Goal: Information Seeking & Learning: Learn about a topic

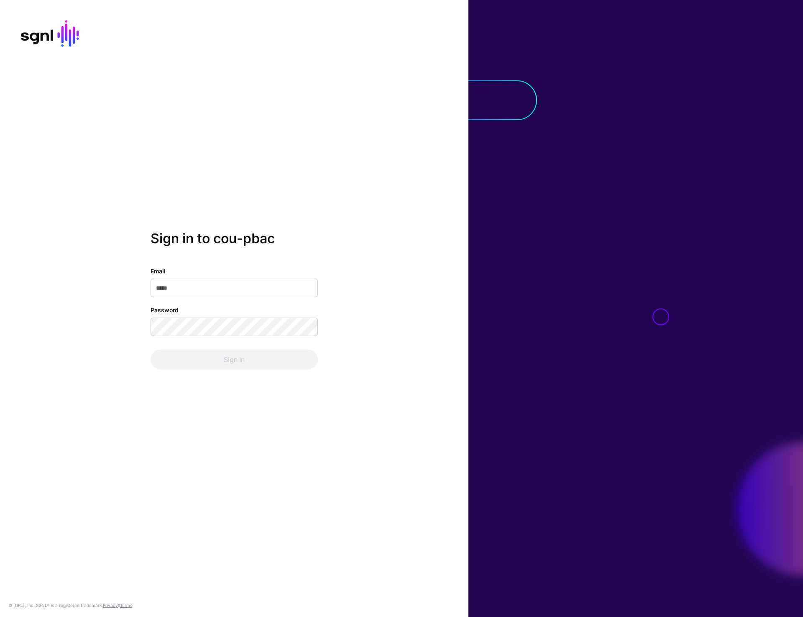
type input "**********"
click at [230, 360] on button "Sign In" at bounding box center [234, 359] width 167 height 20
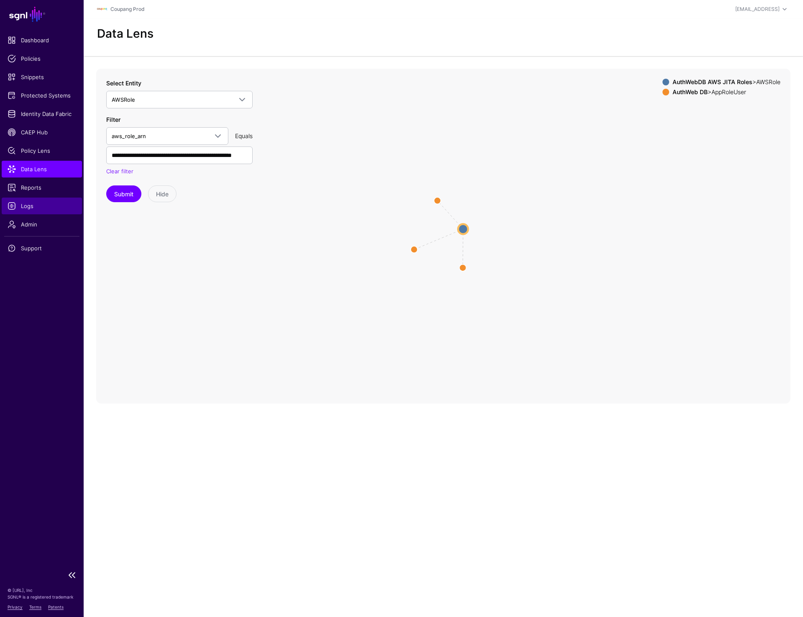
click at [30, 206] on span "Logs" at bounding box center [42, 206] width 69 height 8
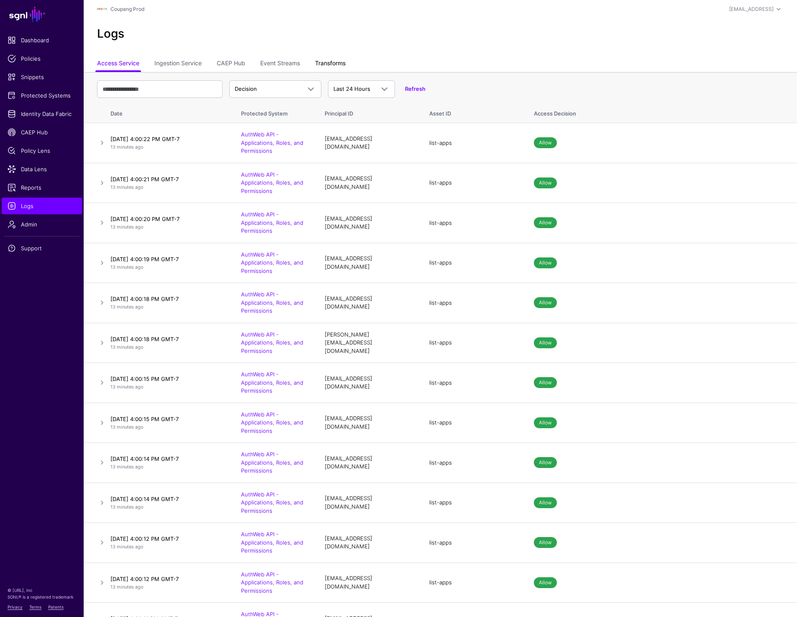
click at [326, 61] on link "Transforms" at bounding box center [330, 64] width 31 height 16
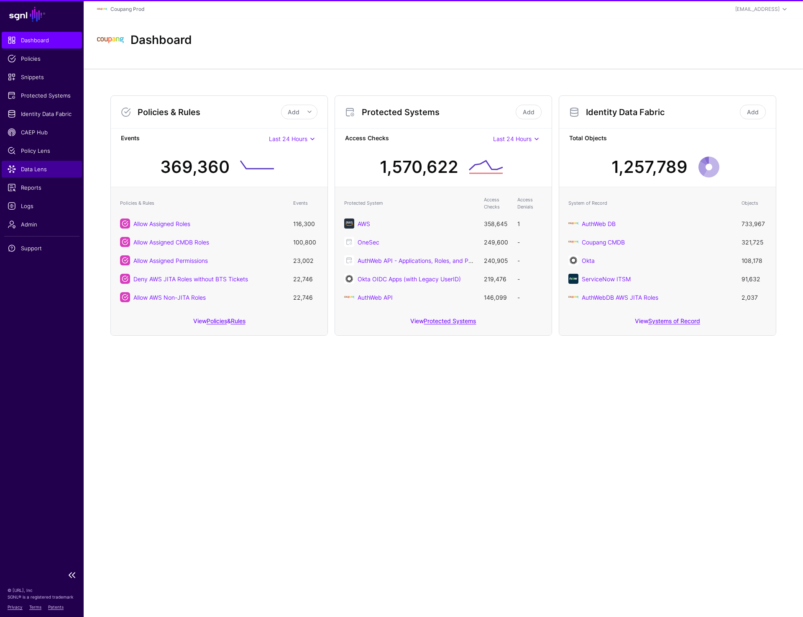
click at [38, 167] on span "Data Lens" at bounding box center [42, 169] width 69 height 8
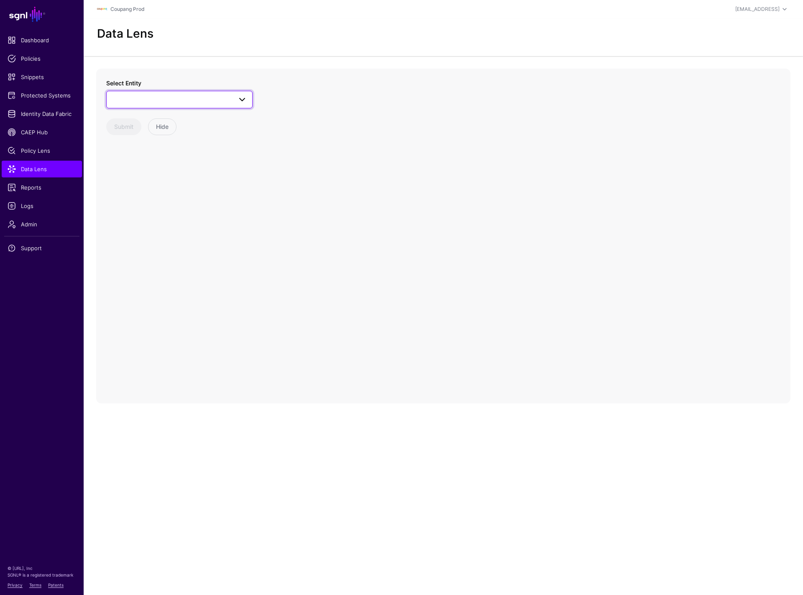
click at [211, 102] on span at bounding box center [180, 100] width 136 height 10
type input "****"
click at [165, 103] on span at bounding box center [180, 100] width 136 height 10
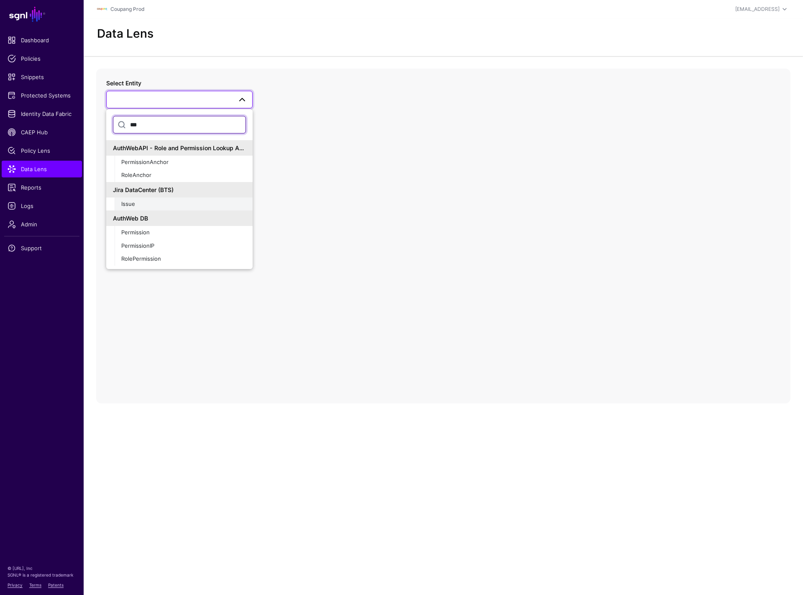
type input "***"
click at [136, 202] on div "Issue" at bounding box center [183, 204] width 125 height 8
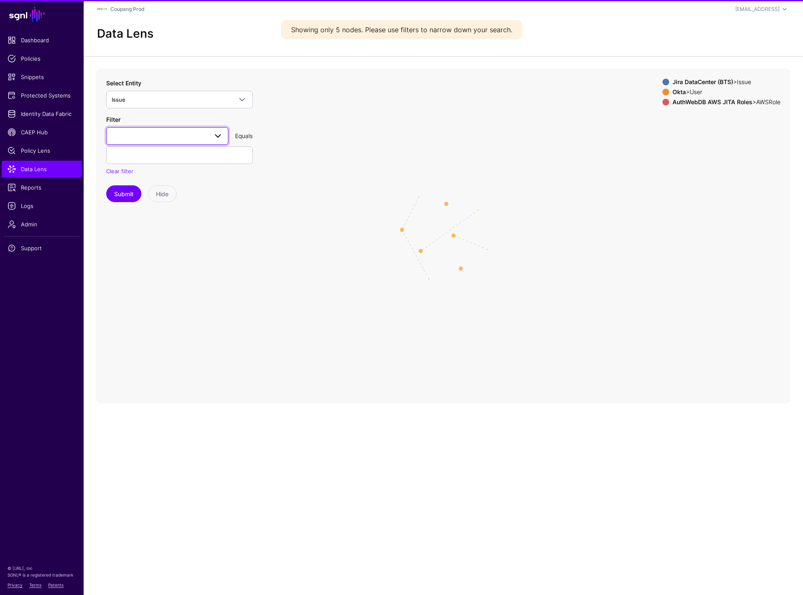
click at [178, 135] on span at bounding box center [167, 136] width 111 height 10
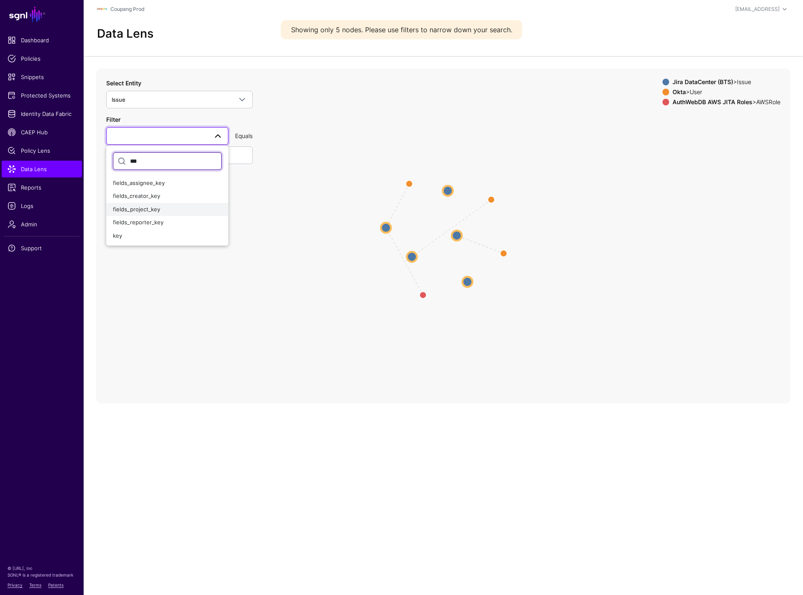
type input "***"
click at [149, 205] on div "fields_project_key" at bounding box center [167, 209] width 109 height 8
click at [143, 161] on input "text" at bounding box center [179, 155] width 146 height 18
type input "****"
click at [125, 196] on button "Submit" at bounding box center [123, 193] width 35 height 17
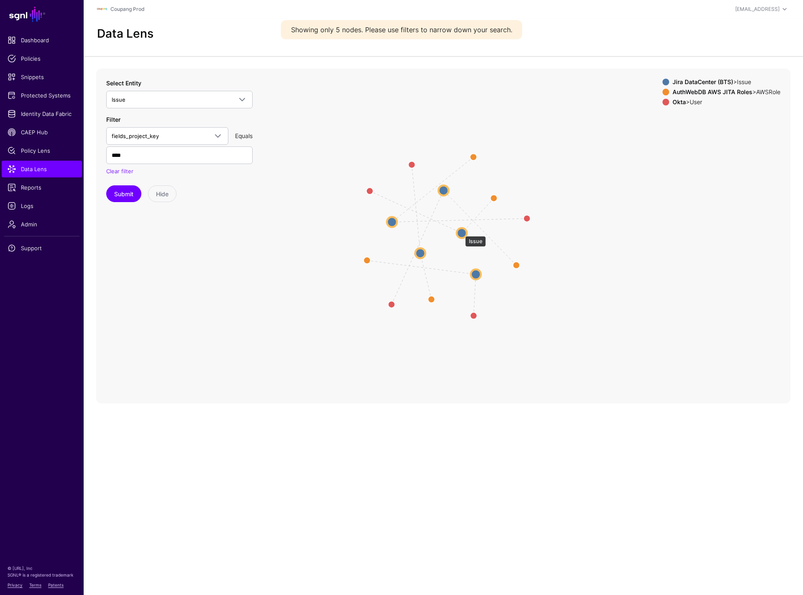
click at [461, 232] on circle at bounding box center [462, 233] width 10 height 10
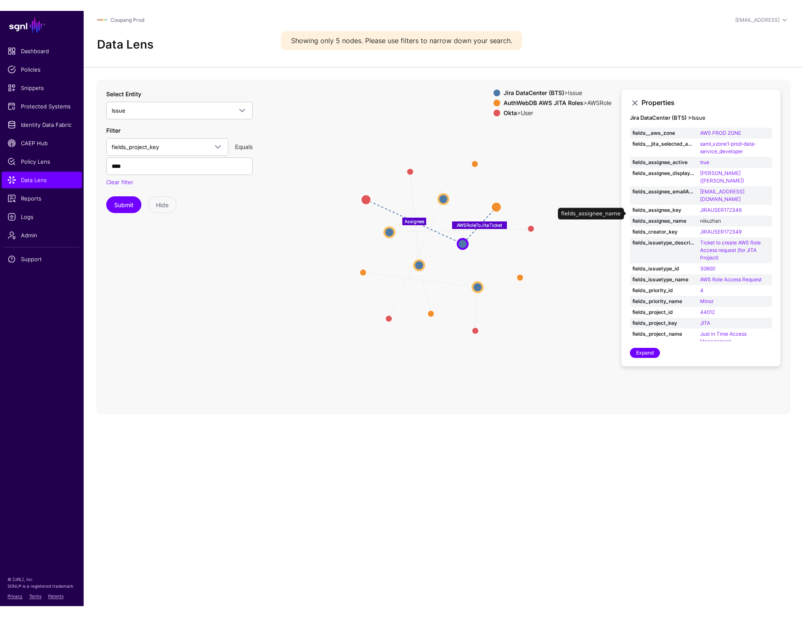
scroll to position [3, 0]
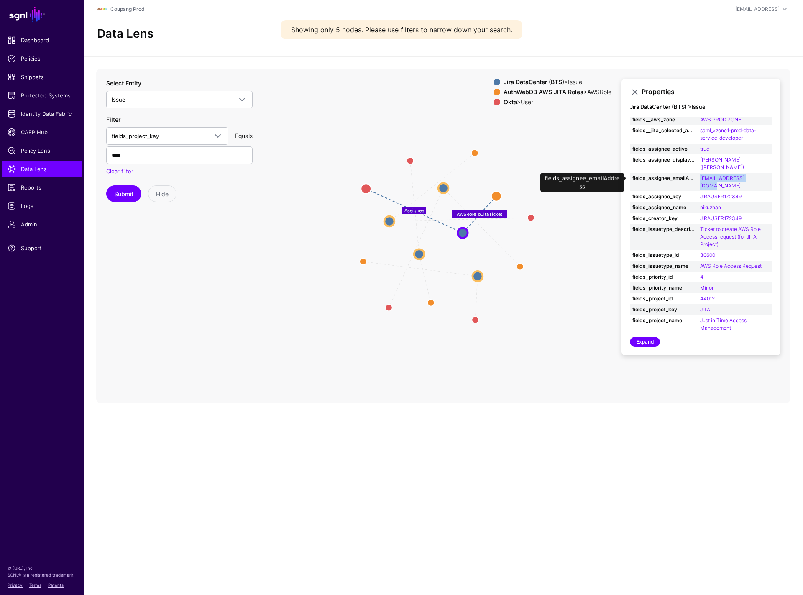
drag, startPoint x: 762, startPoint y: 177, endPoint x: 695, endPoint y: 178, distance: 66.5
click at [695, 178] on tr "fields_assignee_emailAddress nikuzhan@coupang.com" at bounding box center [701, 182] width 142 height 18
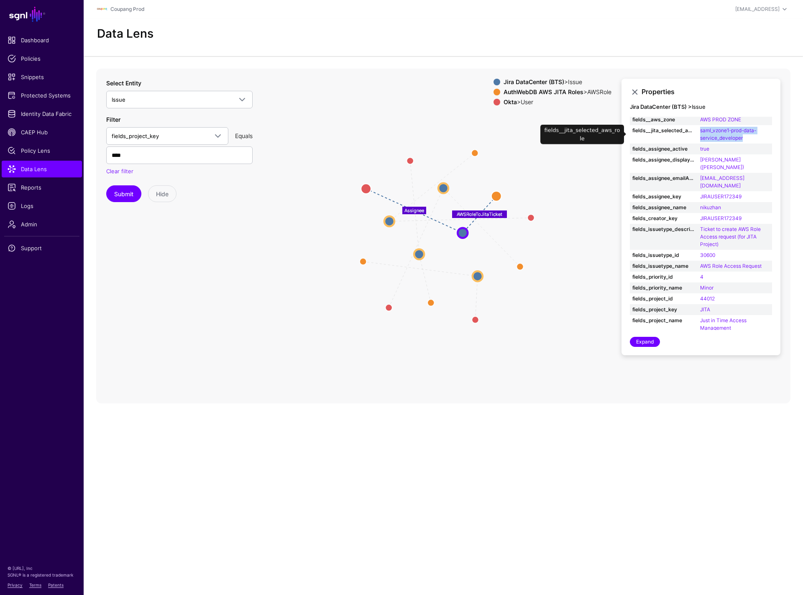
drag, startPoint x: 750, startPoint y: 135, endPoint x: 695, endPoint y: 131, distance: 54.9
click at [695, 131] on tr "fields__jita_selected_aws_role saml_vzone1-prod-data-service_developer" at bounding box center [701, 134] width 142 height 18
click at [753, 141] on td "saml_vzone1-prod-data-service_developer" at bounding box center [735, 134] width 74 height 18
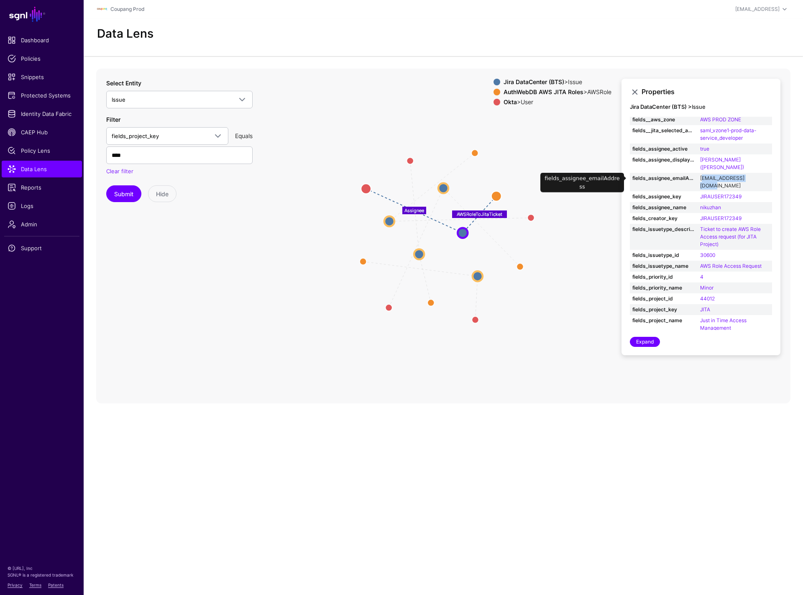
drag, startPoint x: 760, startPoint y: 178, endPoint x: 702, endPoint y: 178, distance: 57.3
click at [702, 178] on td "[EMAIL_ADDRESS][DOMAIN_NAME]" at bounding box center [735, 182] width 74 height 18
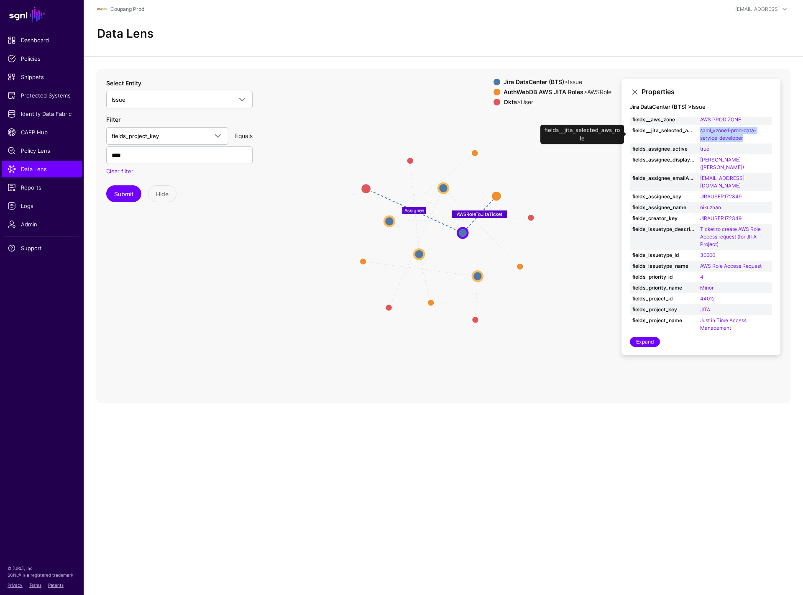
drag, startPoint x: 755, startPoint y: 140, endPoint x: 689, endPoint y: 137, distance: 65.7
click at [689, 137] on tr "fields__jita_selected_aws_role saml_vzone1-prod-data-service_developer" at bounding box center [701, 134] width 142 height 18
click at [420, 255] on circle at bounding box center [419, 254] width 10 height 10
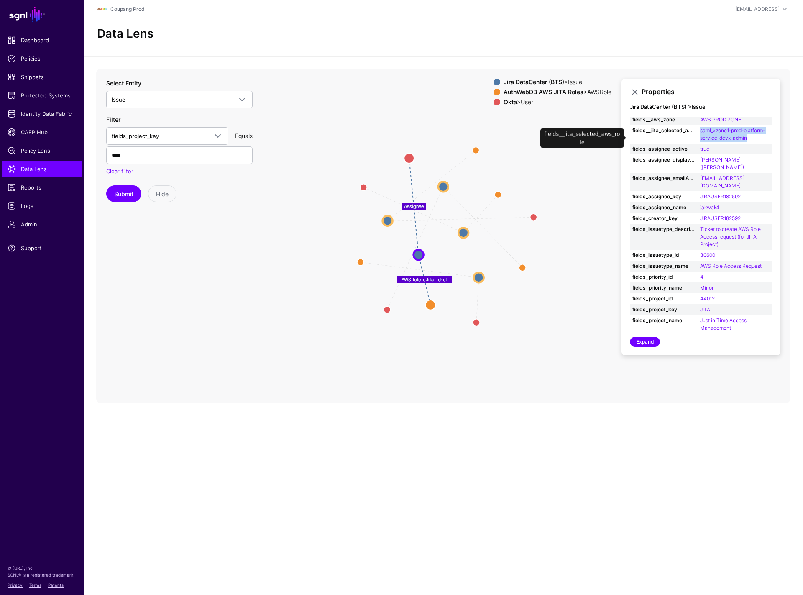
drag, startPoint x: 753, startPoint y: 146, endPoint x: 694, endPoint y: 131, distance: 60.9
click at [694, 131] on tr "fields__jita_selected_aws_role saml_vzone1-prod-platform-service_devx_admin" at bounding box center [701, 134] width 142 height 18
click at [754, 143] on td "saml_vzone1-prod-platform-service_devx_admin" at bounding box center [735, 134] width 74 height 18
drag, startPoint x: 754, startPoint y: 144, endPoint x: 694, endPoint y: 132, distance: 61.9
click at [694, 132] on tr "fields__jita_selected_aws_role saml_vzone1-prod-platform-service_devx_admin" at bounding box center [701, 134] width 142 height 18
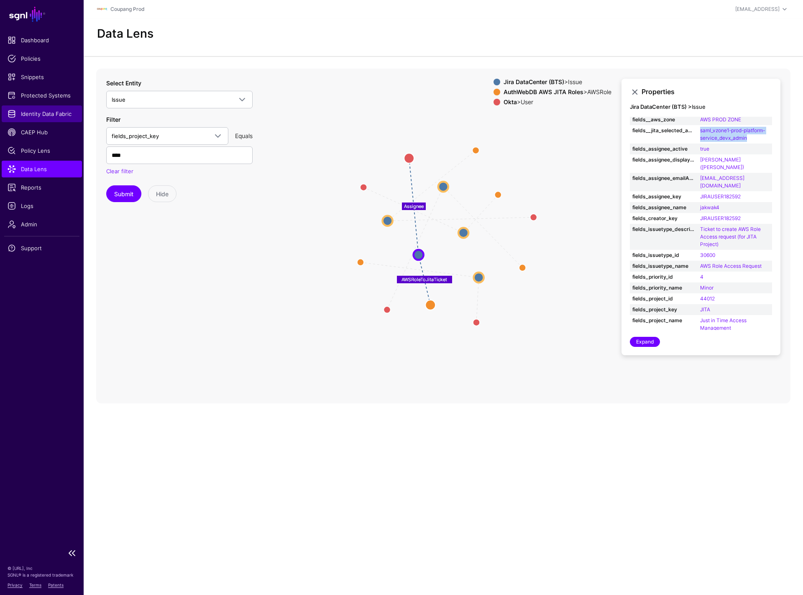
click at [40, 115] on span "Identity Data Fabric" at bounding box center [42, 114] width 69 height 8
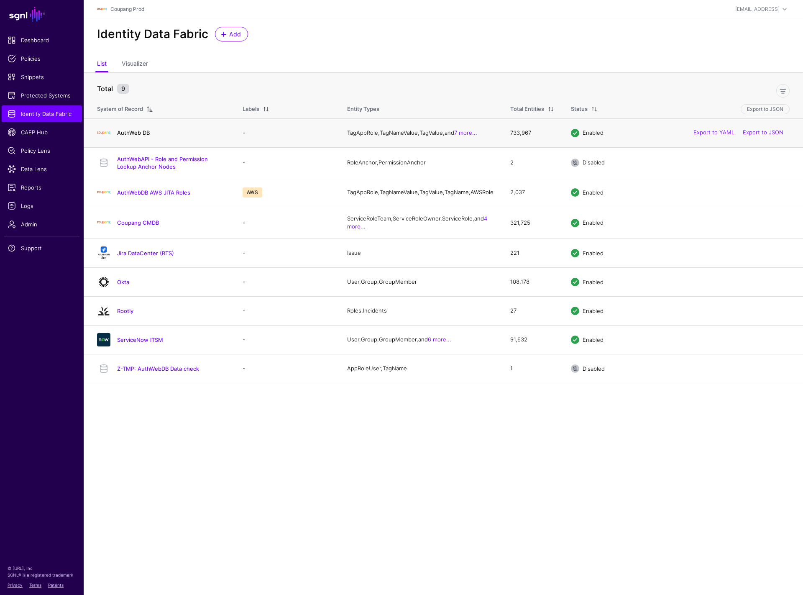
click at [136, 134] on link "AuthWeb DB" at bounding box center [133, 132] width 33 height 7
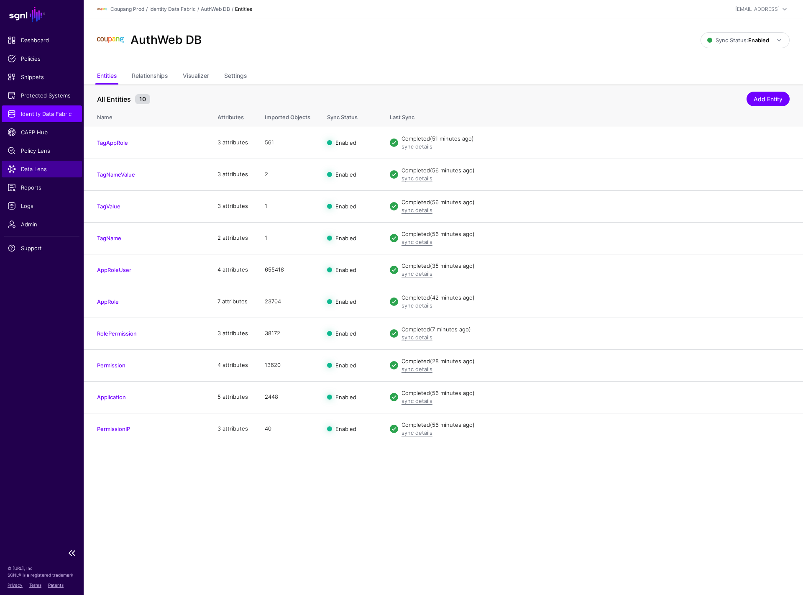
click at [37, 173] on link "Data Lens" at bounding box center [42, 169] width 80 height 17
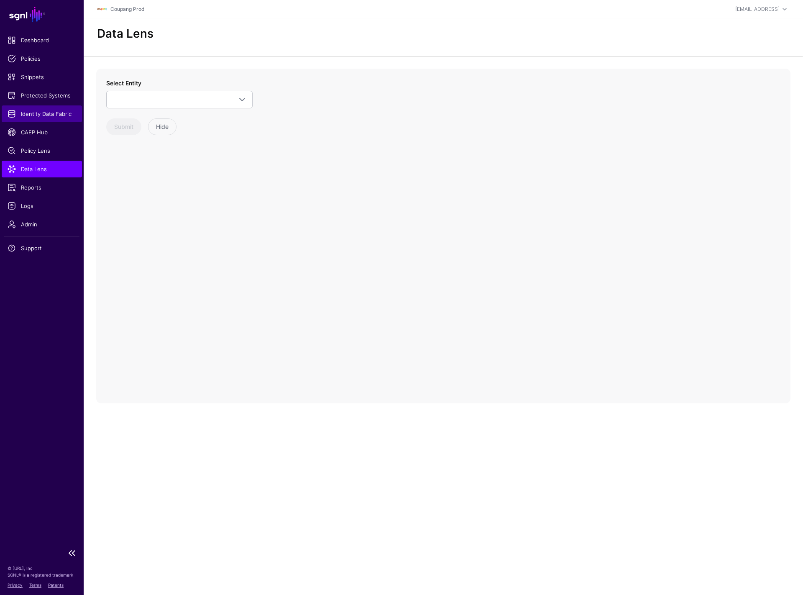
click at [52, 108] on link "Identity Data Fabric" at bounding box center [42, 113] width 80 height 17
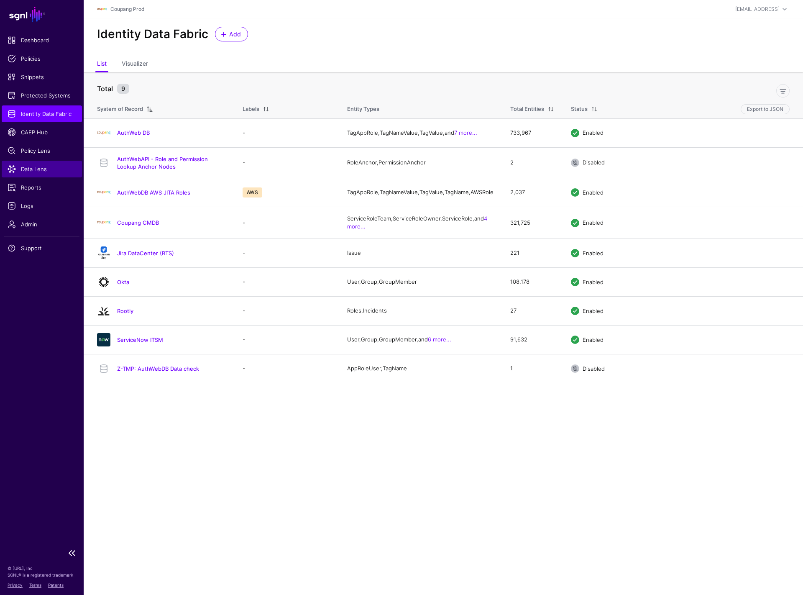
click at [41, 168] on span "Data Lens" at bounding box center [42, 169] width 69 height 8
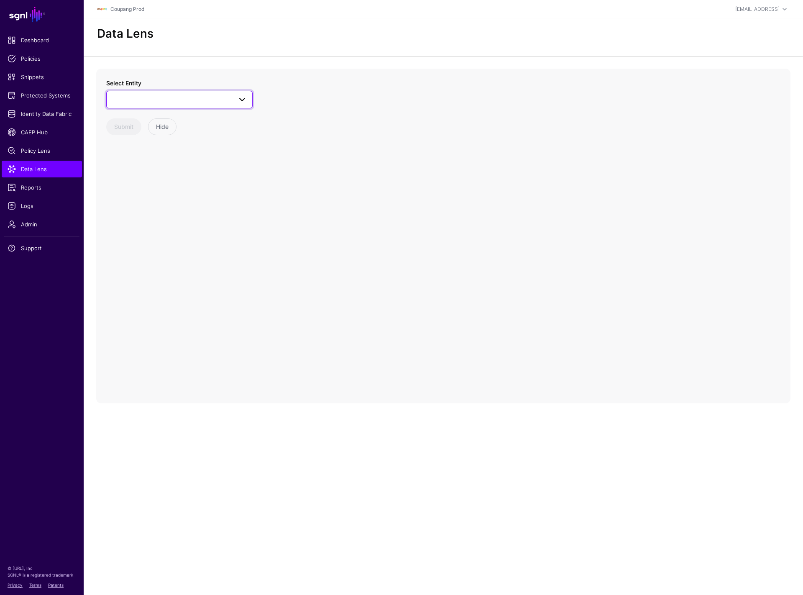
click at [244, 106] on link at bounding box center [179, 100] width 146 height 18
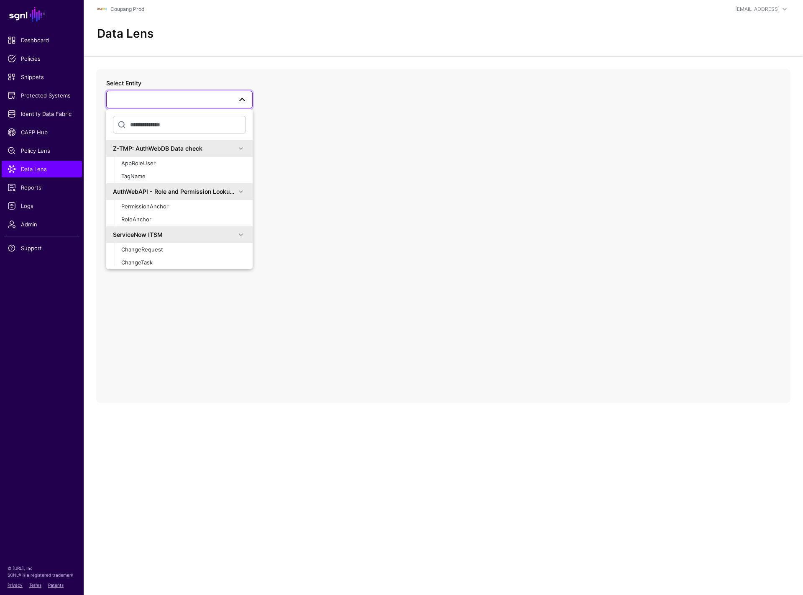
click at [337, 173] on div "Select Entity Z-TMP: AuthWebDB Data check AppRoleUser TagName AuthWebAPI - Role…" at bounding box center [443, 236] width 694 height 335
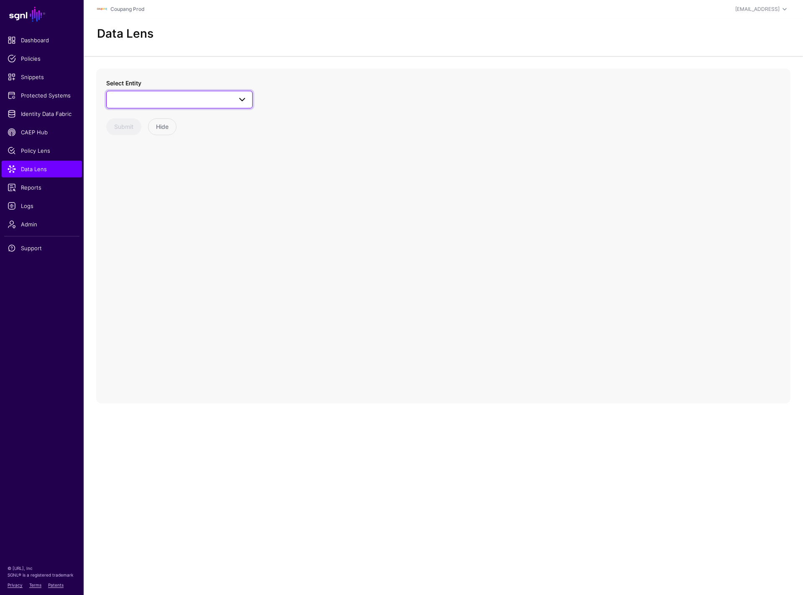
click at [190, 98] on span at bounding box center [180, 100] width 136 height 10
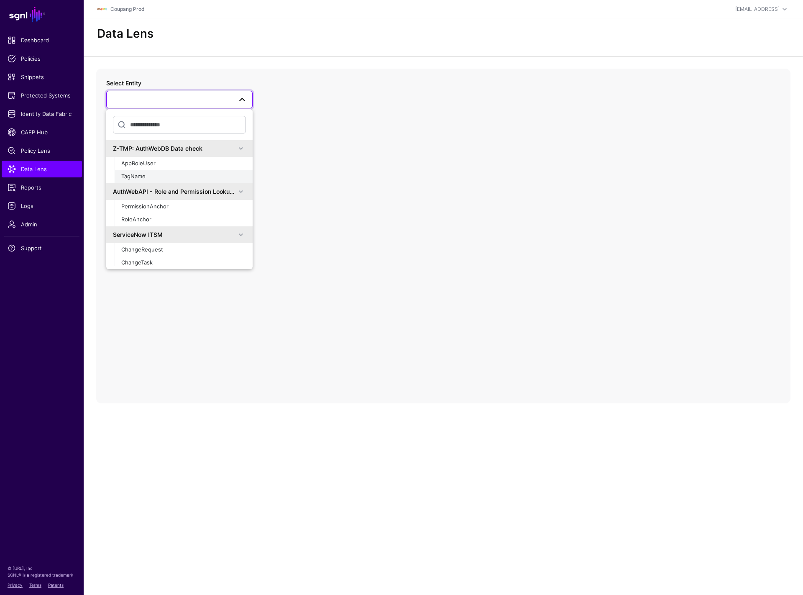
click at [168, 175] on div "TagName" at bounding box center [183, 176] width 125 height 8
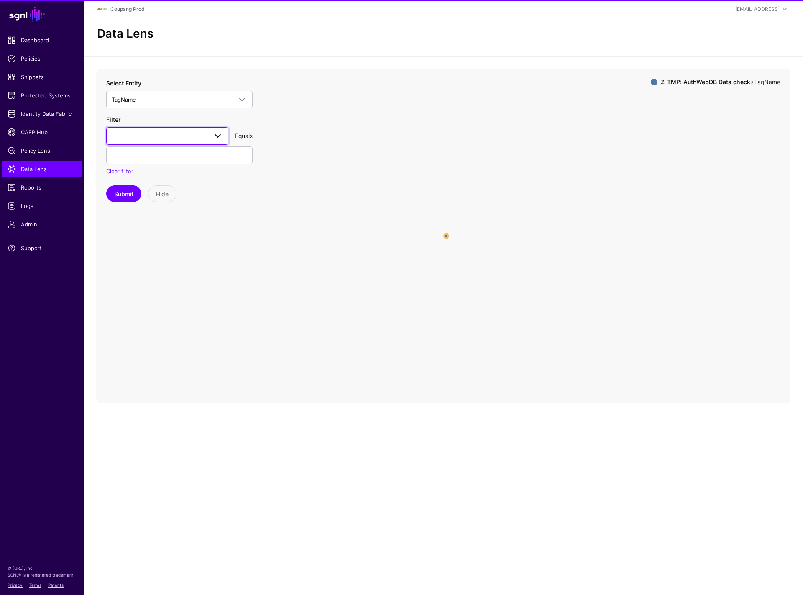
click at [208, 141] on link at bounding box center [167, 136] width 122 height 18
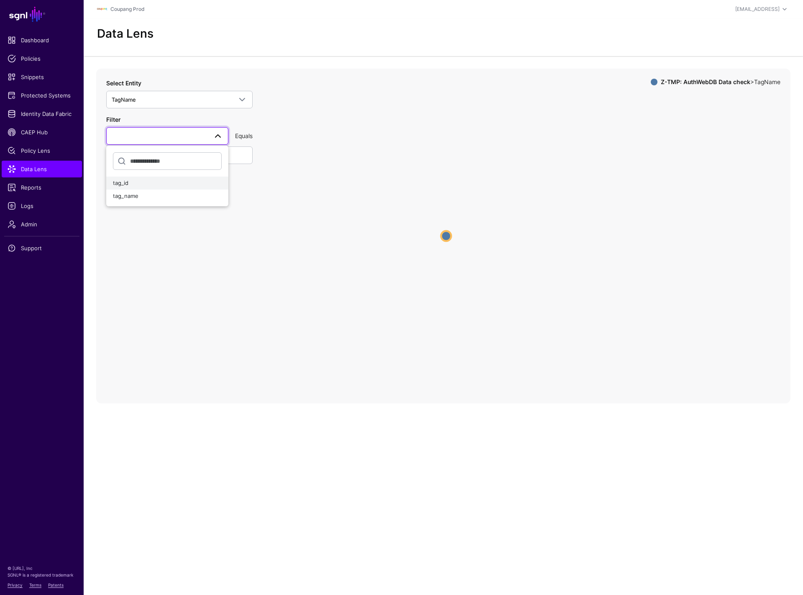
click at [172, 183] on div "tag_id" at bounding box center [167, 183] width 109 height 8
click at [211, 159] on input "text" at bounding box center [179, 155] width 146 height 18
click at [201, 134] on span "tag_id" at bounding box center [160, 135] width 96 height 9
click at [174, 205] on div "tag_id tag_name" at bounding box center [167, 176] width 122 height 61
click at [481, 231] on icon "TagName TagName" at bounding box center [443, 236] width 694 height 335
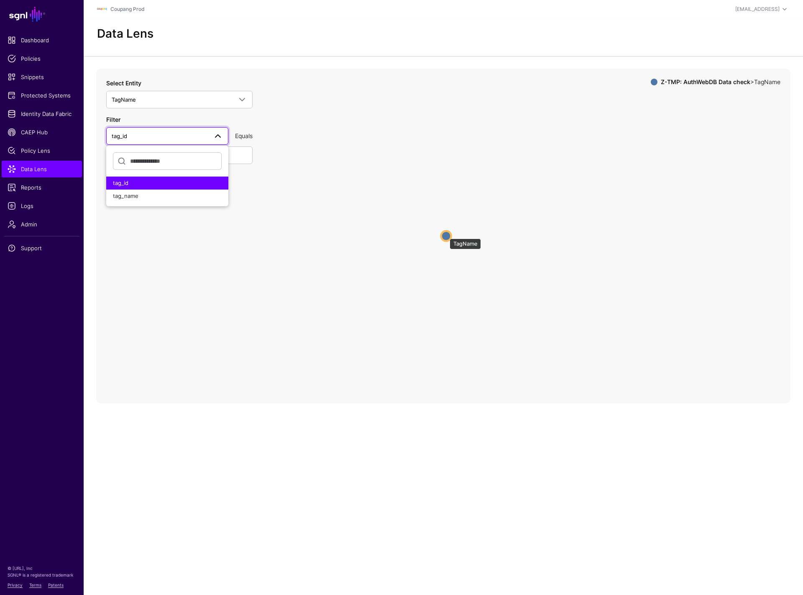
click at [446, 234] on circle at bounding box center [446, 236] width 10 height 10
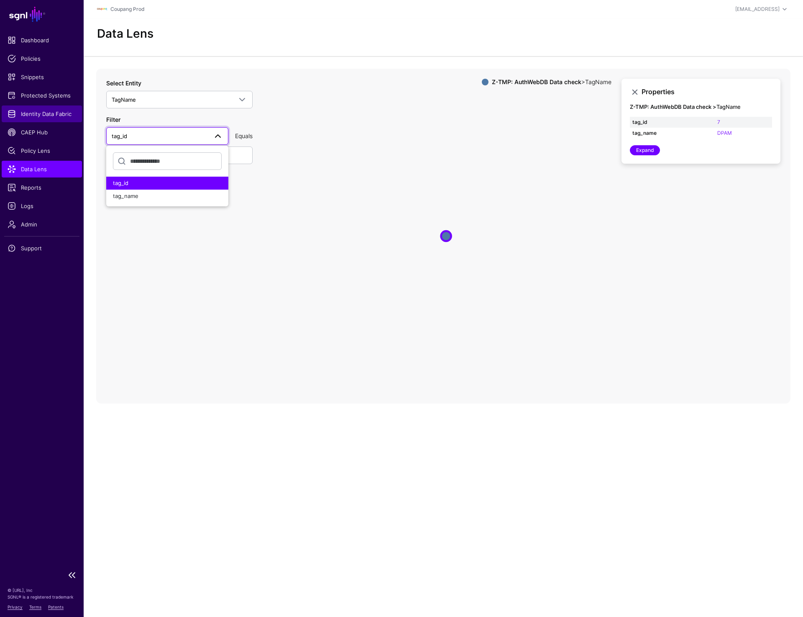
click at [30, 114] on span "Identity Data Fabric" at bounding box center [42, 114] width 69 height 8
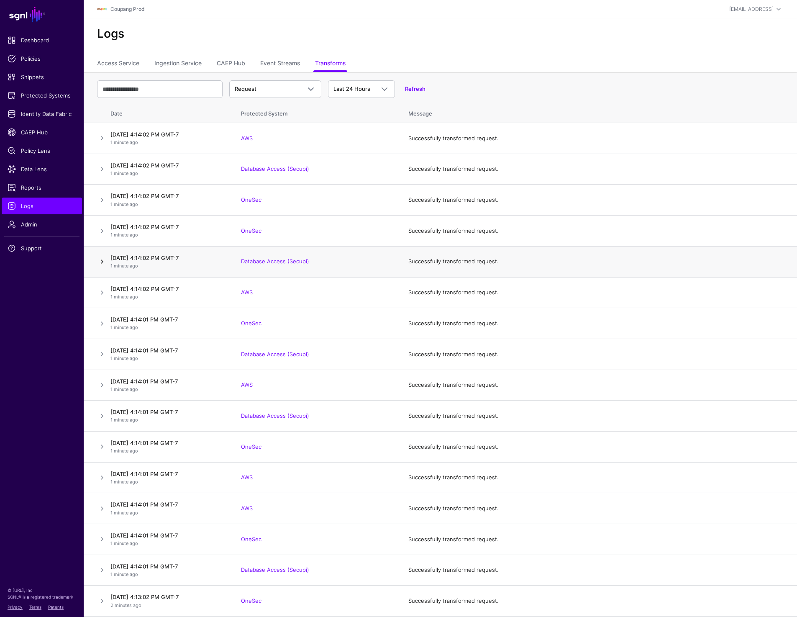
click at [100, 264] on link at bounding box center [102, 261] width 10 height 10
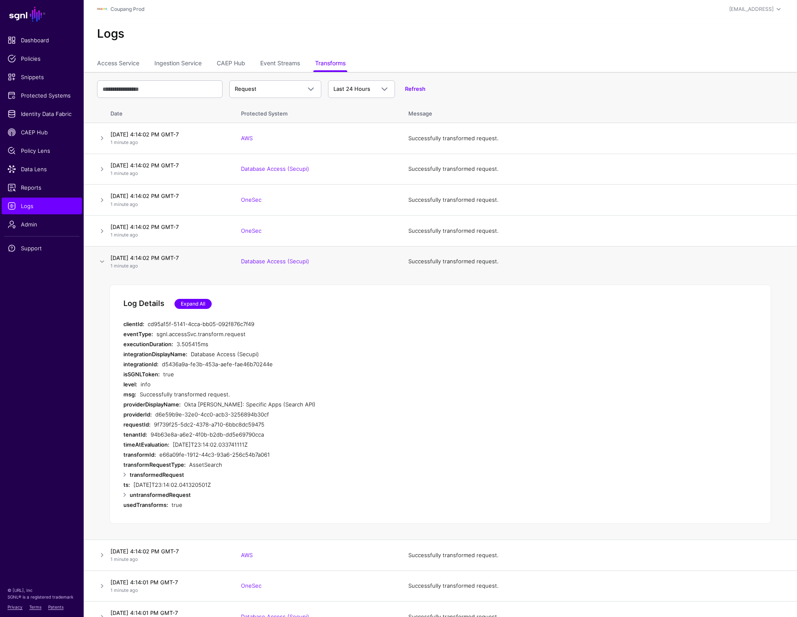
click at [190, 305] on link "Expand All" at bounding box center [192, 304] width 37 height 10
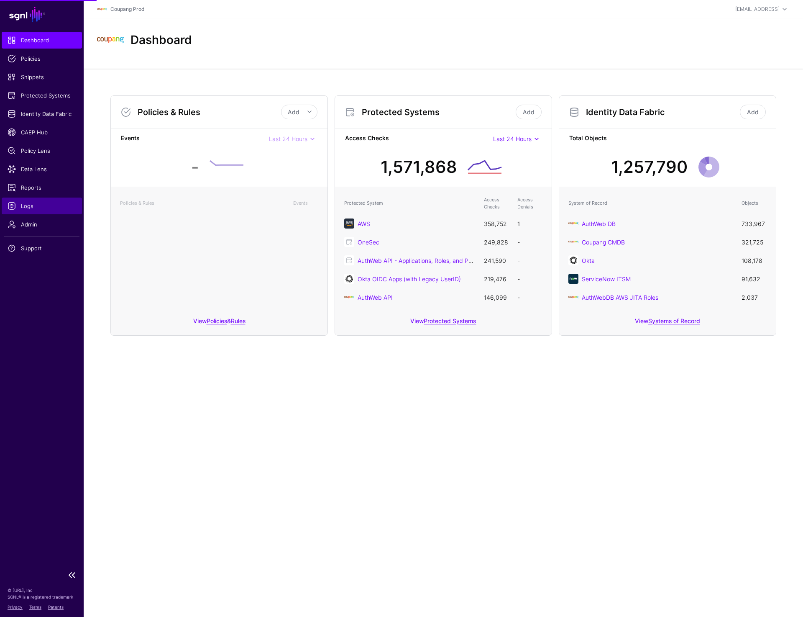
click at [25, 203] on span "Logs" at bounding box center [42, 206] width 69 height 8
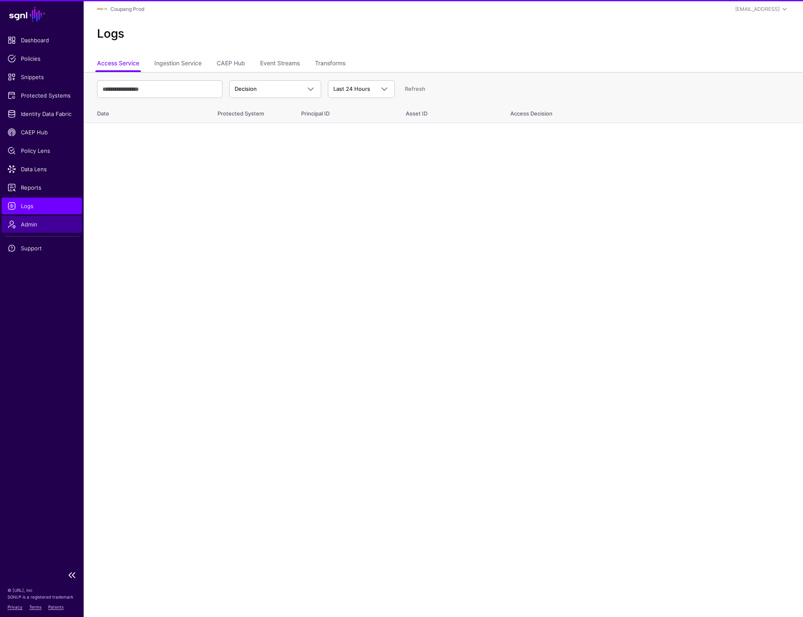
click at [36, 220] on span "Admin" at bounding box center [42, 224] width 69 height 8
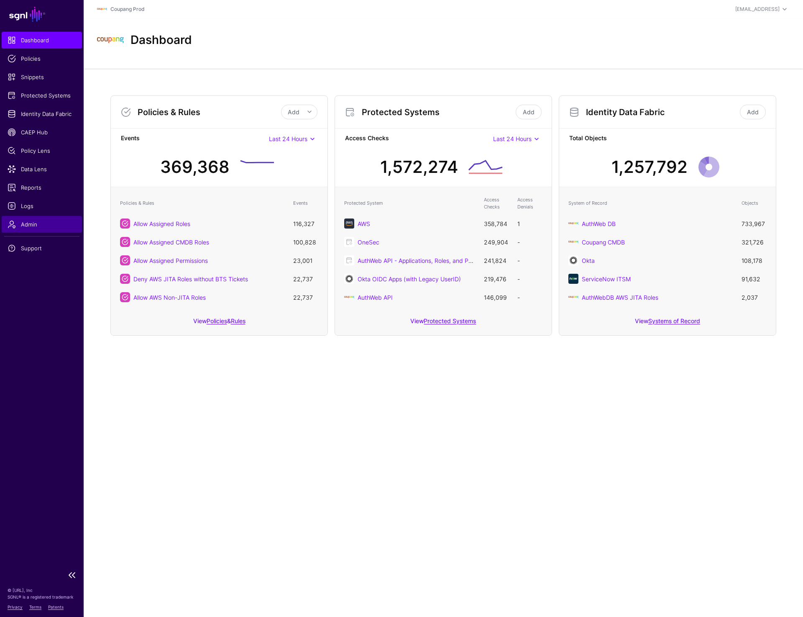
click at [32, 221] on span "Admin" at bounding box center [42, 224] width 69 height 8
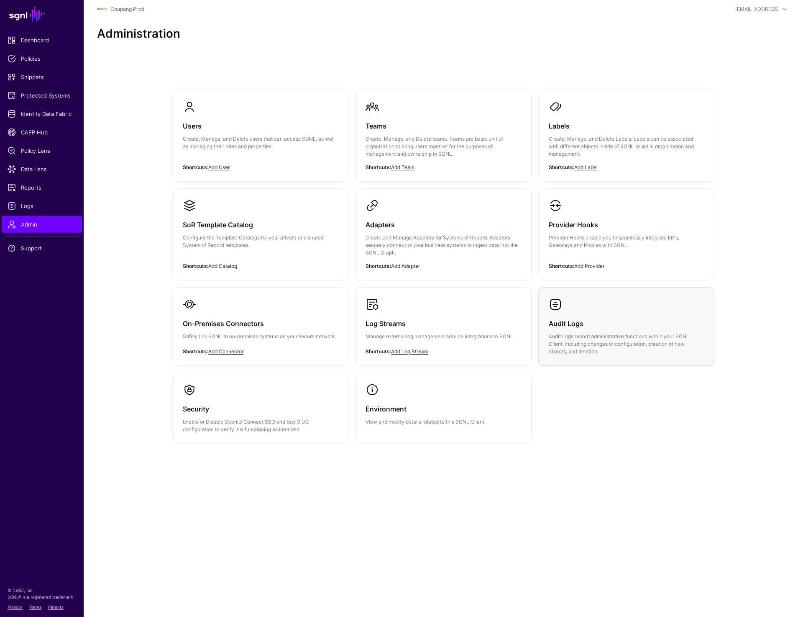
click at [579, 309] on link "Audit Logs Audit Logs record administrative functions within your SGNL Client, …" at bounding box center [626, 326] width 175 height 78
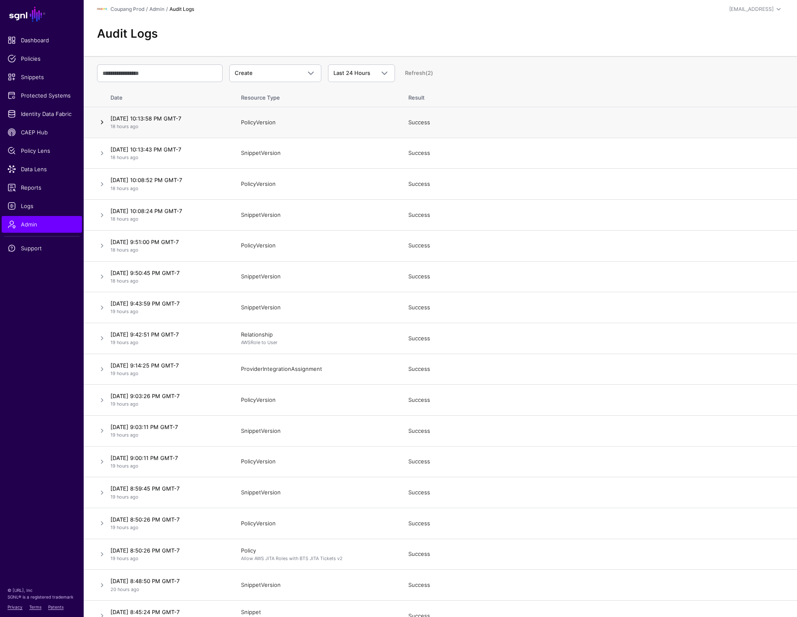
click at [98, 123] on link at bounding box center [102, 122] width 10 height 10
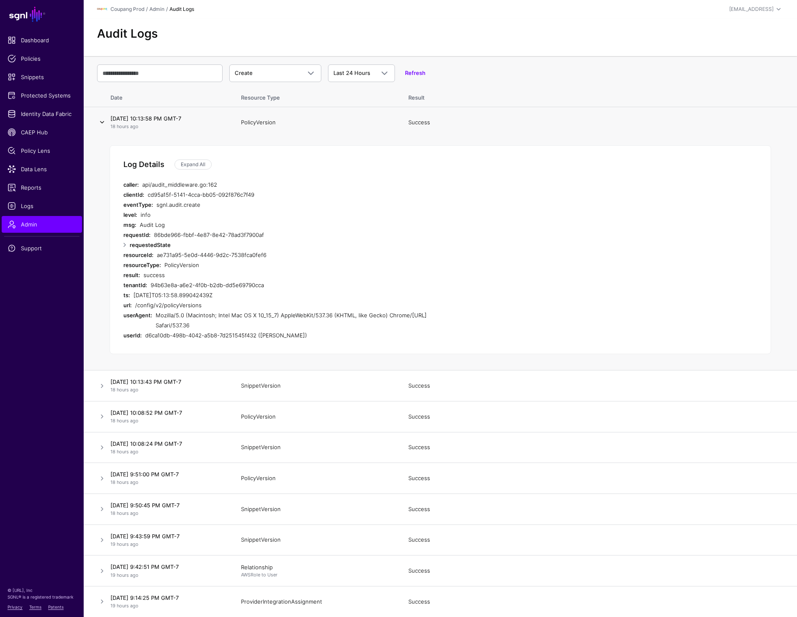
click at [98, 123] on link at bounding box center [102, 122] width 10 height 10
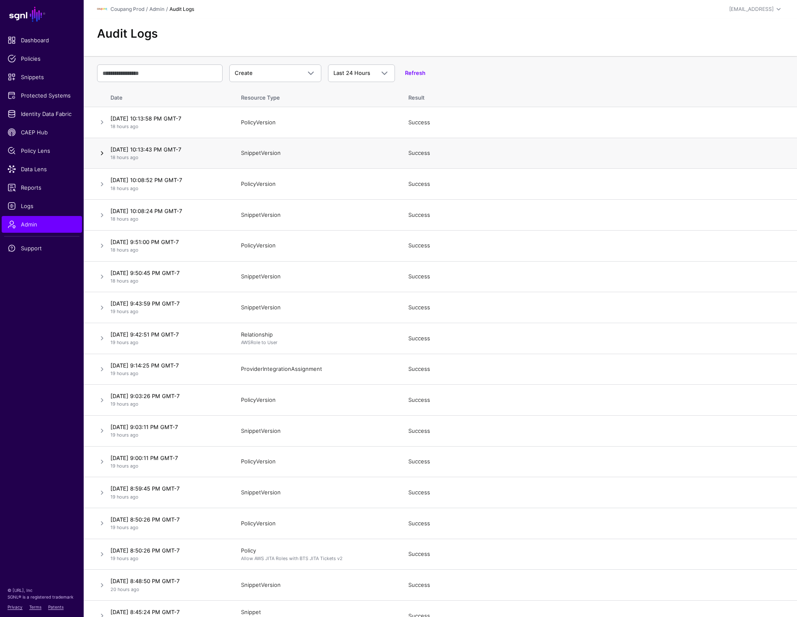
click at [100, 154] on link at bounding box center [102, 153] width 10 height 10
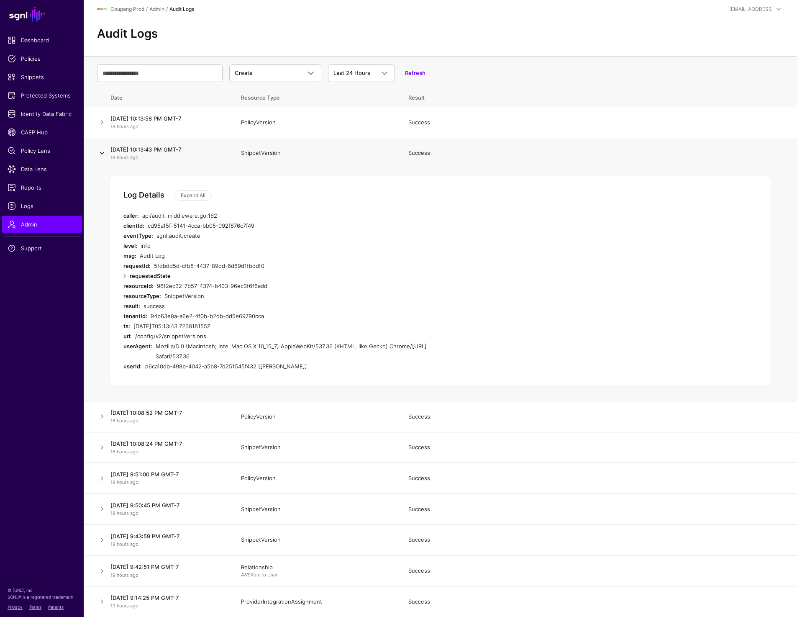
click at [100, 154] on link at bounding box center [102, 153] width 10 height 10
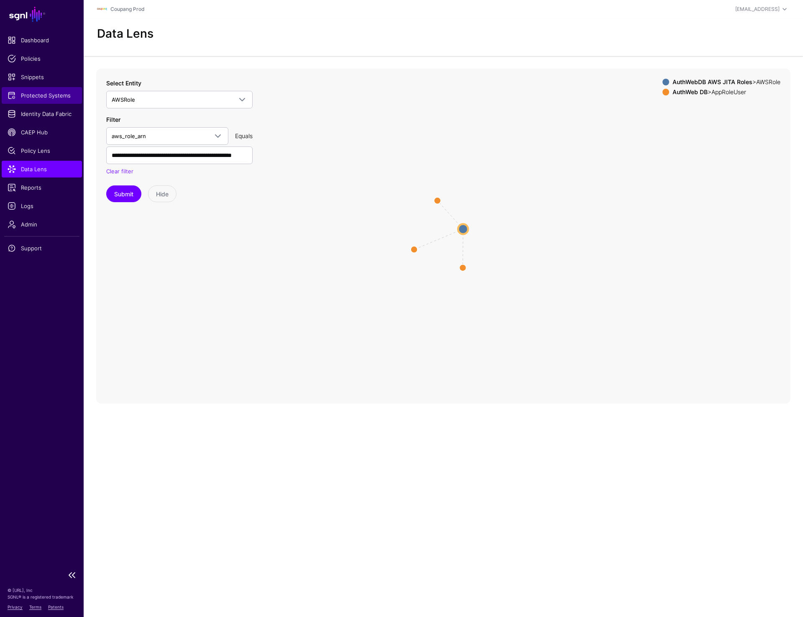
click at [41, 92] on span "Protected Systems" at bounding box center [42, 95] width 69 height 8
click at [461, 232] on circle at bounding box center [463, 229] width 10 height 10
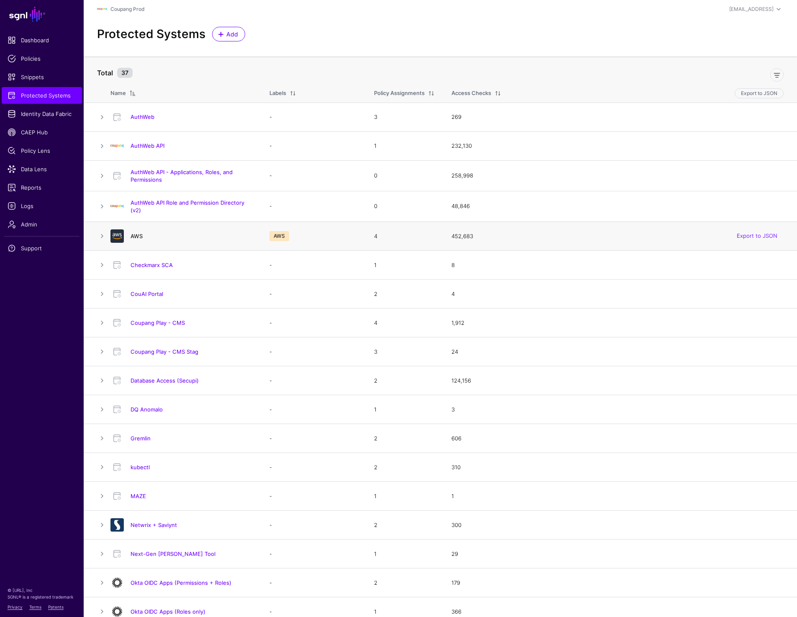
click at [138, 237] on link "AWS" at bounding box center [137, 236] width 12 height 7
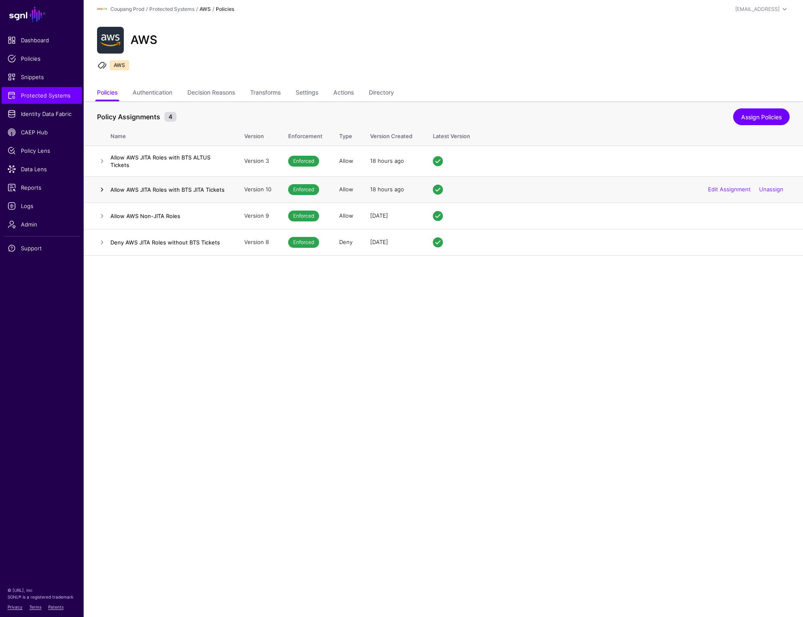
click at [99, 191] on link at bounding box center [102, 189] width 10 height 10
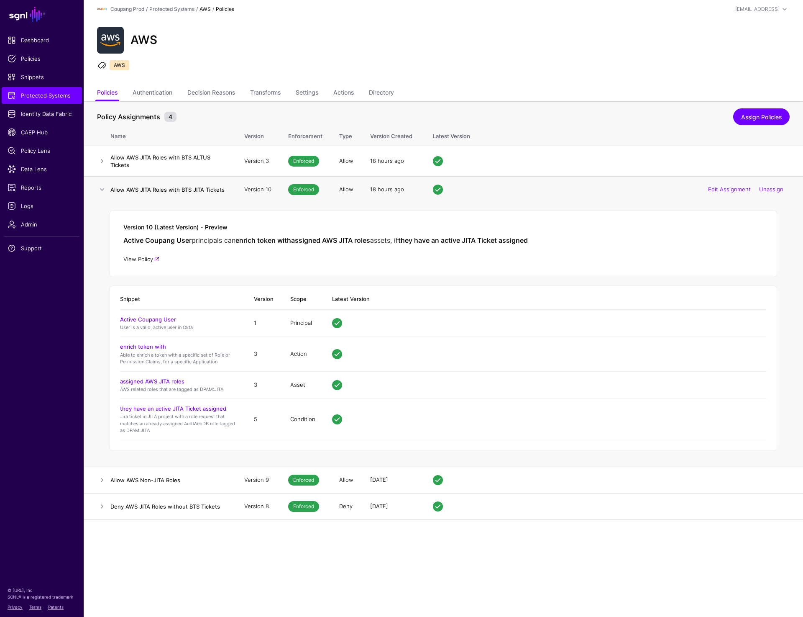
click at [150, 261] on link "View Policy" at bounding box center [141, 259] width 36 height 7
click at [100, 191] on link at bounding box center [102, 189] width 10 height 10
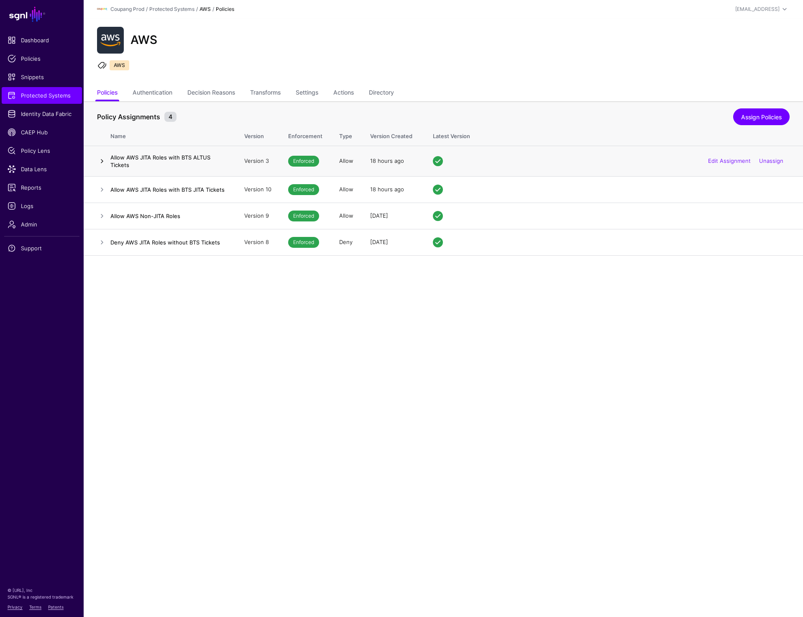
click at [99, 158] on link at bounding box center [102, 161] width 10 height 10
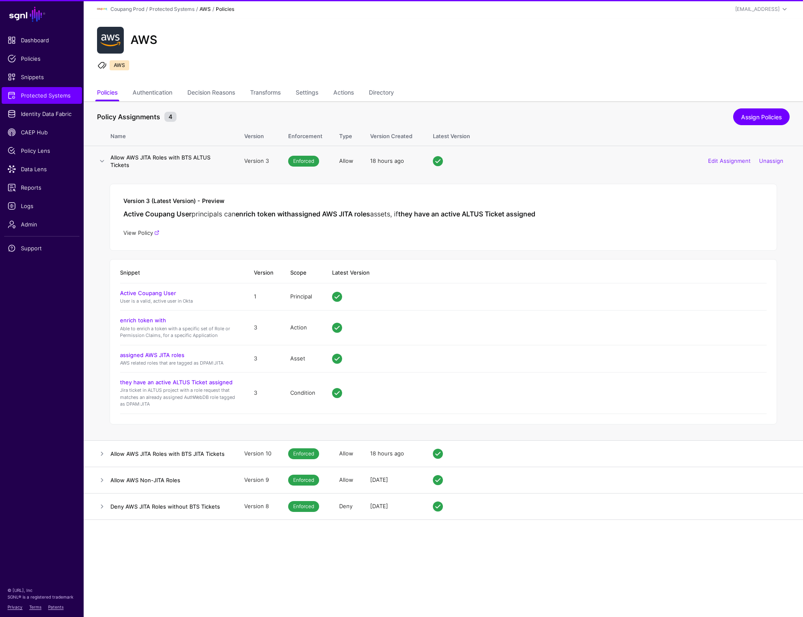
click at [141, 233] on link "View Policy" at bounding box center [141, 232] width 36 height 7
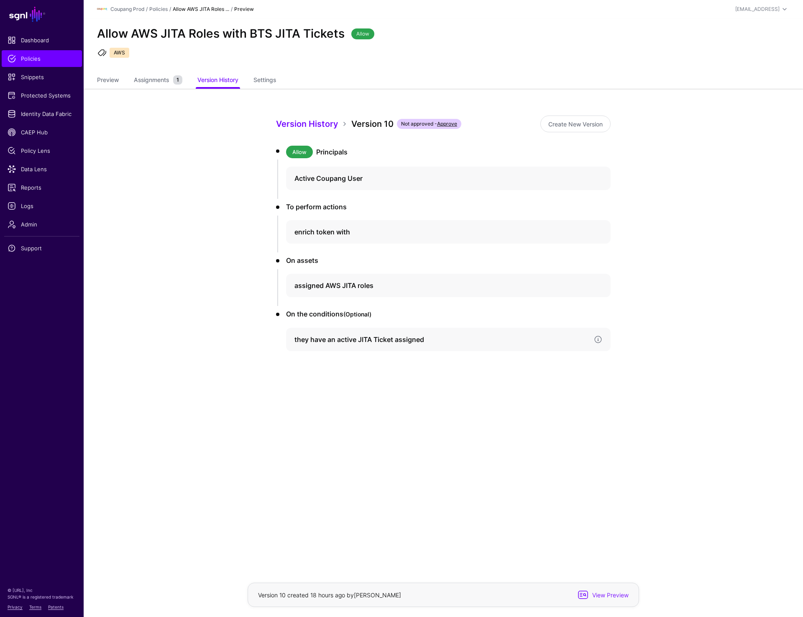
click at [346, 344] on div "they have an active JITA Ticket assigned" at bounding box center [448, 339] width 325 height 23
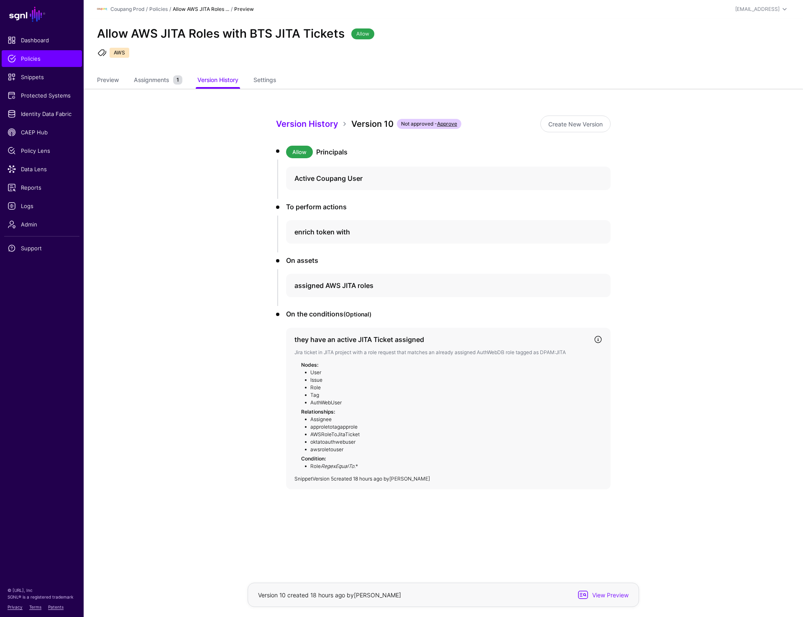
click at [327, 478] on link "Version 5" at bounding box center [323, 478] width 21 height 6
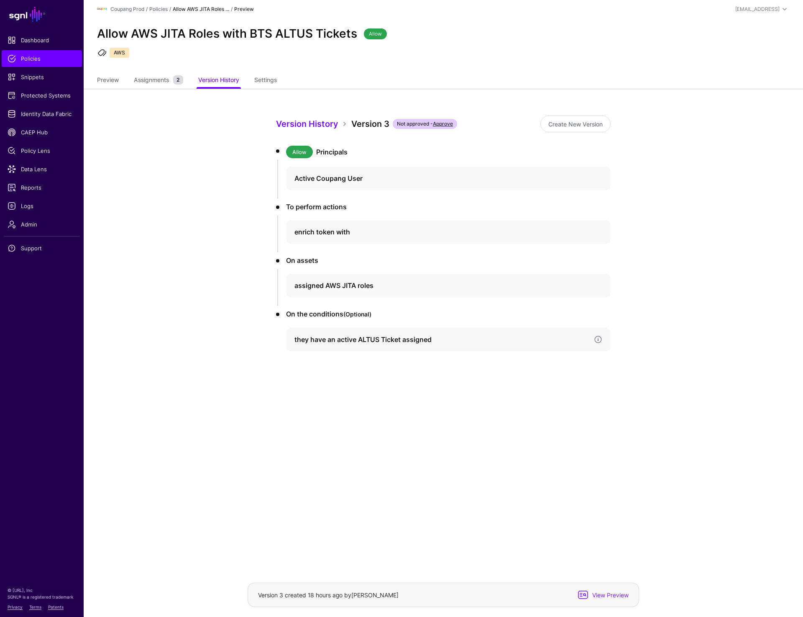
click at [529, 338] on h4 "they have an active ALTUS Ticket assigned" at bounding box center [441, 339] width 293 height 10
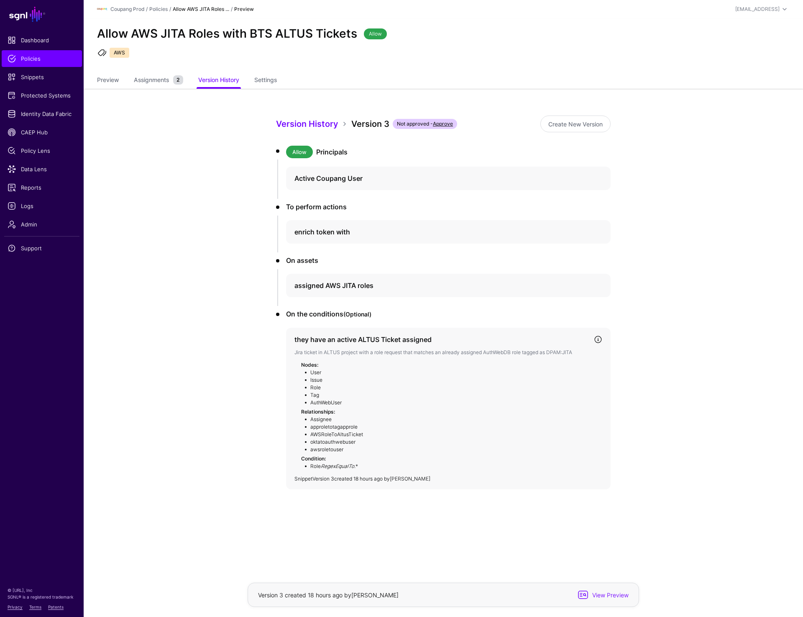
click at [323, 479] on link "Version 3" at bounding box center [324, 478] width 22 height 6
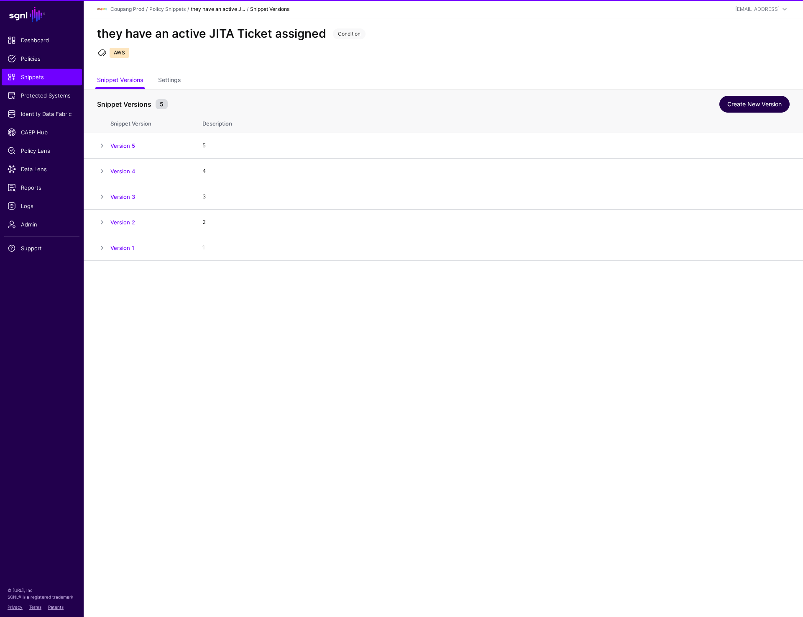
click at [741, 111] on link "Create New Version" at bounding box center [755, 104] width 70 height 17
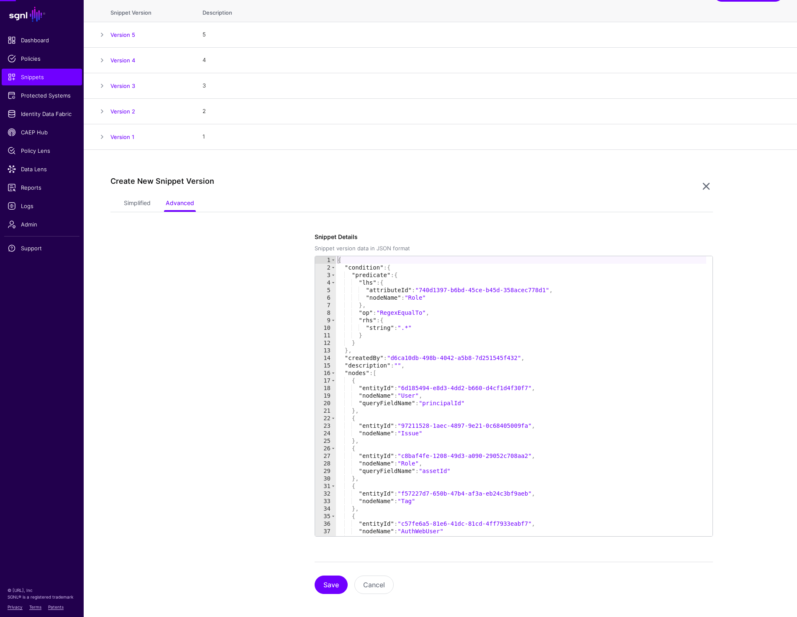
scroll to position [115, 0]
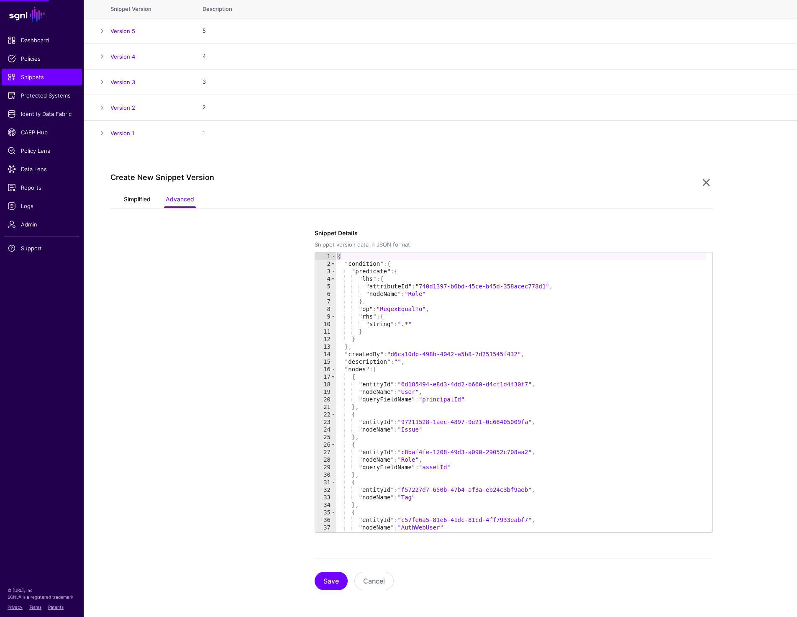
click at [138, 202] on link "Simplified" at bounding box center [137, 200] width 27 height 16
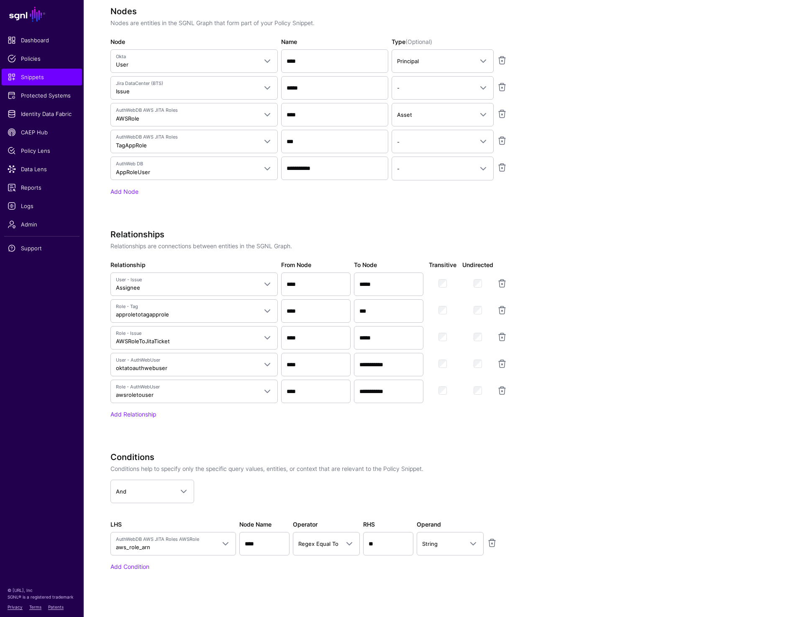
scroll to position [500, 0]
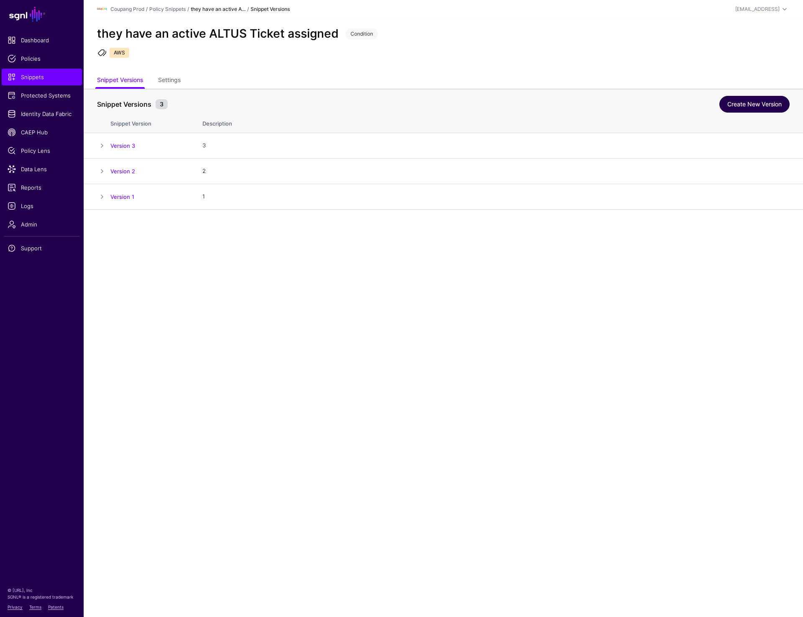
click at [737, 103] on link "Create New Version" at bounding box center [755, 104] width 70 height 17
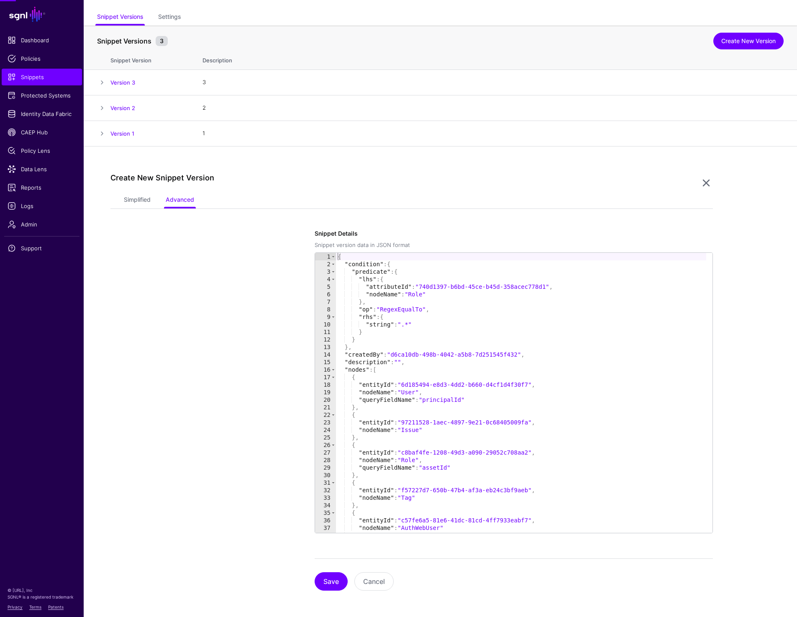
scroll to position [64, 0]
click at [137, 197] on link "Simplified" at bounding box center [137, 200] width 27 height 16
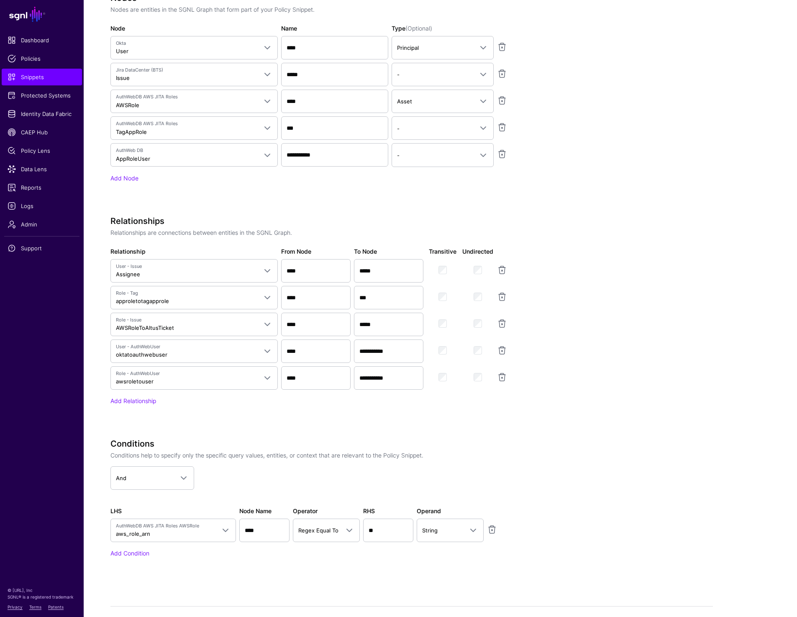
scroll to position [450, 0]
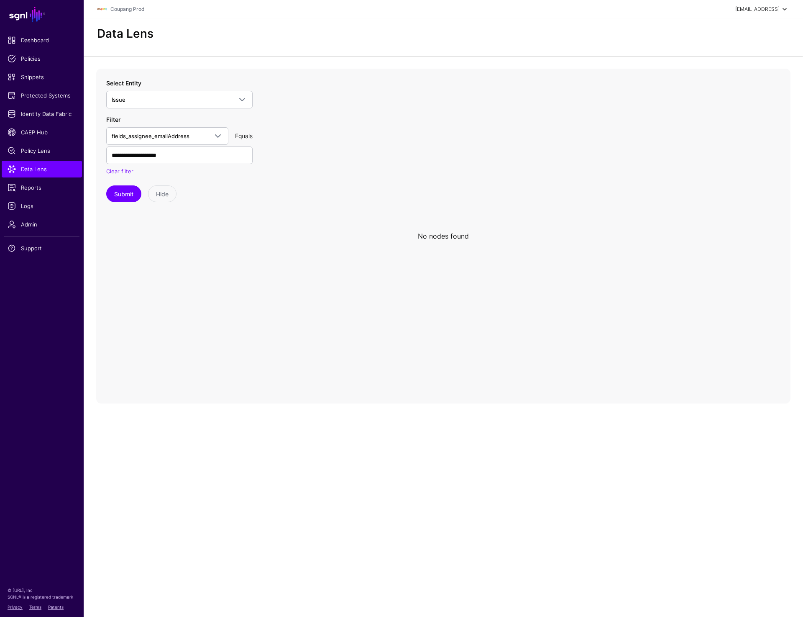
click at [753, 9] on div "[EMAIL_ADDRESS]" at bounding box center [757, 9] width 44 height 8
click at [546, 36] on div "Data Lens" at bounding box center [444, 34] width 700 height 14
click at [776, 10] on div "prashant+readonly@sgnl.ai" at bounding box center [757, 9] width 44 height 8
click at [727, 72] on div "Log out" at bounding box center [722, 73] width 21 height 8
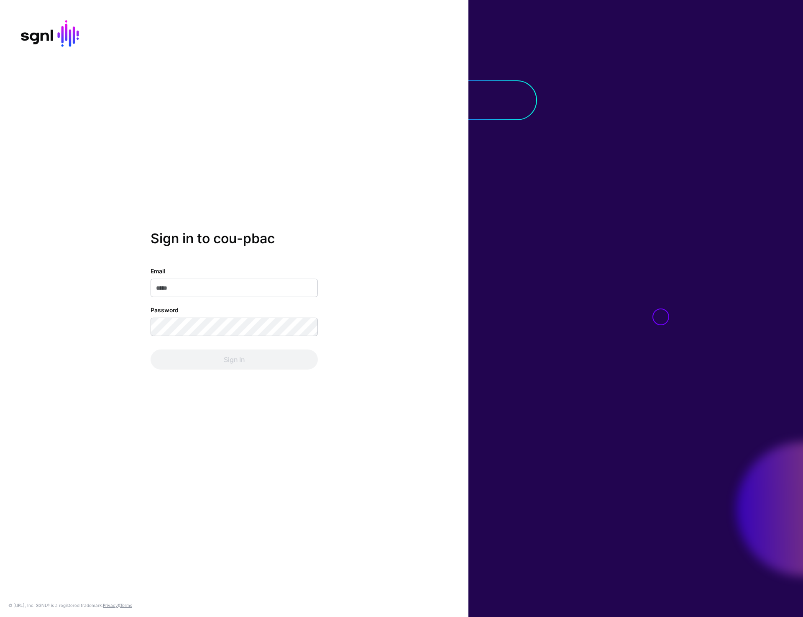
type input "**********"
click at [217, 363] on button "Sign In" at bounding box center [234, 359] width 167 height 20
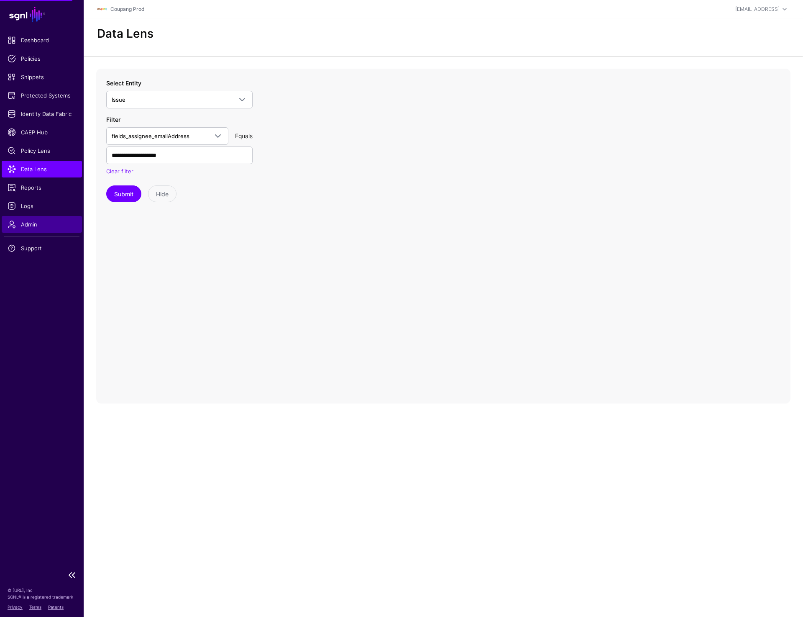
click at [21, 218] on link "Admin" at bounding box center [42, 224] width 80 height 17
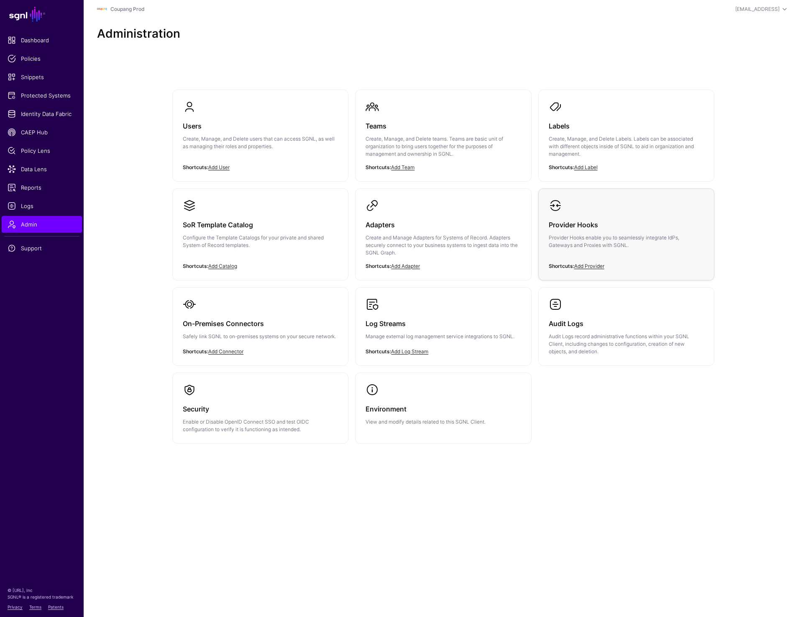
click at [589, 212] on div "Provider Hooks Provider Hooks enable you to seamlessly integrate IdPs, Gateways…" at bounding box center [626, 237] width 155 height 50
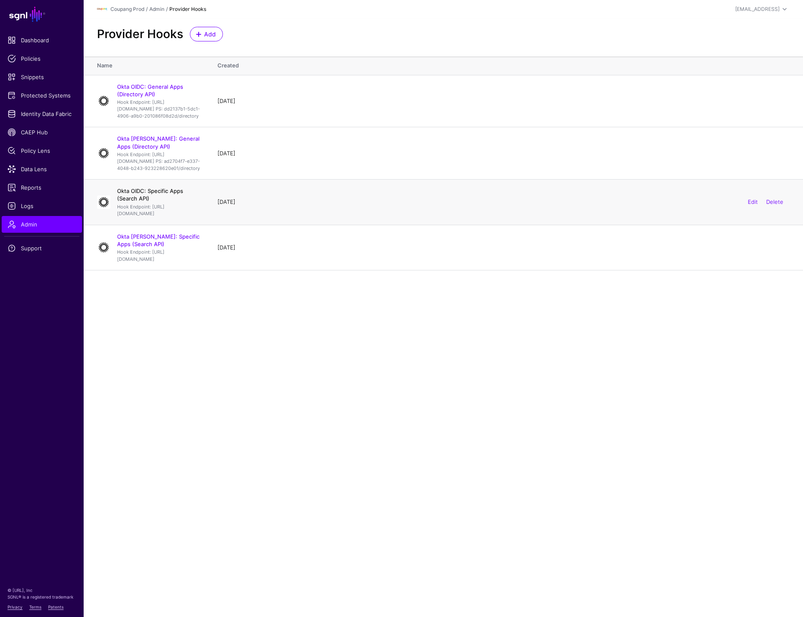
click at [177, 202] on link "Okta OIDC: Specific Apps (Search API)" at bounding box center [150, 194] width 66 height 14
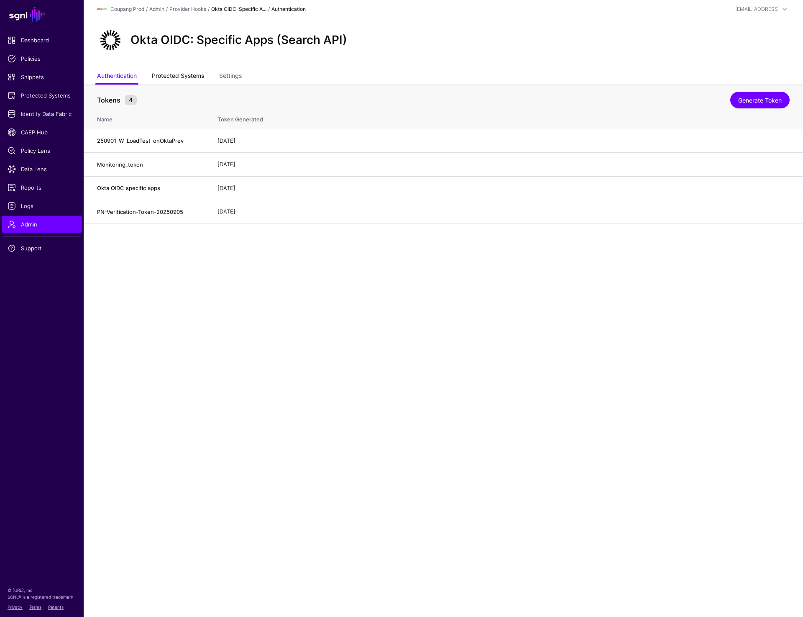
click at [163, 72] on link "Protected Systems" at bounding box center [178, 77] width 52 height 16
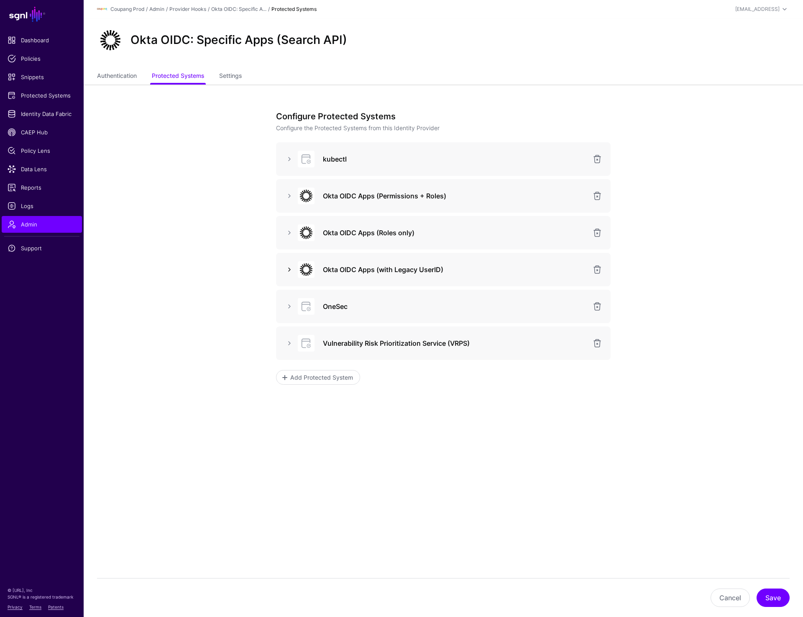
click at [289, 266] on link at bounding box center [289, 269] width 10 height 10
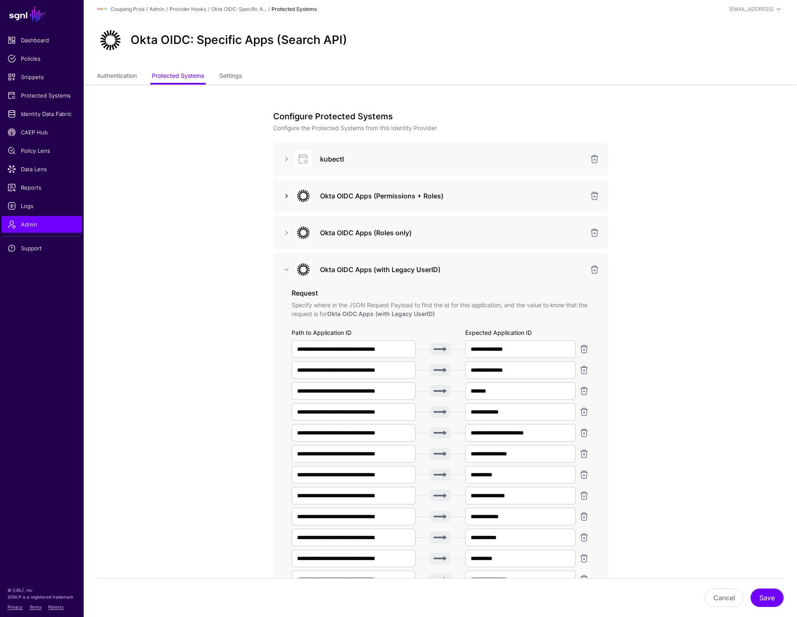
click at [288, 191] on link at bounding box center [287, 196] width 10 height 10
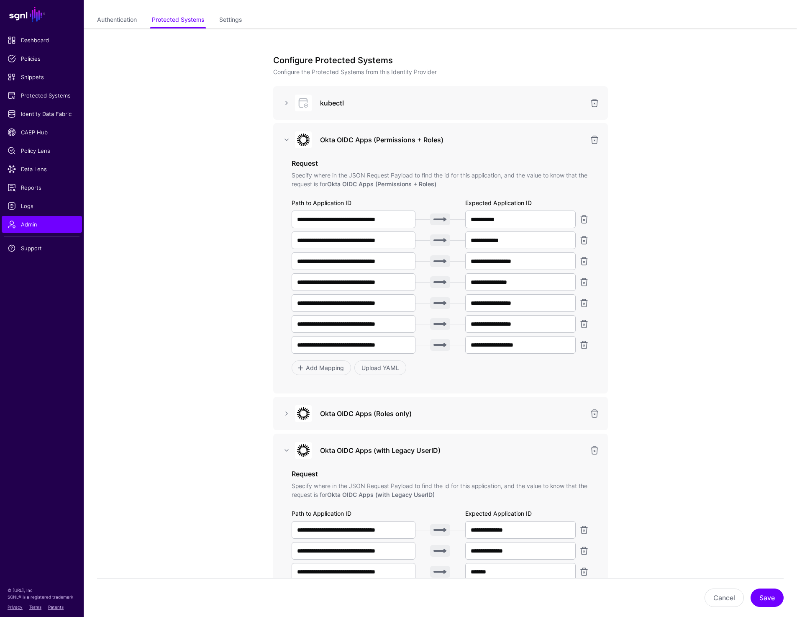
scroll to position [54, 0]
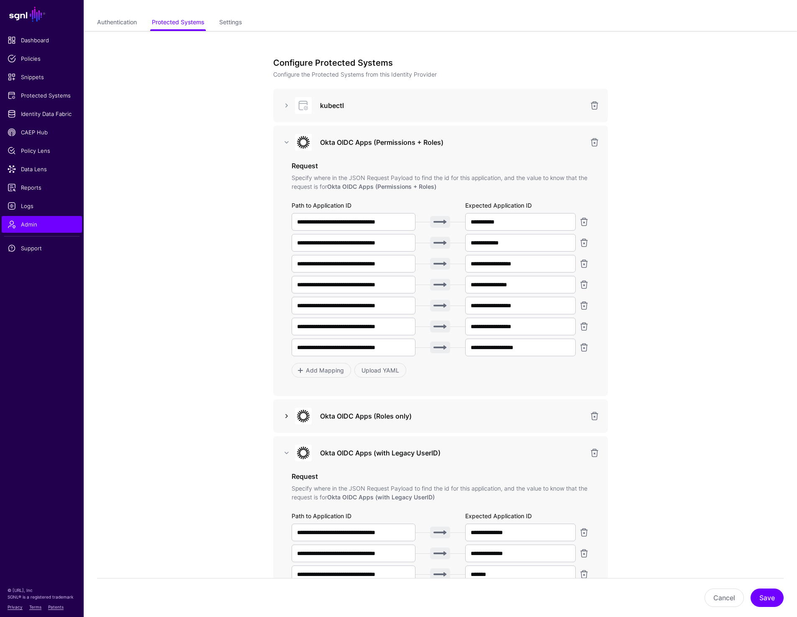
click at [287, 418] on link at bounding box center [287, 416] width 10 height 10
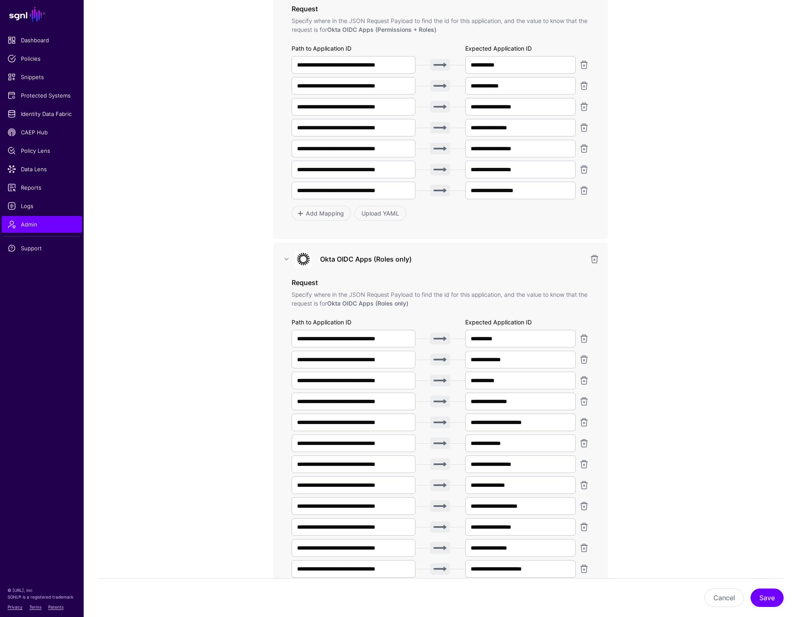
scroll to position [0, 0]
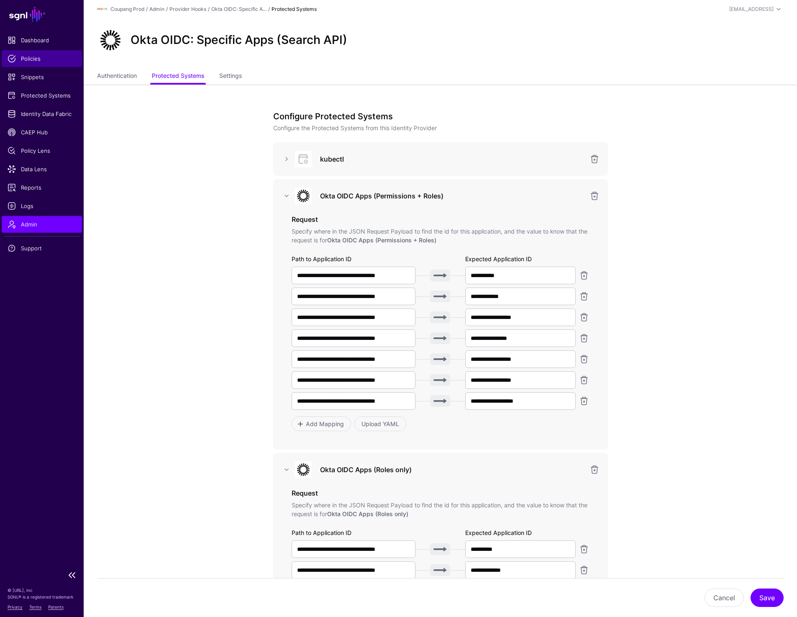
click at [29, 54] on link "Policies" at bounding box center [42, 58] width 80 height 17
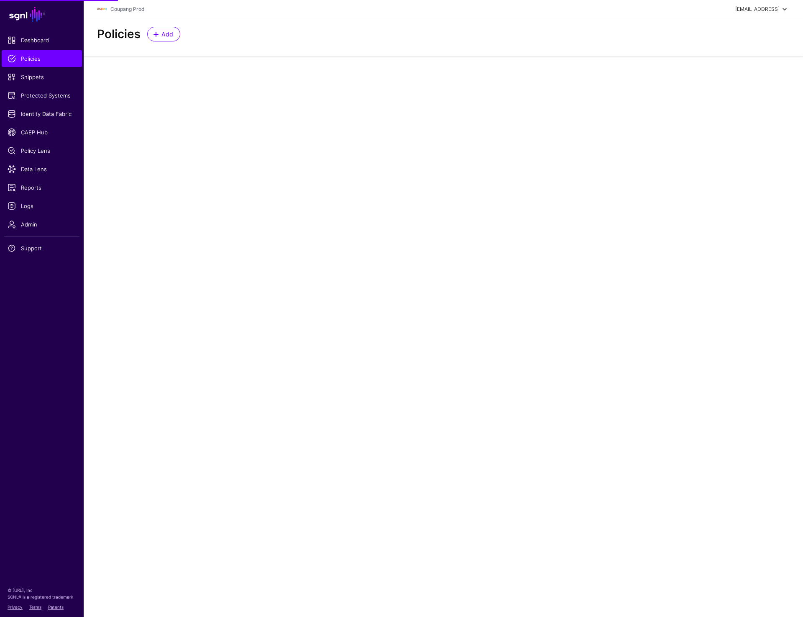
click at [776, 9] on div "[EMAIL_ADDRESS]" at bounding box center [757, 9] width 44 height 8
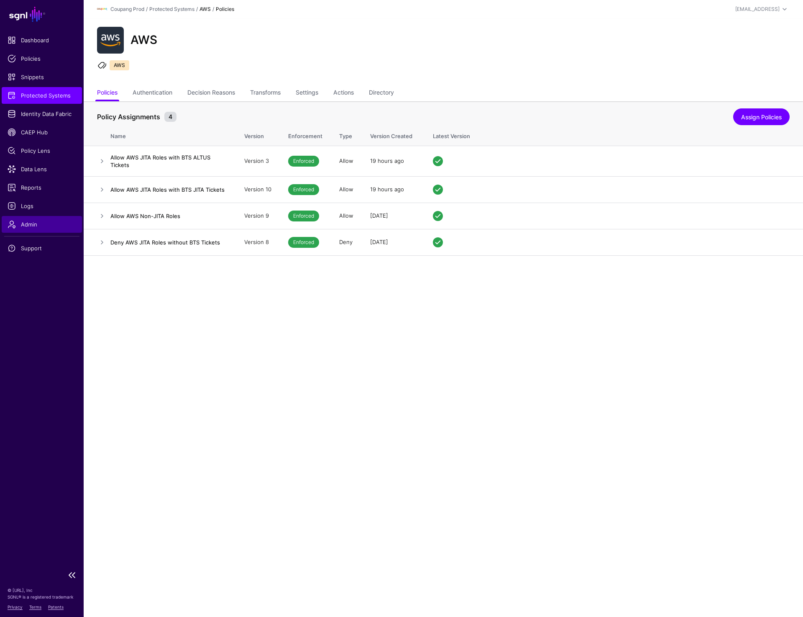
click at [31, 228] on span "Admin" at bounding box center [42, 224] width 69 height 8
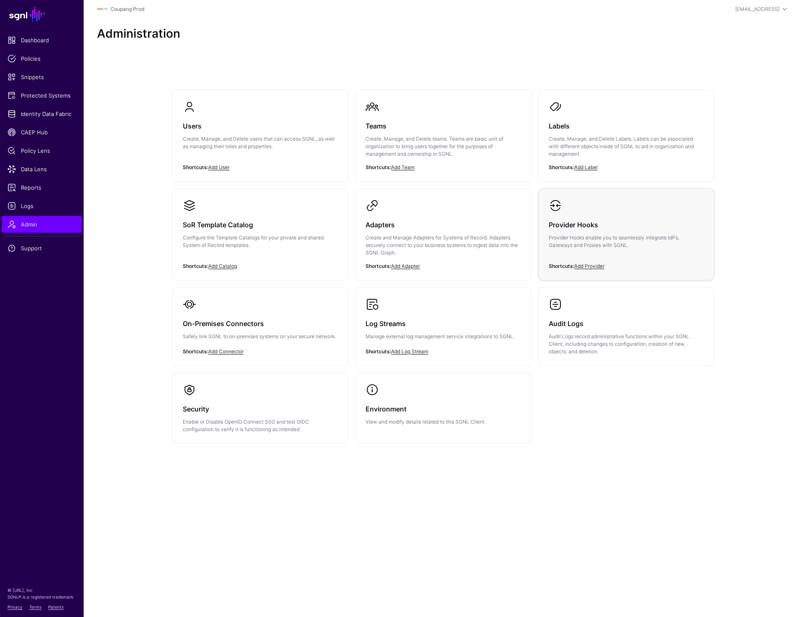
click at [599, 211] on link "Provider Hooks Provider Hooks enable you to seamlessly integrate IdPs, Gateways…" at bounding box center [626, 231] width 175 height 84
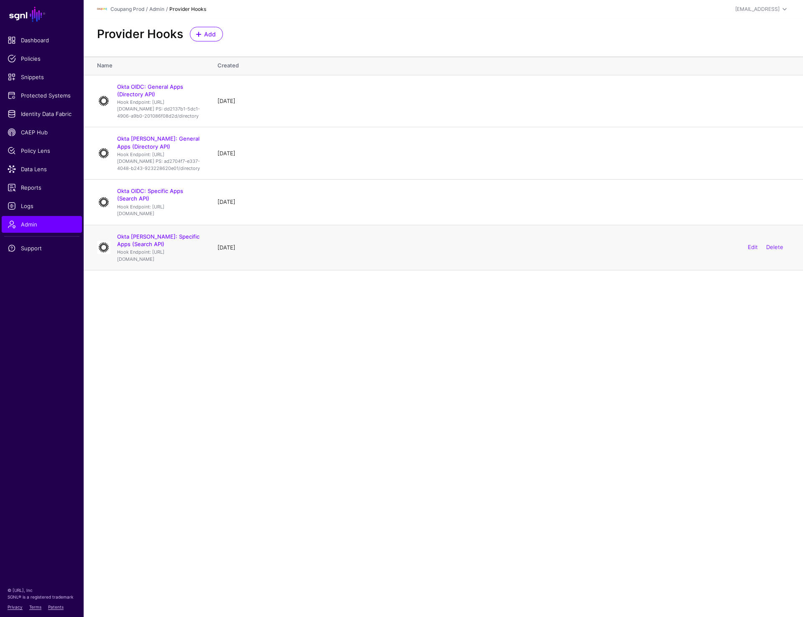
click at [152, 262] on p "Hook Endpoint: [URL][DOMAIN_NAME]" at bounding box center [159, 256] width 84 height 14
click at [151, 247] on link "Okta [PERSON_NAME]: Specific Apps (Search API)" at bounding box center [158, 240] width 82 height 14
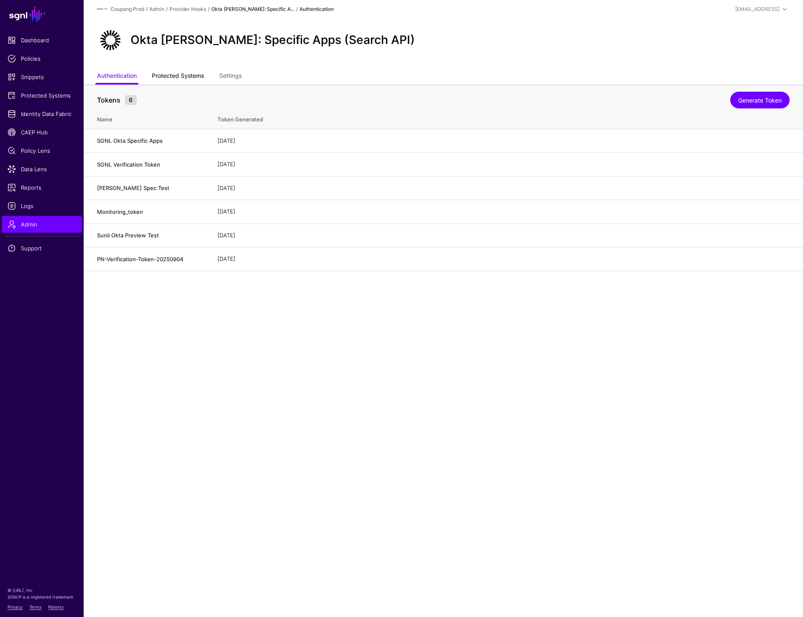
click at [195, 74] on link "Protected Systems" at bounding box center [178, 77] width 52 height 16
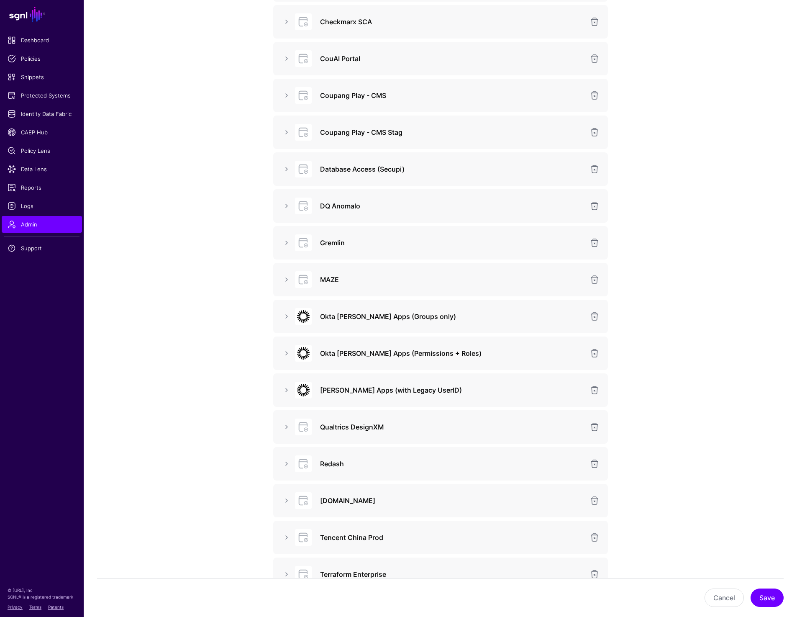
scroll to position [218, 0]
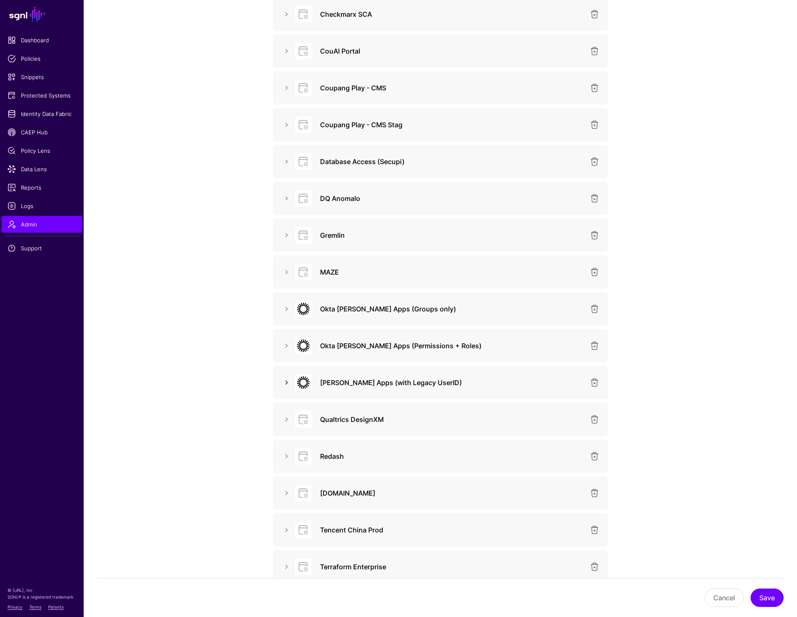
click at [284, 382] on link at bounding box center [287, 382] width 10 height 10
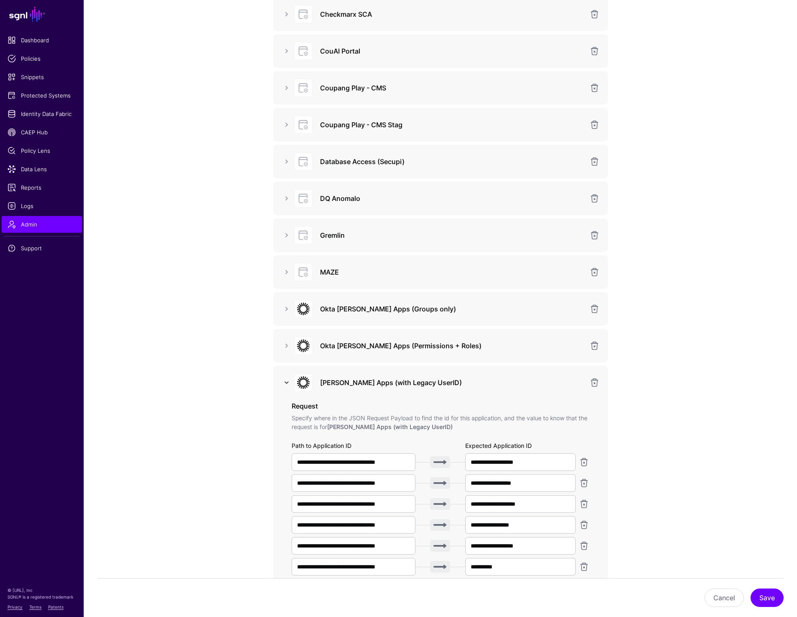
scroll to position [1502, 0]
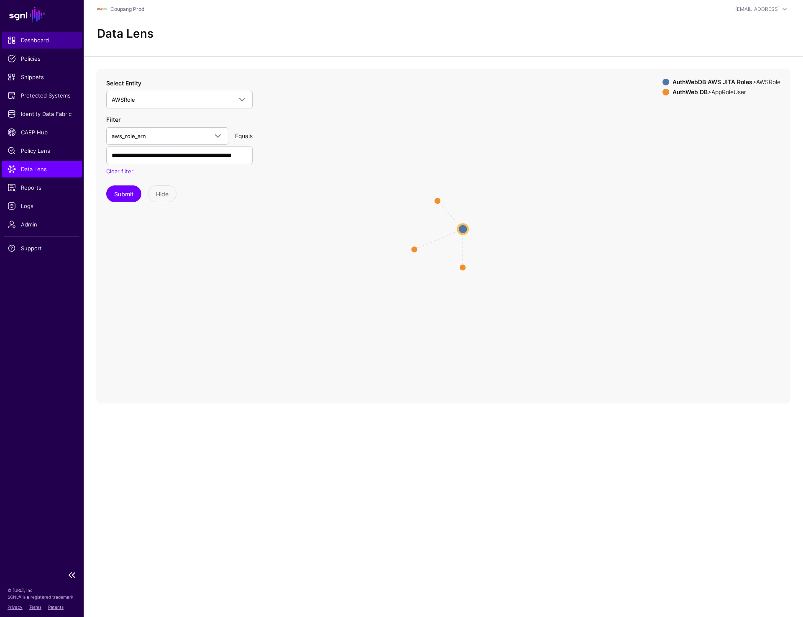
click at [30, 41] on span "Dashboard" at bounding box center [42, 40] width 69 height 8
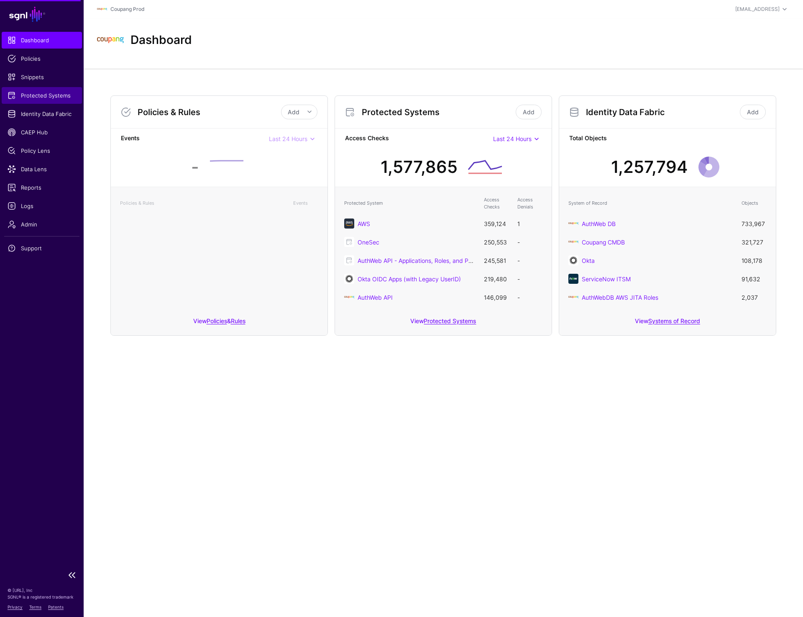
click at [41, 97] on span "Protected Systems" at bounding box center [42, 95] width 69 height 8
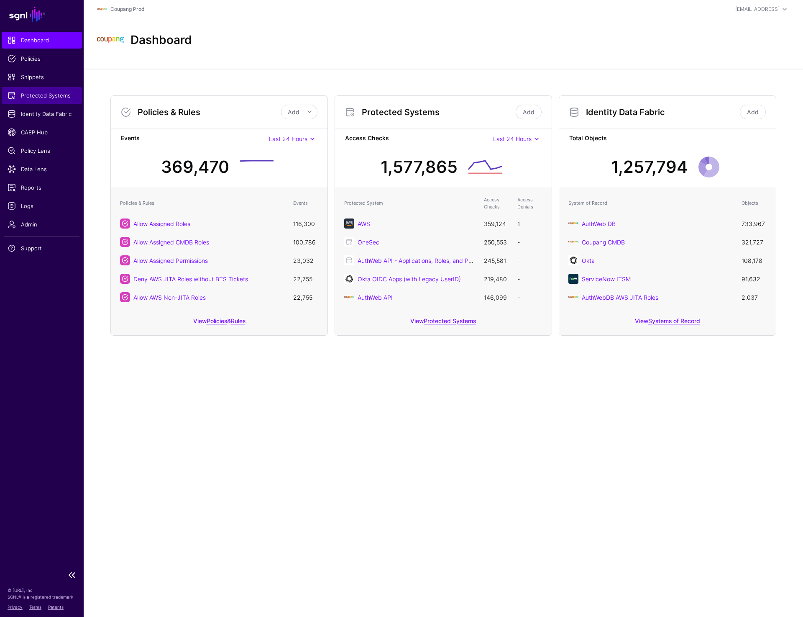
click at [36, 96] on span "Protected Systems" at bounding box center [42, 95] width 69 height 8
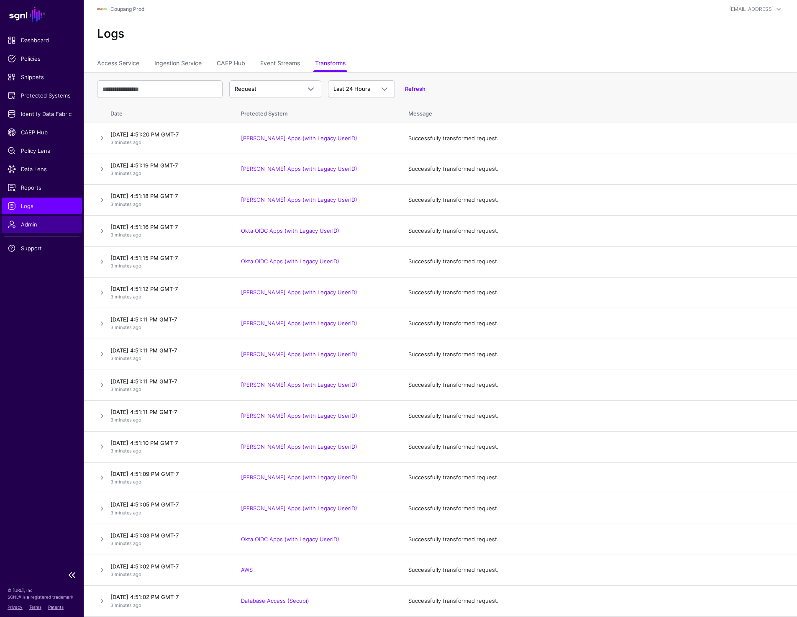
click at [39, 228] on link "Admin" at bounding box center [42, 224] width 80 height 17
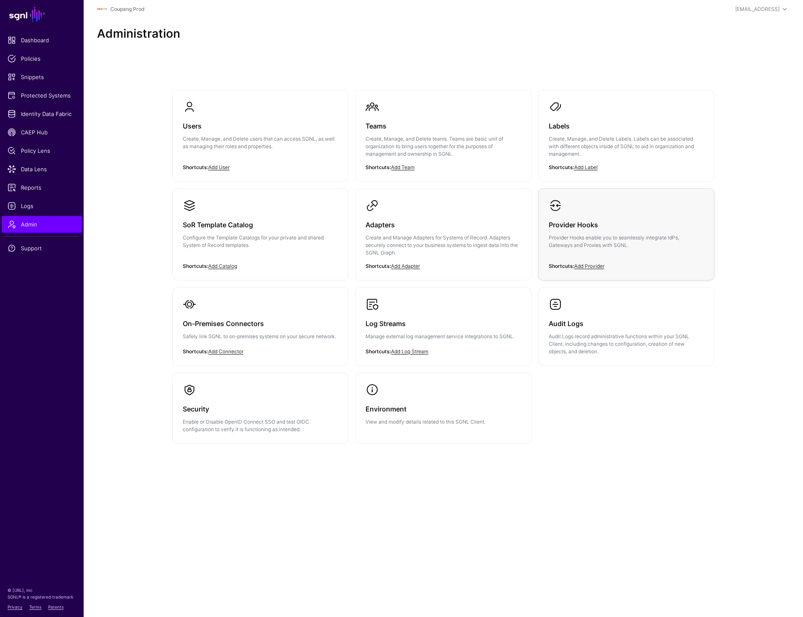
click at [615, 217] on div "Provider Hooks Provider Hooks enable you to seamlessly integrate IdPs, Gateways…" at bounding box center [626, 237] width 155 height 50
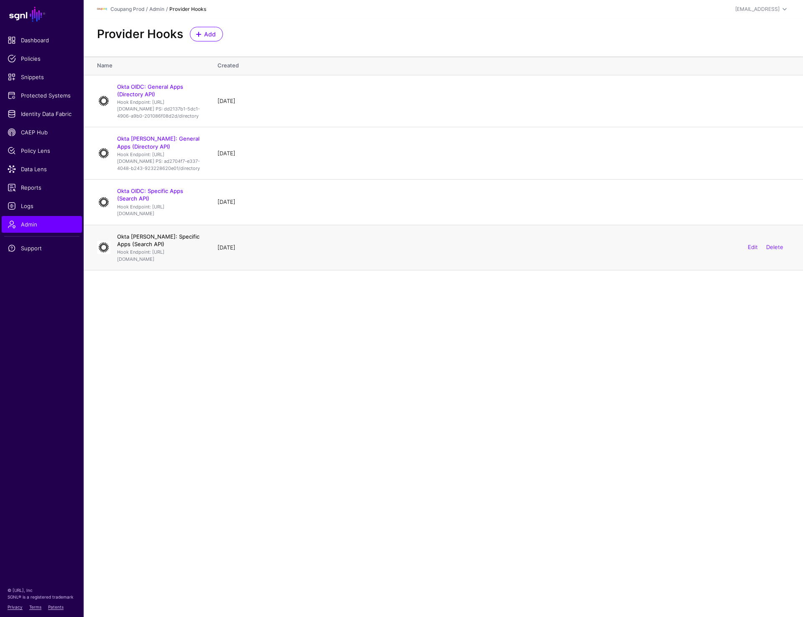
click at [171, 247] on link "Okta SAML: Specific Apps (Search API)" at bounding box center [158, 240] width 82 height 14
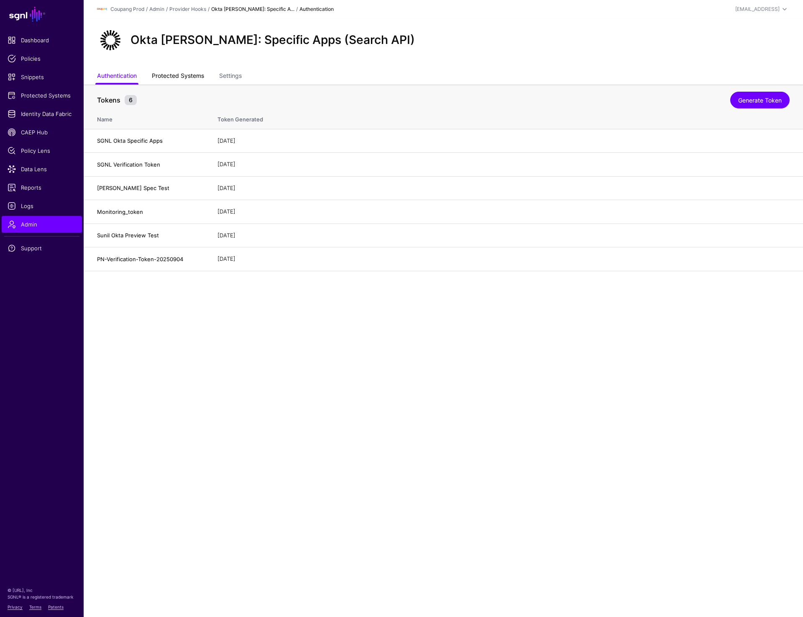
click at [174, 74] on link "Protected Systems" at bounding box center [178, 77] width 52 height 16
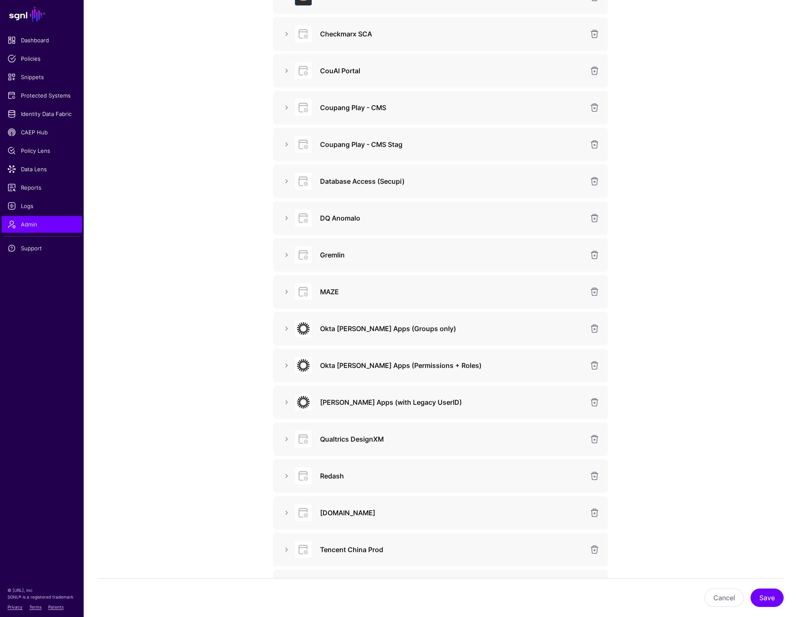
scroll to position [228, 0]
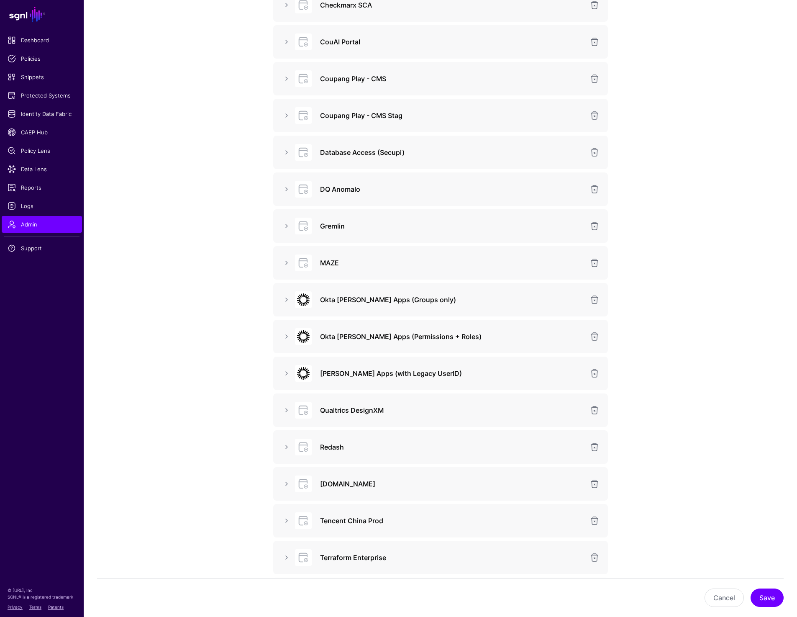
click at [284, 378] on div "[PERSON_NAME] Apps (with Legacy UserID)" at bounding box center [440, 373] width 321 height 17
click at [284, 372] on link at bounding box center [287, 373] width 10 height 10
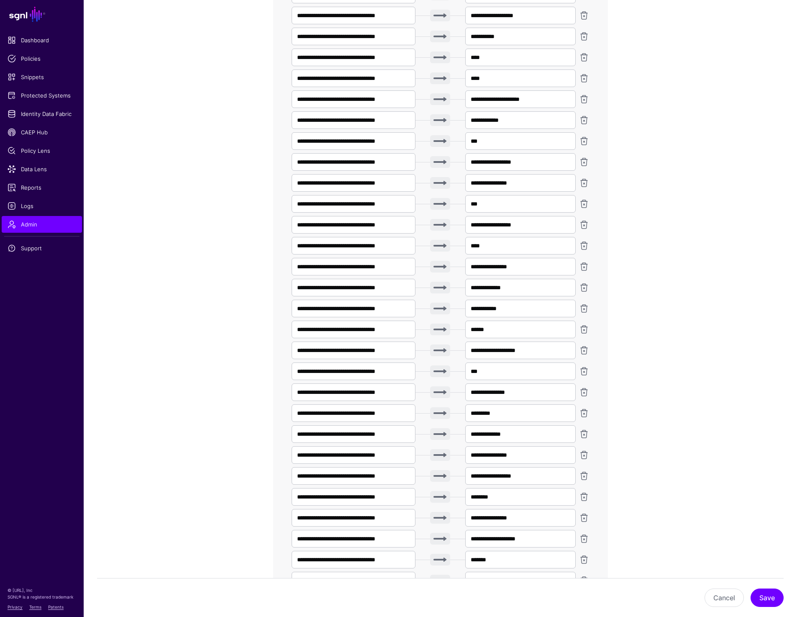
scroll to position [1522, 0]
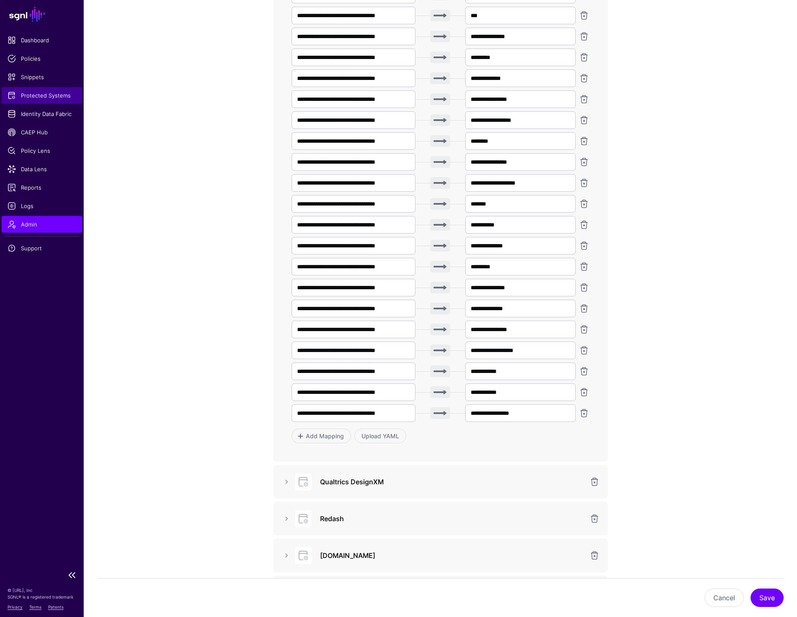
click at [39, 94] on span "Protected Systems" at bounding box center [42, 95] width 69 height 8
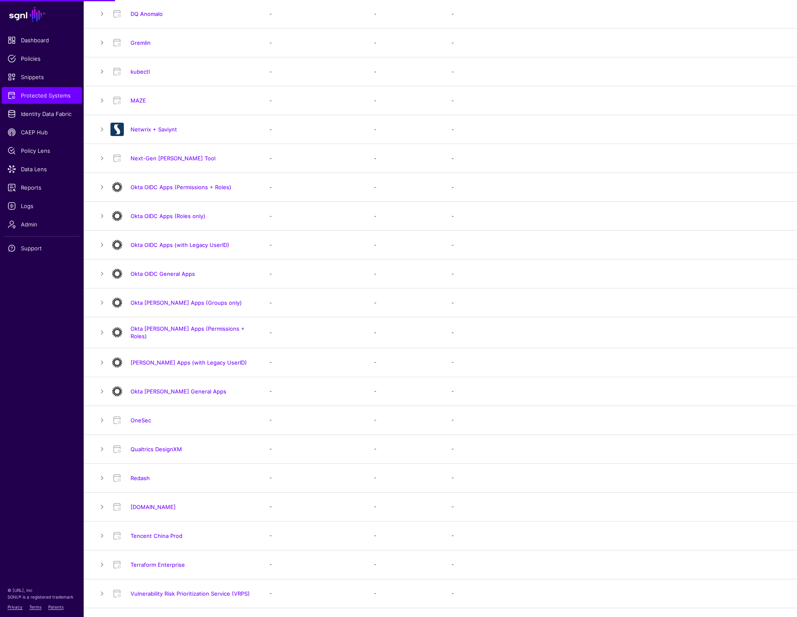
scroll to position [564, 0]
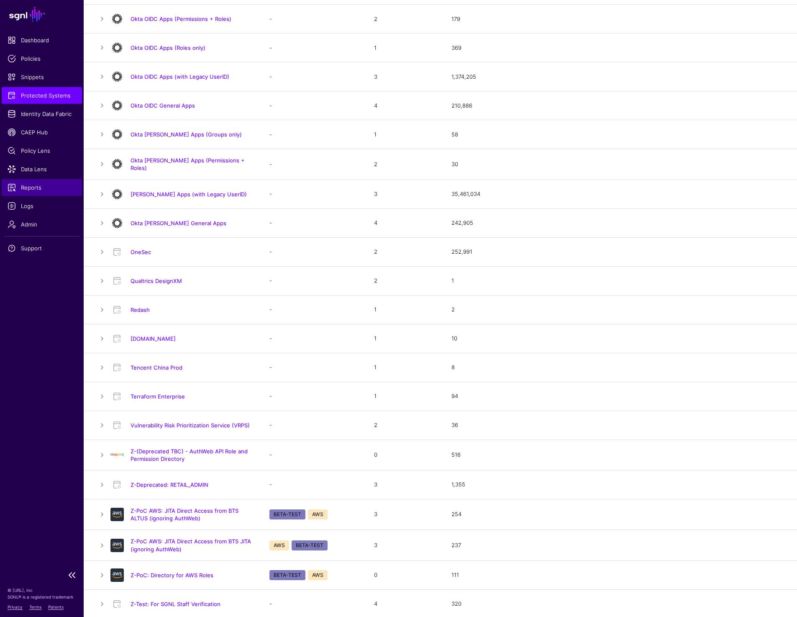
click at [32, 185] on span "Reports" at bounding box center [42, 187] width 69 height 8
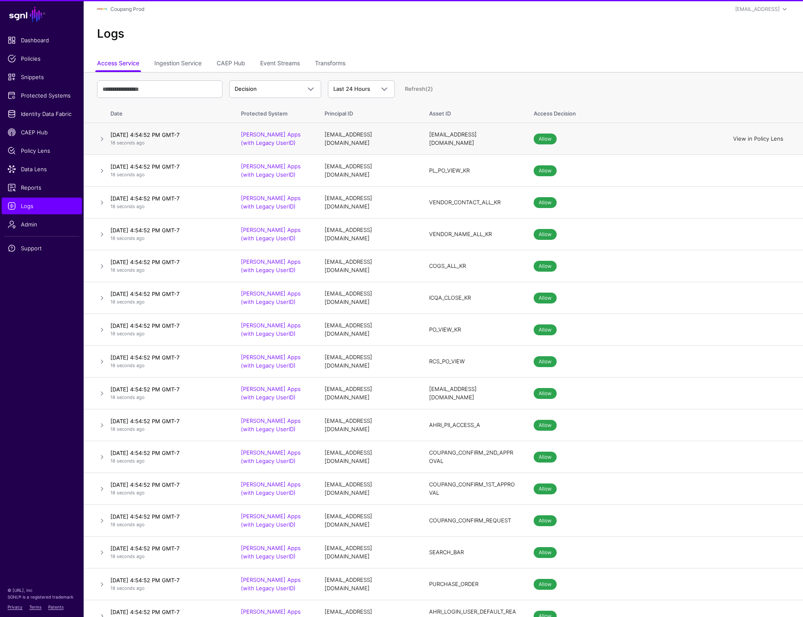
click at [761, 139] on link "View in Policy Lens" at bounding box center [758, 138] width 50 height 7
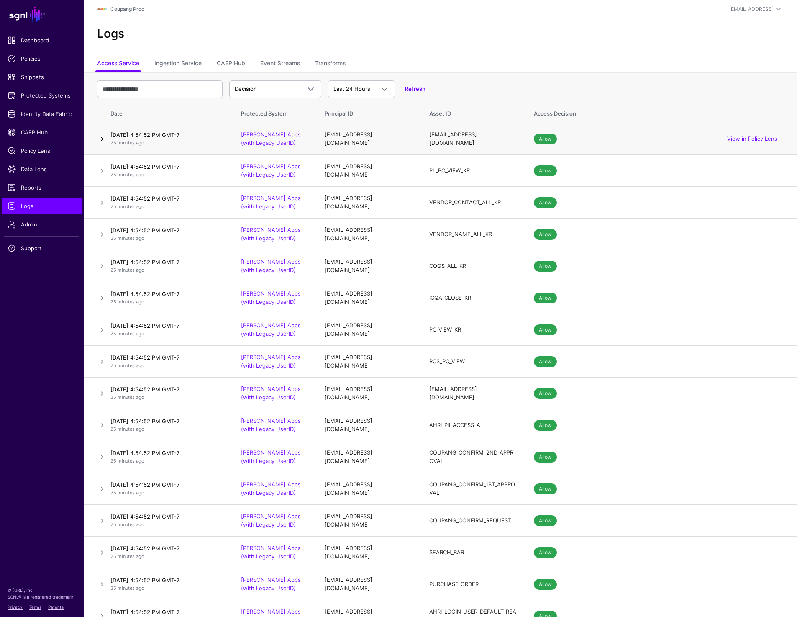
click at [99, 138] on link at bounding box center [102, 139] width 10 height 10
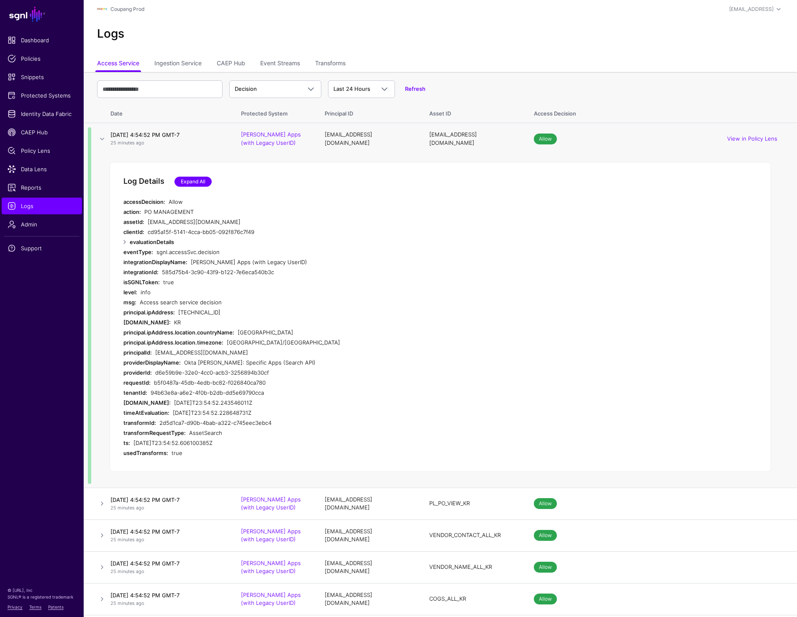
click at [195, 182] on link "Expand All" at bounding box center [192, 182] width 37 height 10
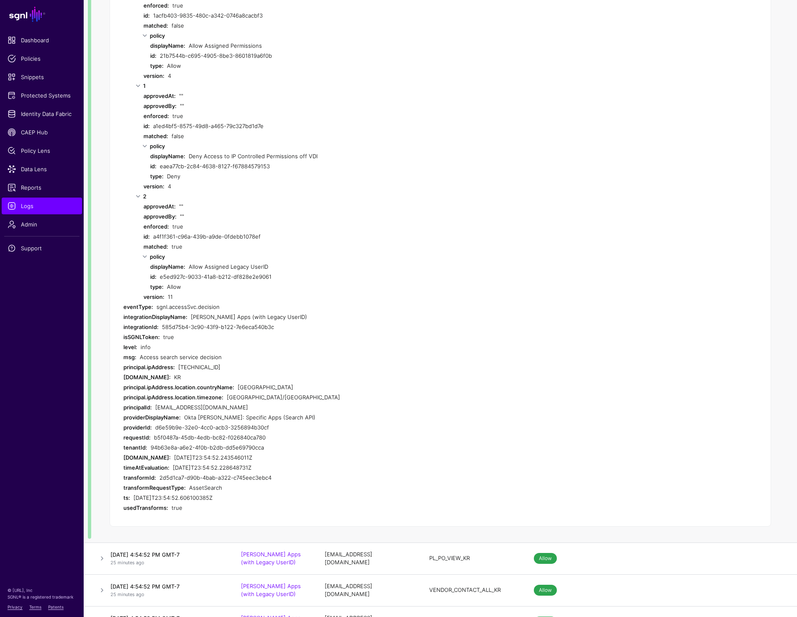
scroll to position [175, 0]
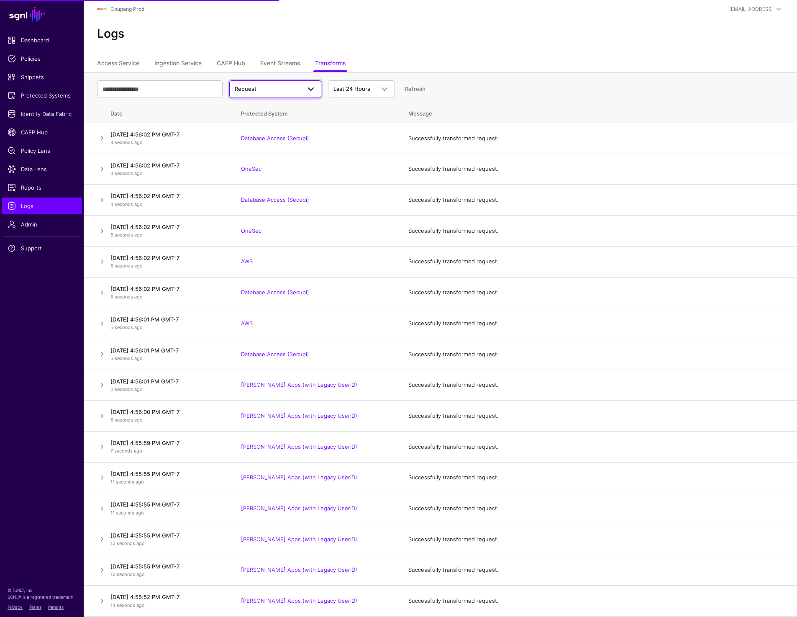
click at [302, 91] on span at bounding box center [308, 89] width 15 height 10
click at [270, 136] on div "Error" at bounding box center [275, 135] width 79 height 8
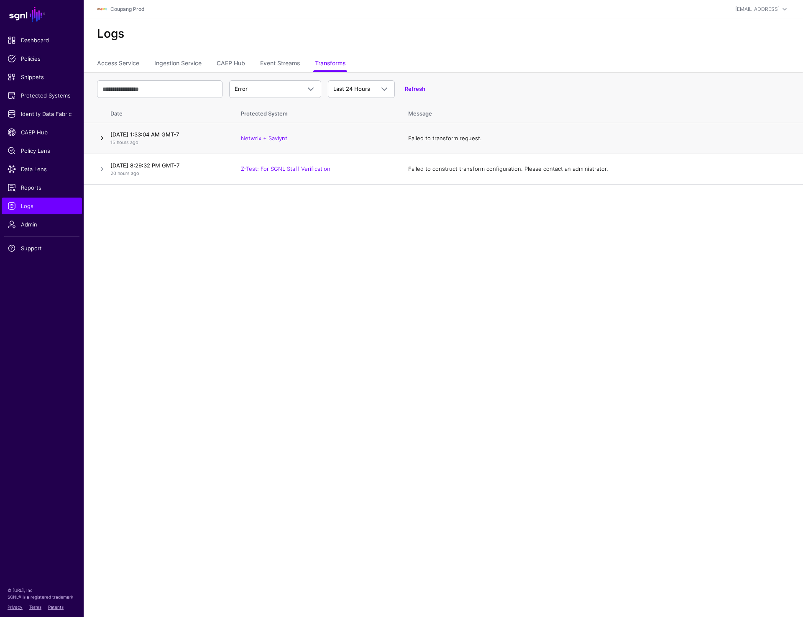
click at [101, 137] on link at bounding box center [102, 138] width 10 height 10
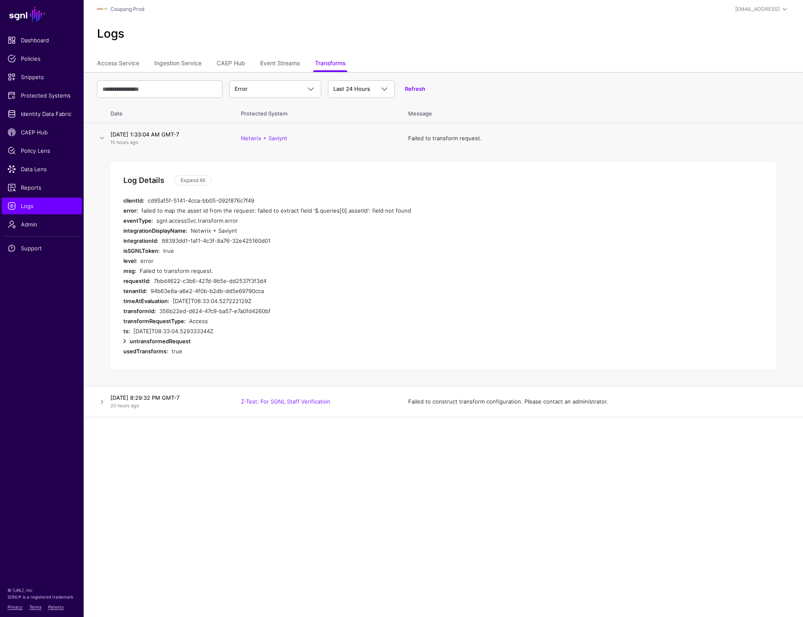
click at [126, 341] on link at bounding box center [125, 341] width 10 height 10
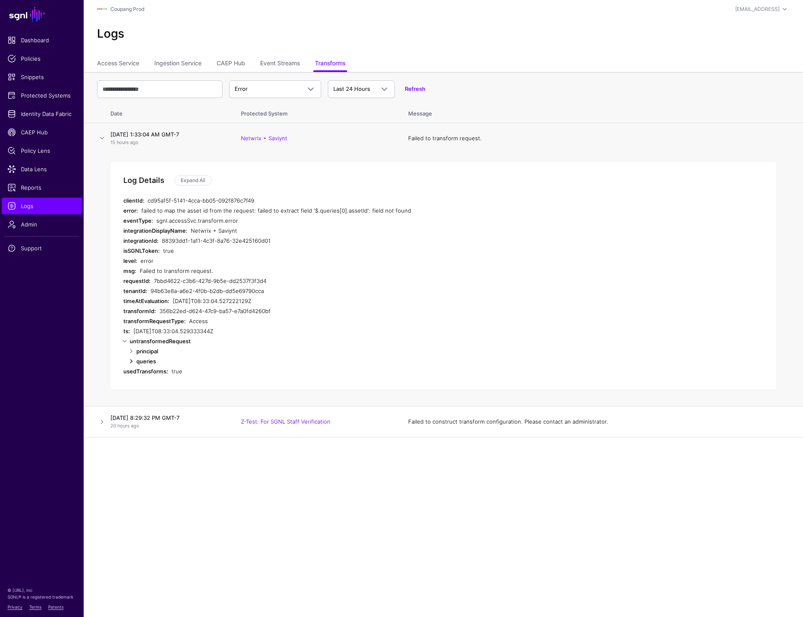
click at [131, 358] on link at bounding box center [131, 361] width 10 height 10
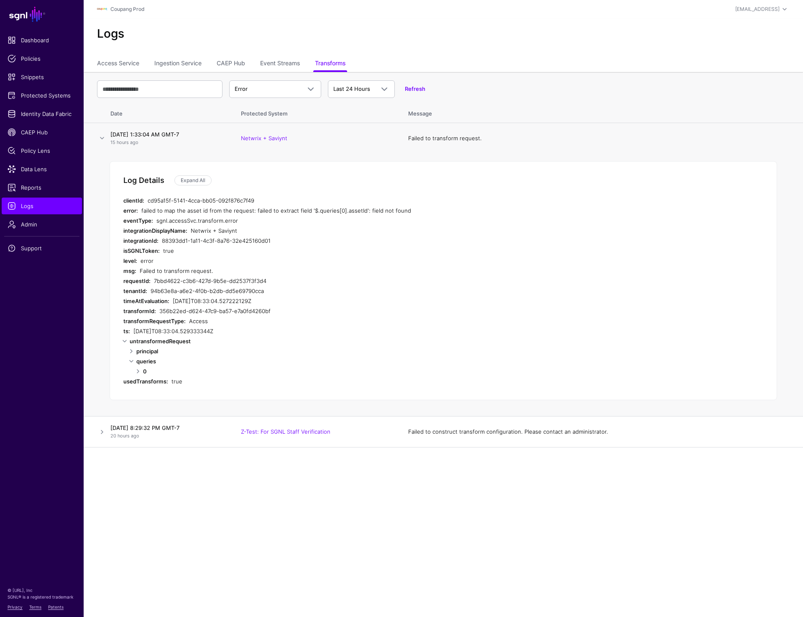
click at [198, 175] on div "Expand All" at bounding box center [192, 180] width 47 height 10
click at [198, 179] on link "Expand All" at bounding box center [192, 180] width 37 height 10
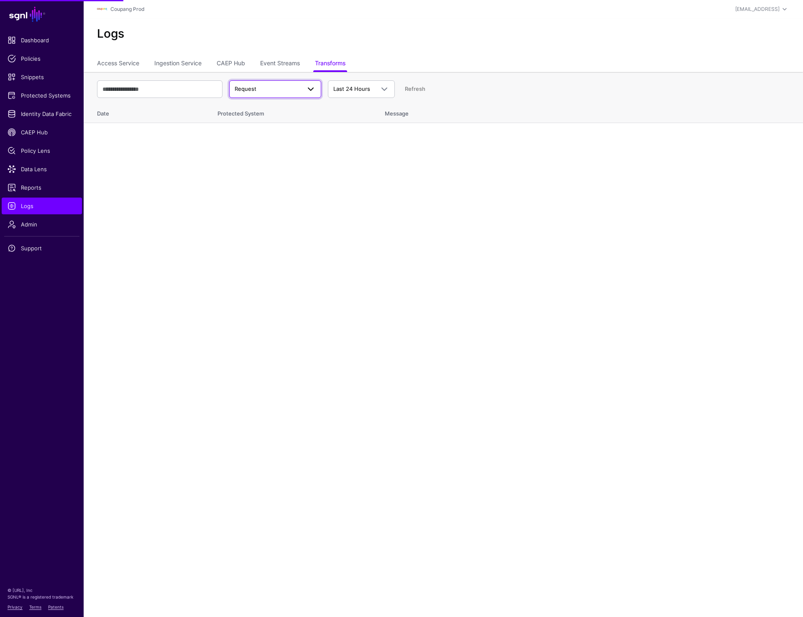
click at [269, 91] on span "Request" at bounding box center [268, 89] width 66 height 8
click at [251, 138] on button "Error" at bounding box center [275, 134] width 92 height 13
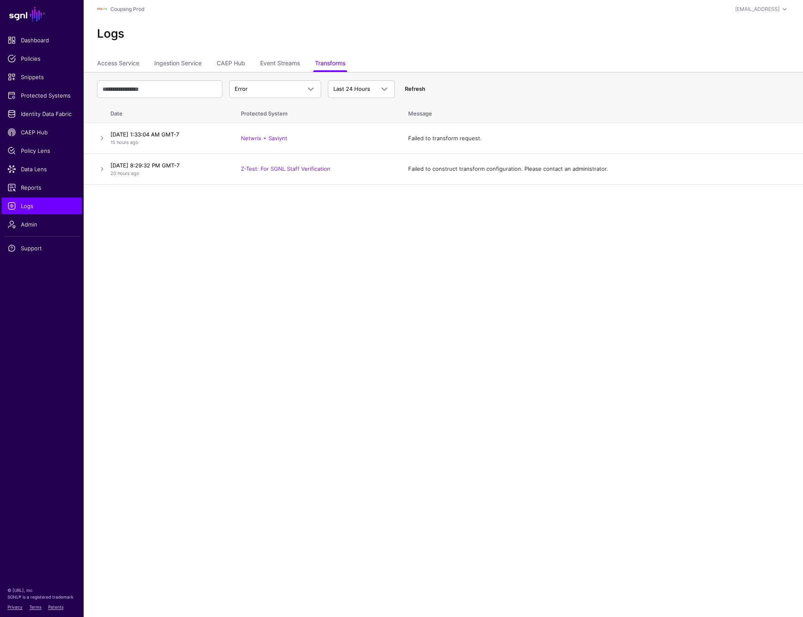
click at [413, 89] on link "Refresh" at bounding box center [415, 88] width 20 height 7
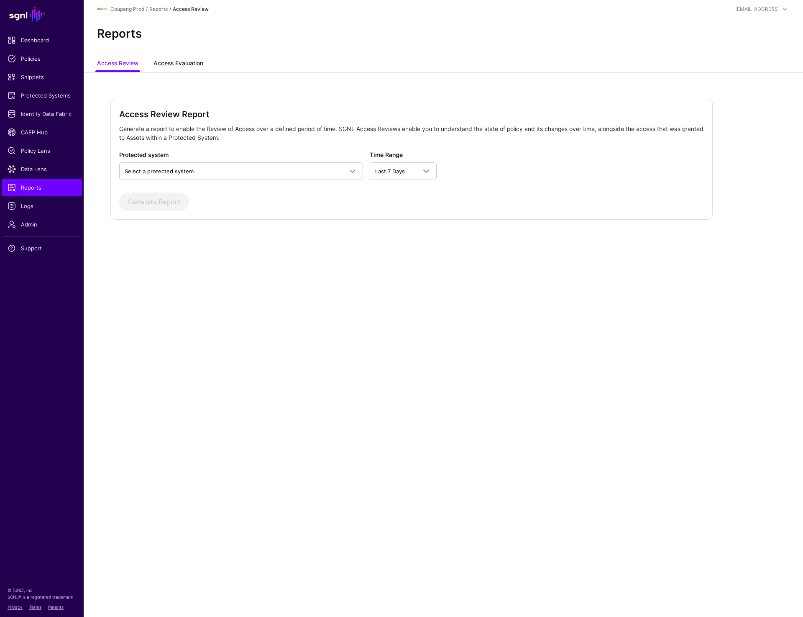
click at [162, 57] on link "Access Evaluation" at bounding box center [179, 64] width 50 height 16
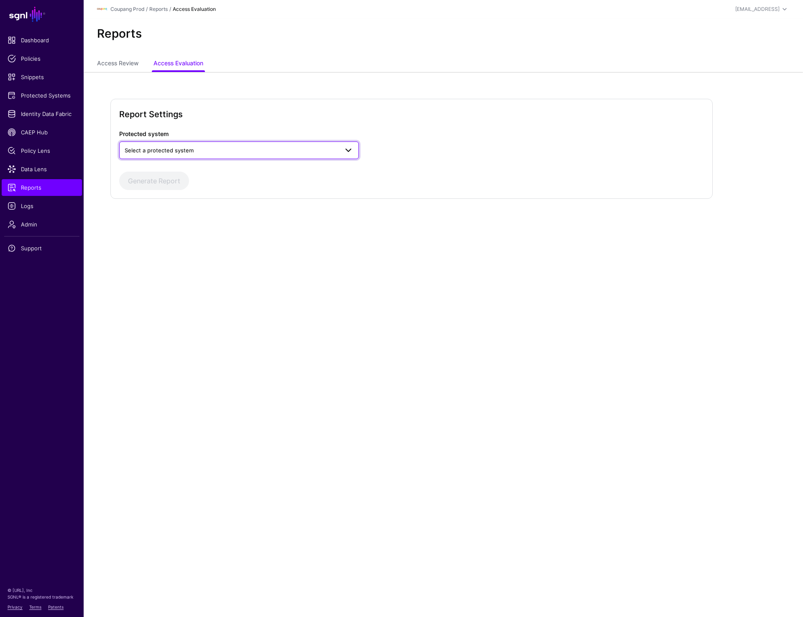
click at [190, 154] on span "Select a protected system" at bounding box center [232, 150] width 214 height 9
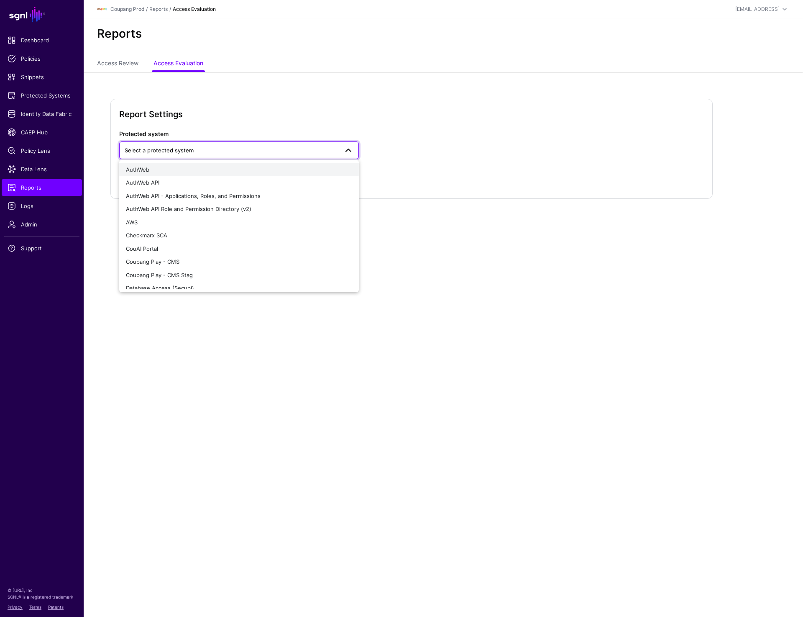
click at [157, 169] on div "AuthWeb" at bounding box center [239, 170] width 226 height 8
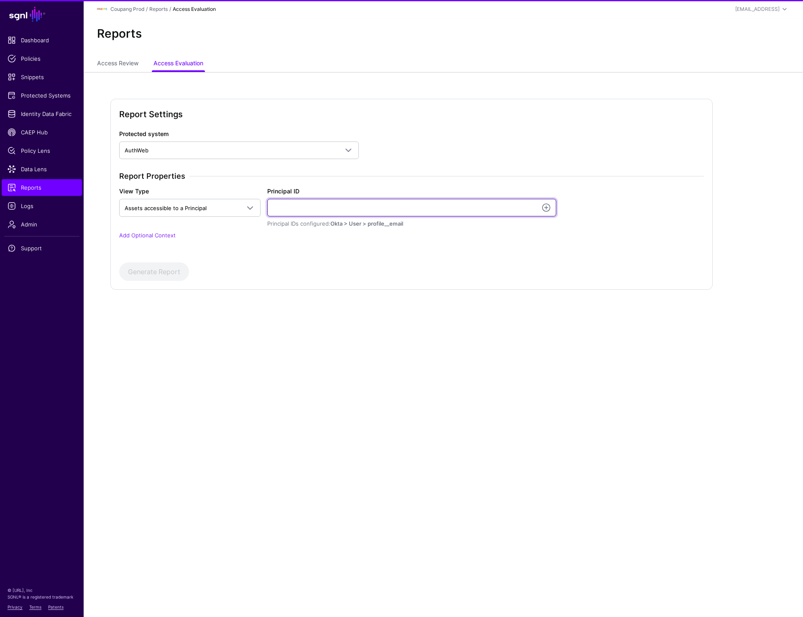
click at [330, 204] on input "Principal ID" at bounding box center [411, 208] width 289 height 18
paste input "**********"
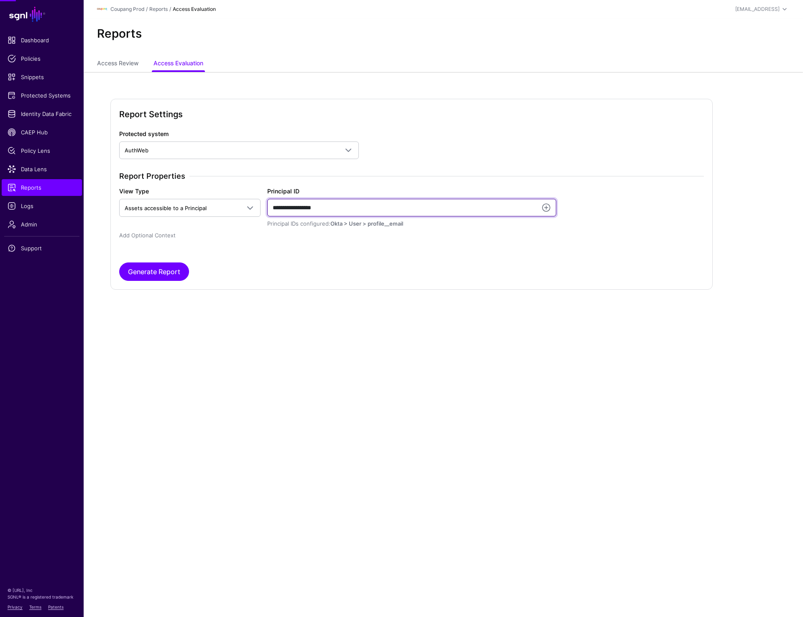
type input "**********"
click at [161, 236] on link "Add Optional Context" at bounding box center [147, 235] width 56 height 7
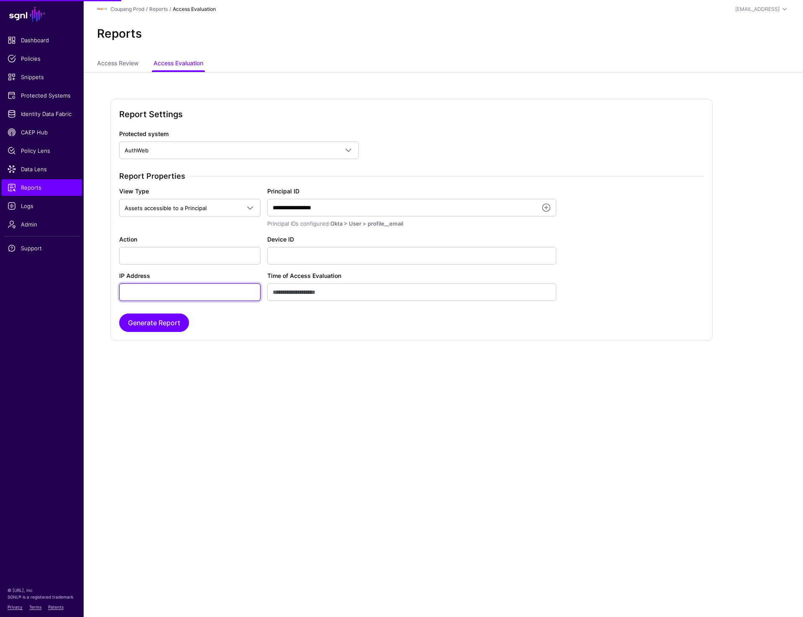
click at [153, 291] on input "IP Address" at bounding box center [189, 292] width 141 height 18
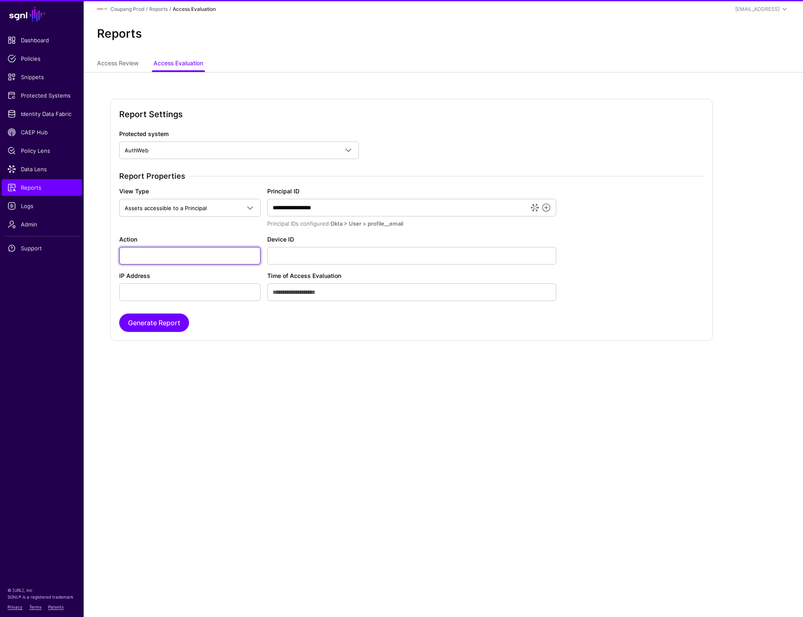
click at [153, 251] on input "Action" at bounding box center [189, 256] width 141 height 18
type input "**********"
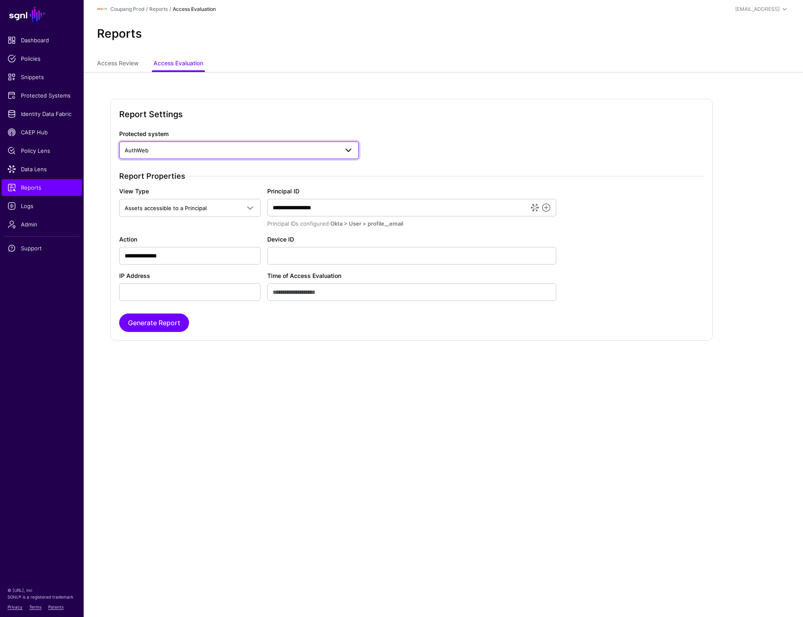
click at [151, 146] on span "AuthWeb" at bounding box center [232, 150] width 214 height 9
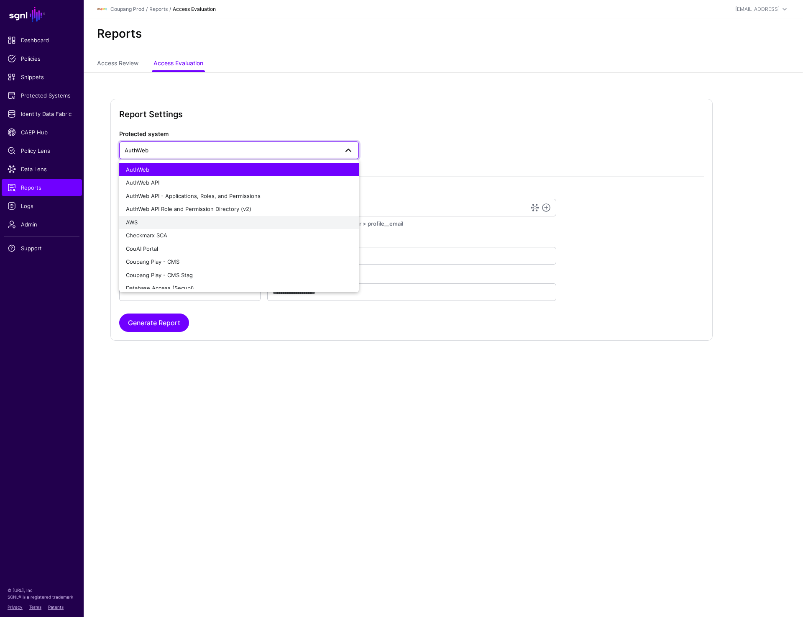
click at [128, 225] on span "AWS" at bounding box center [132, 222] width 12 height 7
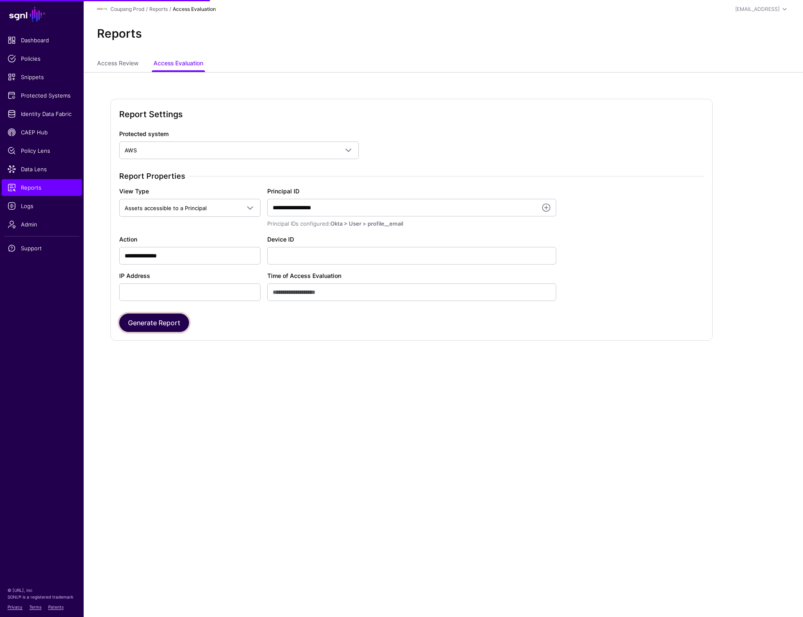
click at [157, 325] on button "Generate Report" at bounding box center [154, 322] width 70 height 18
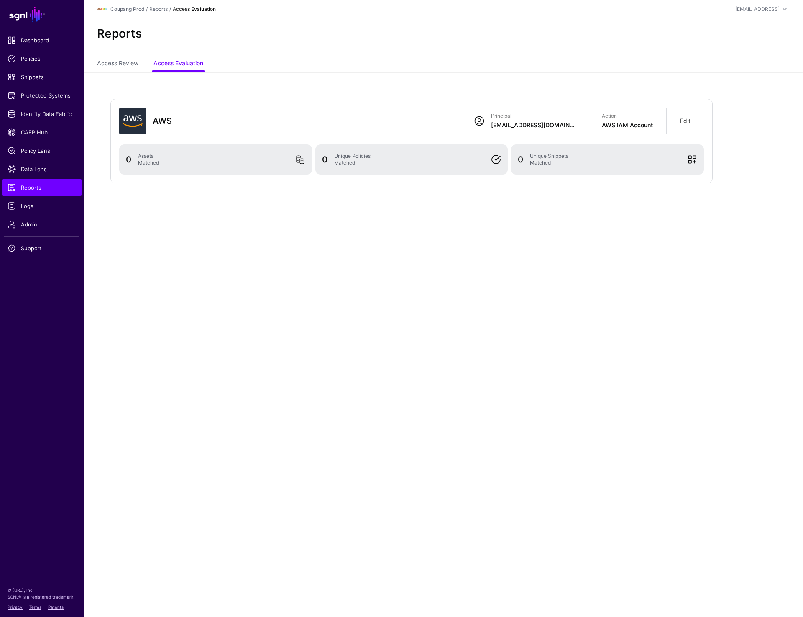
click at [688, 118] on link "Edit" at bounding box center [685, 120] width 10 height 7
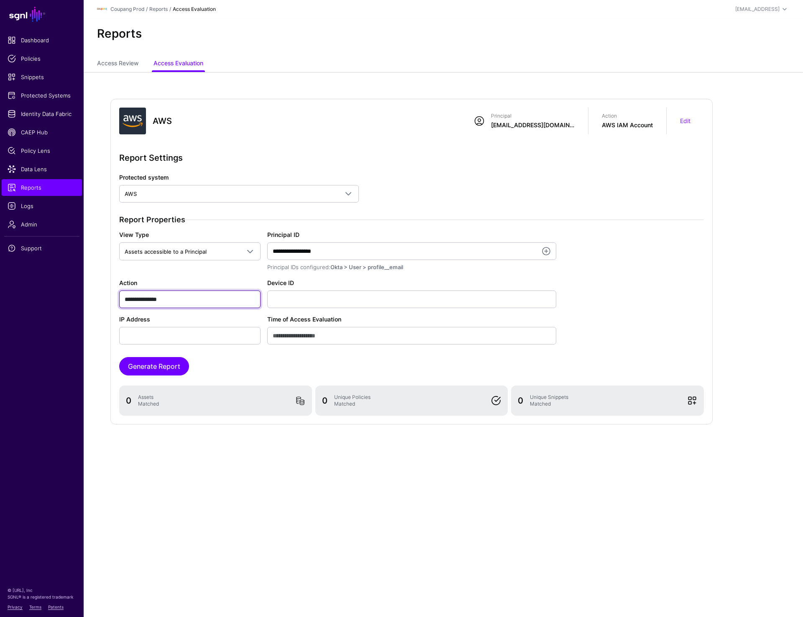
click at [160, 299] on input "**********" at bounding box center [189, 299] width 141 height 18
drag, startPoint x: 140, startPoint y: 299, endPoint x: 218, endPoint y: 299, distance: 77.8
click at [218, 299] on input "**********" at bounding box center [189, 299] width 141 height 18
type input "**********"
click at [167, 366] on button "Generate Report" at bounding box center [154, 366] width 70 height 18
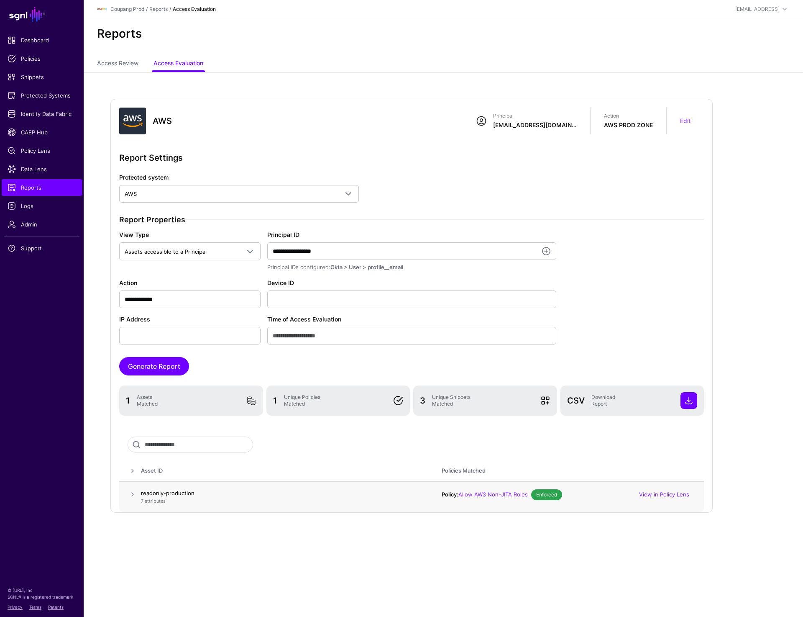
click at [132, 494] on span at bounding box center [133, 494] width 10 height 10
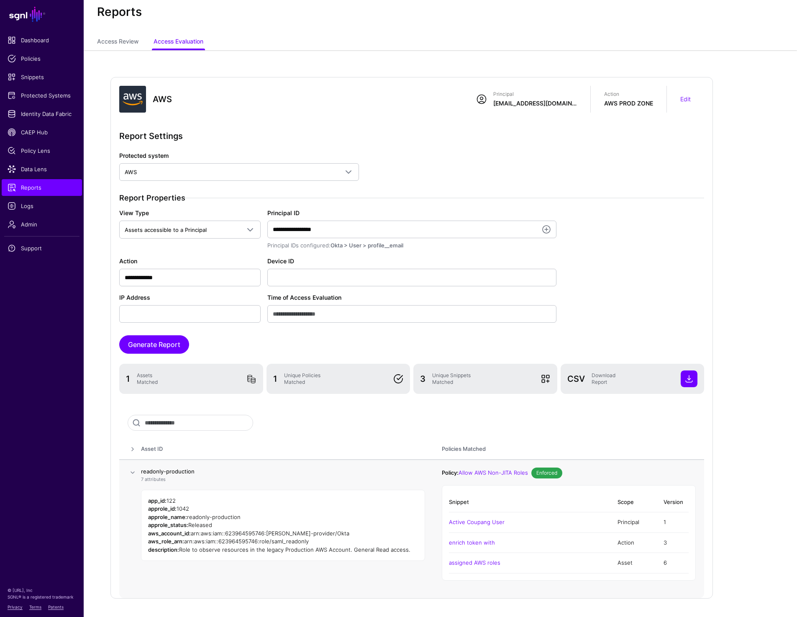
scroll to position [55, 0]
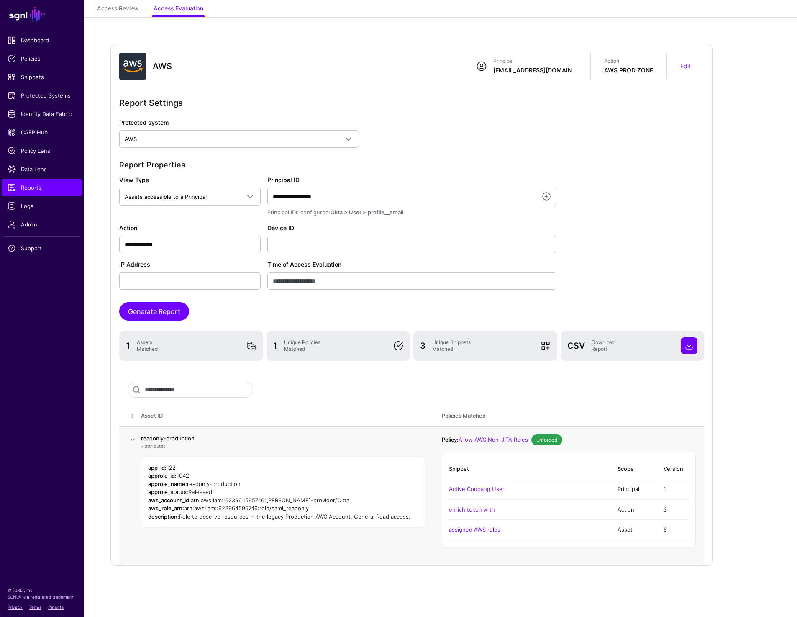
click at [131, 436] on span at bounding box center [133, 439] width 10 height 10
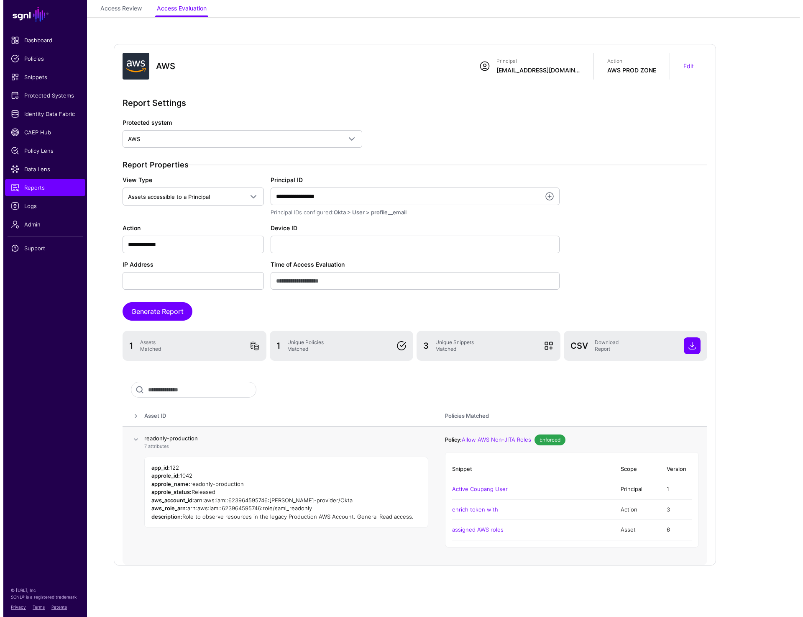
scroll to position [0, 0]
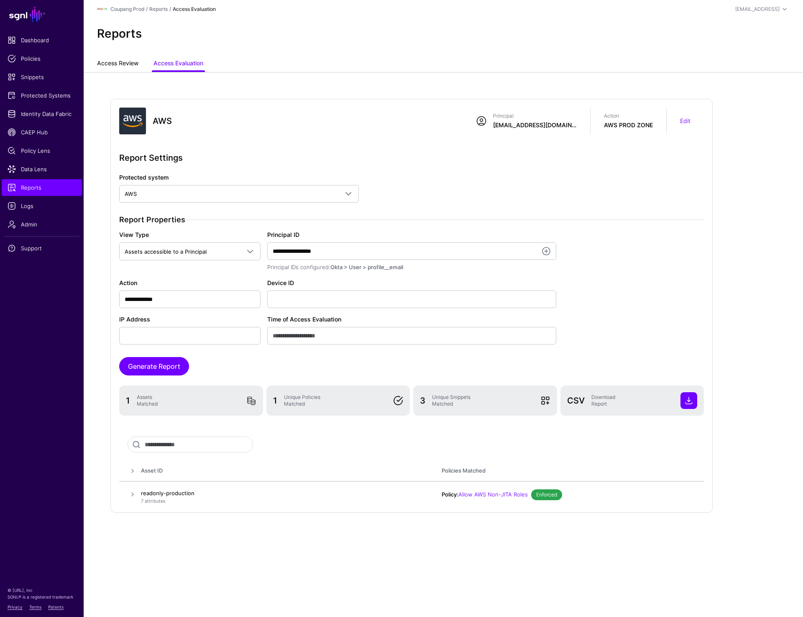
click at [115, 65] on link "Access Review" at bounding box center [117, 64] width 41 height 16
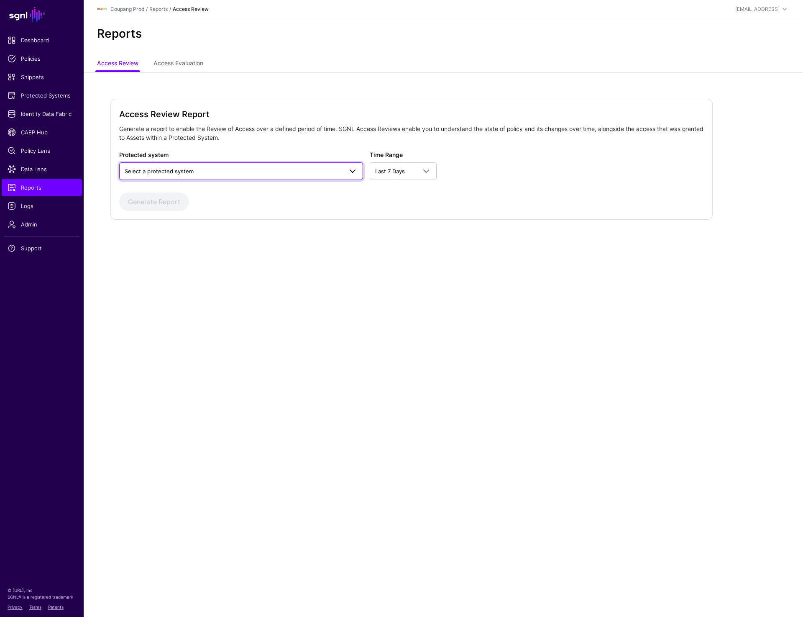
click at [197, 171] on span "Select a protected system" at bounding box center [234, 171] width 218 height 9
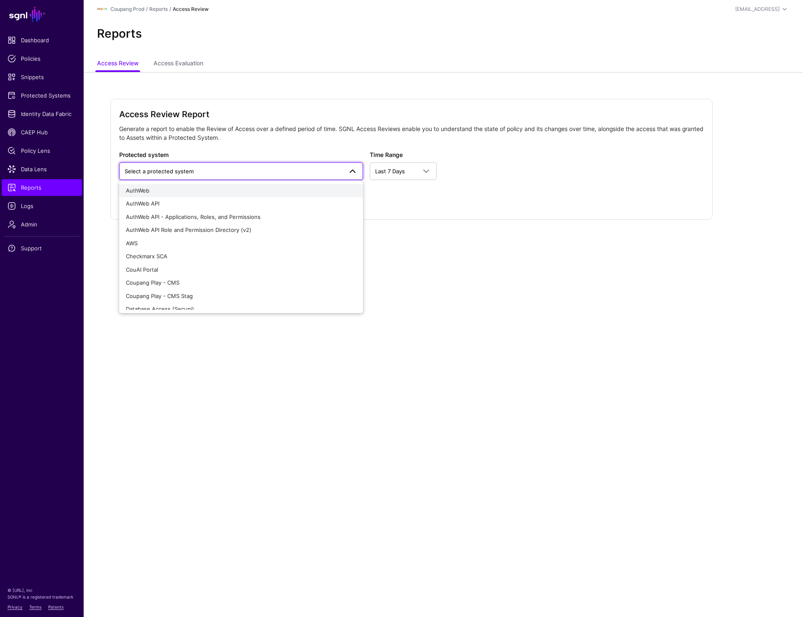
click at [181, 193] on div "AuthWeb" at bounding box center [241, 191] width 231 height 8
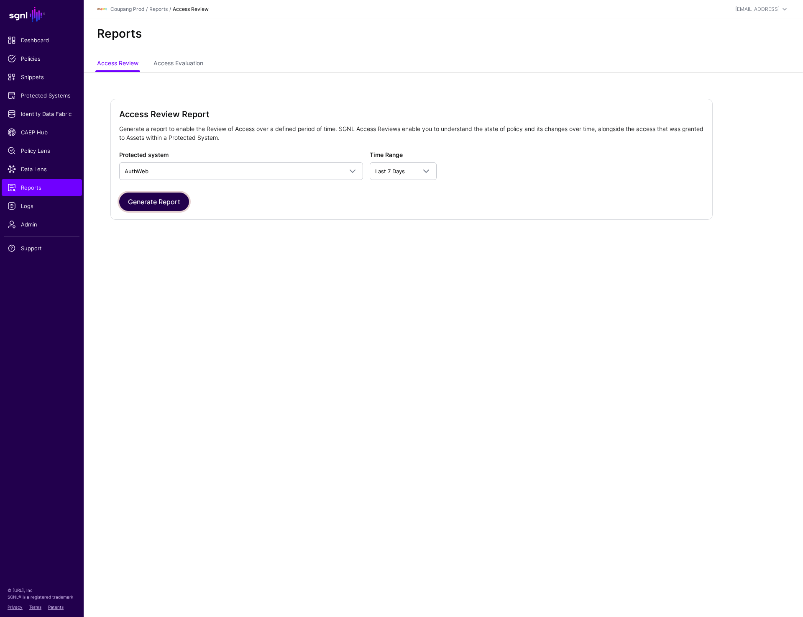
click at [156, 199] on button "Generate Report" at bounding box center [154, 201] width 70 height 18
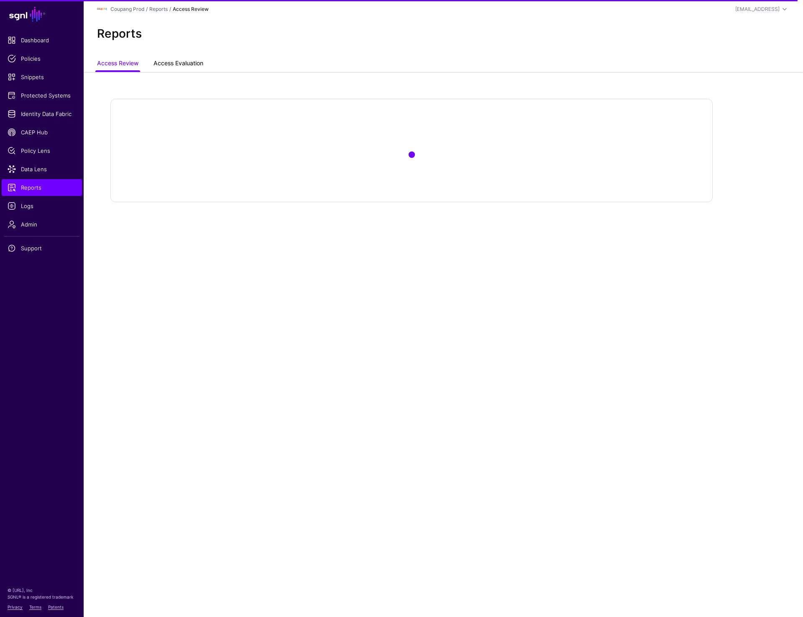
click at [174, 64] on link "Access Evaluation" at bounding box center [179, 64] width 50 height 16
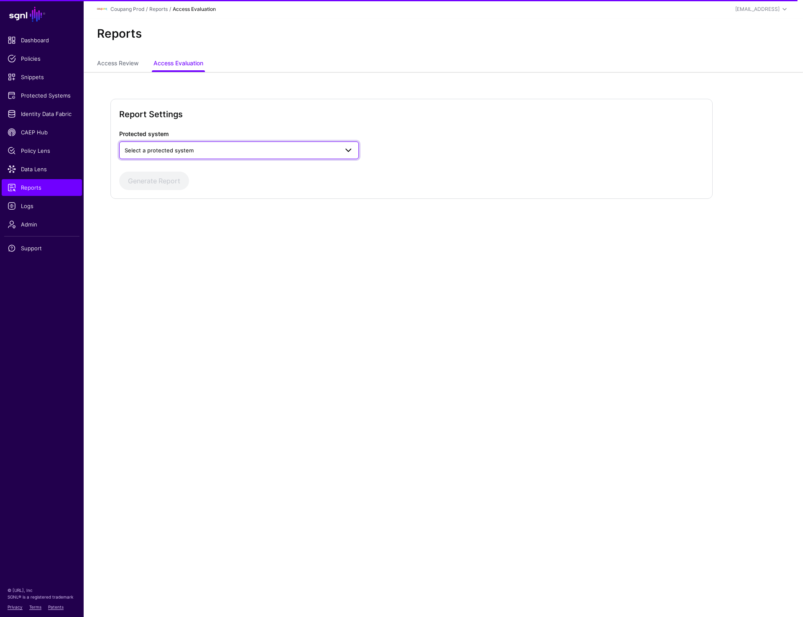
click at [249, 145] on link "Select a protected system" at bounding box center [239, 150] width 240 height 18
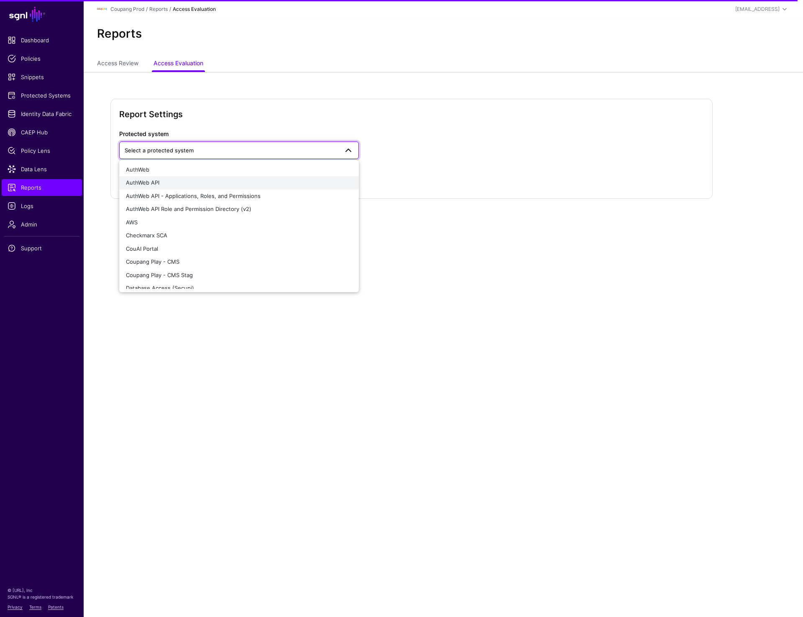
click at [205, 182] on div "AuthWeb API" at bounding box center [239, 183] width 226 height 8
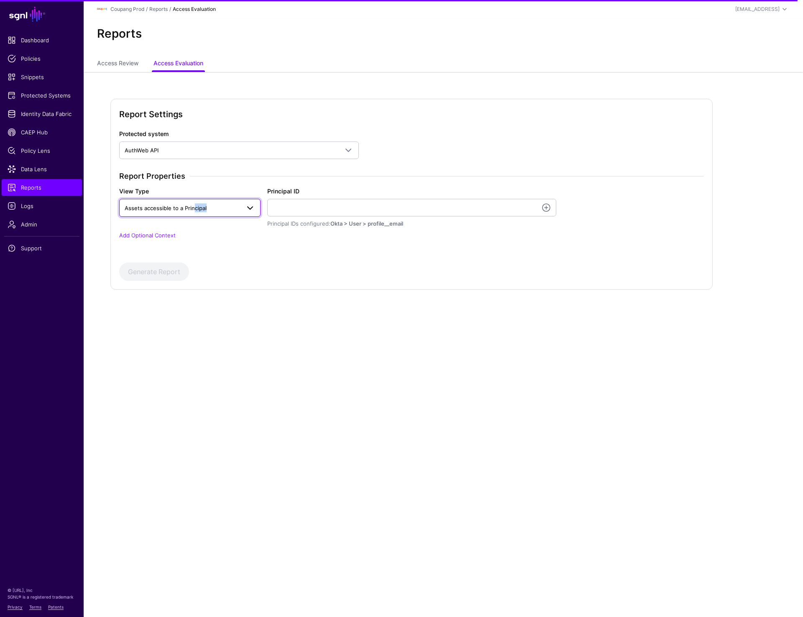
click at [193, 212] on span "Assets accessible to a Principal" at bounding box center [190, 207] width 131 height 10
click at [344, 277] on div "Generate Report" at bounding box center [411, 271] width 585 height 18
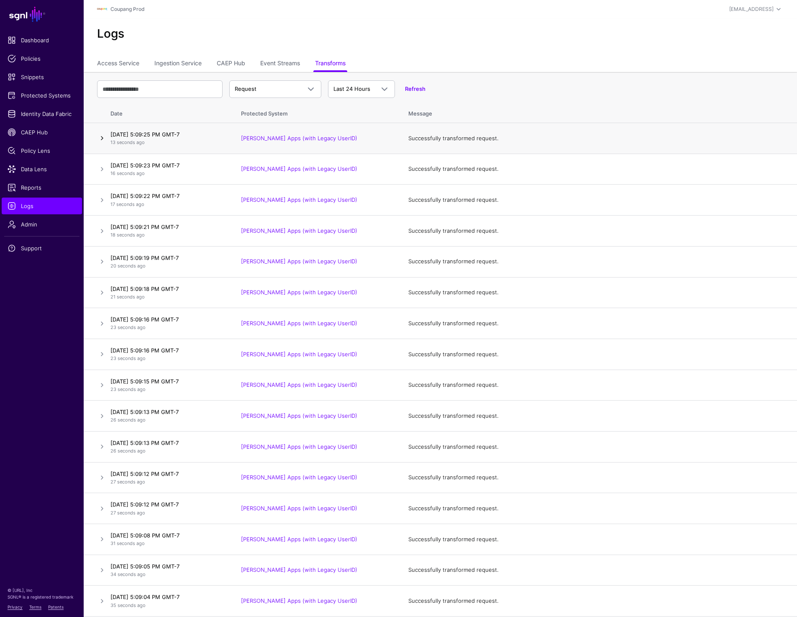
click at [100, 137] on link at bounding box center [102, 138] width 10 height 10
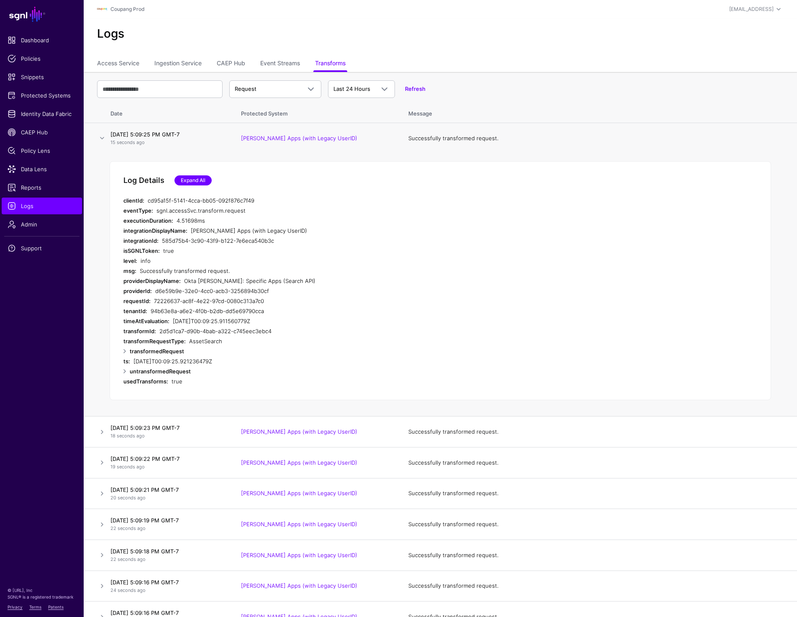
click at [196, 176] on link "Expand All" at bounding box center [192, 180] width 37 height 10
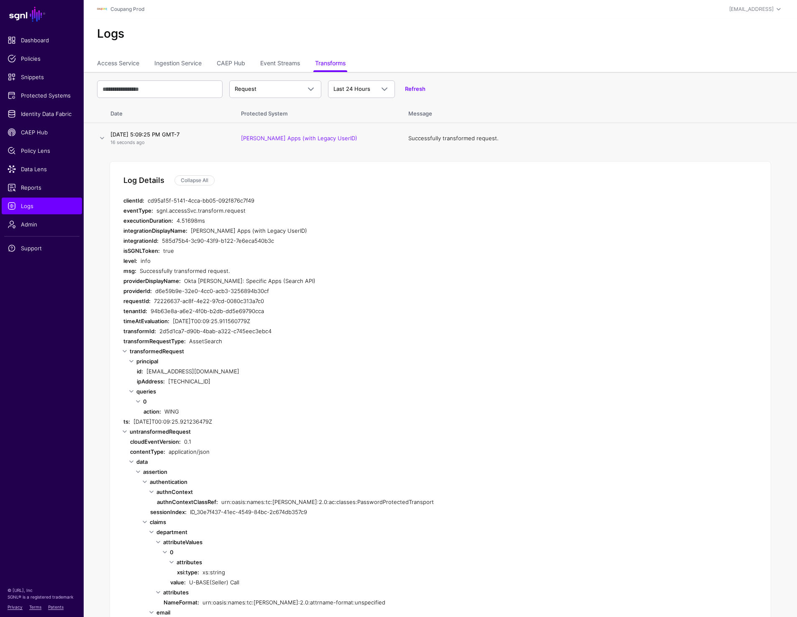
scroll to position [19, 0]
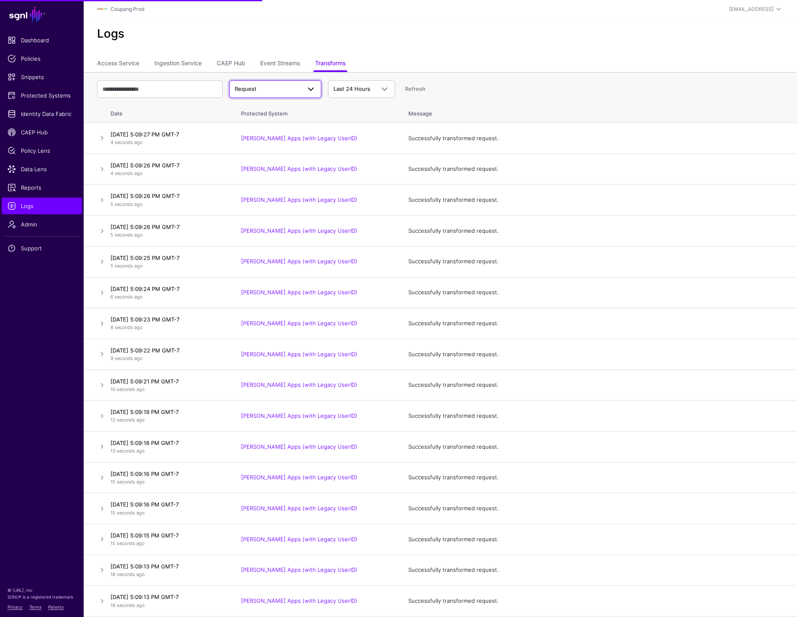
click at [258, 88] on span "Request" at bounding box center [268, 89] width 66 height 8
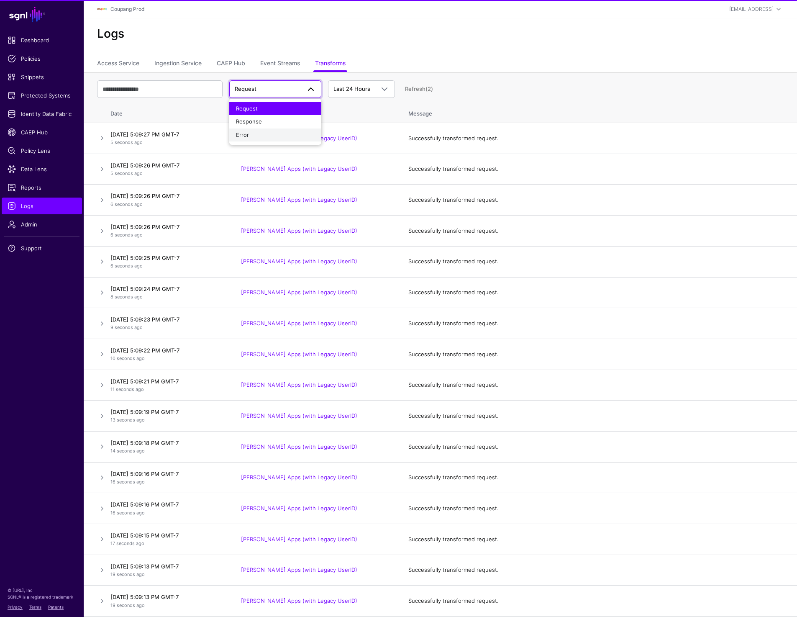
click at [256, 134] on div "Error" at bounding box center [275, 135] width 79 height 8
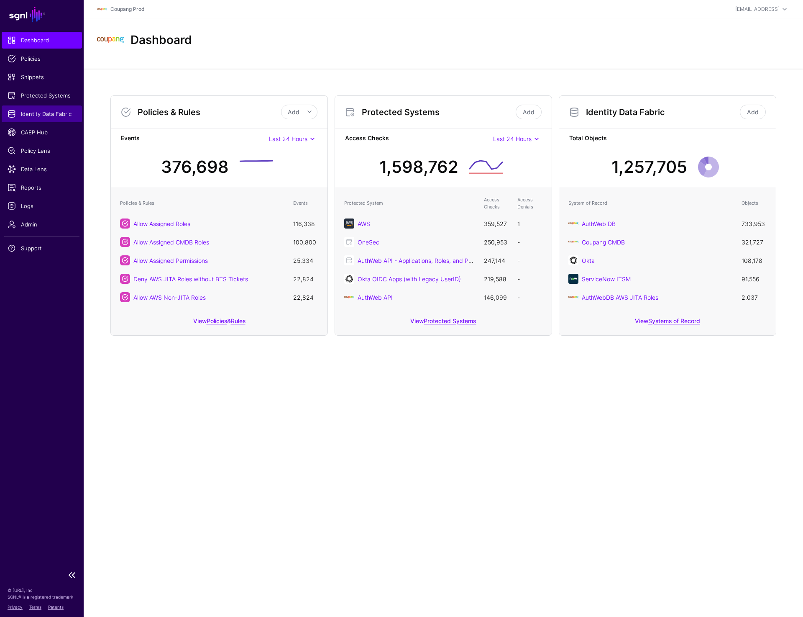
click at [33, 112] on span "Identity Data Fabric" at bounding box center [42, 114] width 69 height 8
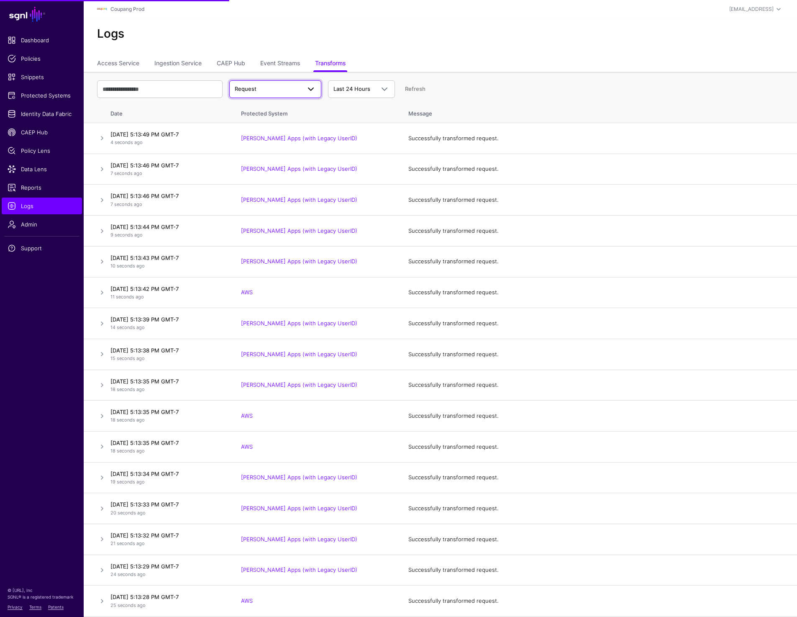
click at [267, 85] on span "Request" at bounding box center [268, 89] width 66 height 8
click at [253, 131] on div "Error" at bounding box center [275, 135] width 79 height 8
click at [102, 290] on link at bounding box center [102, 292] width 10 height 10
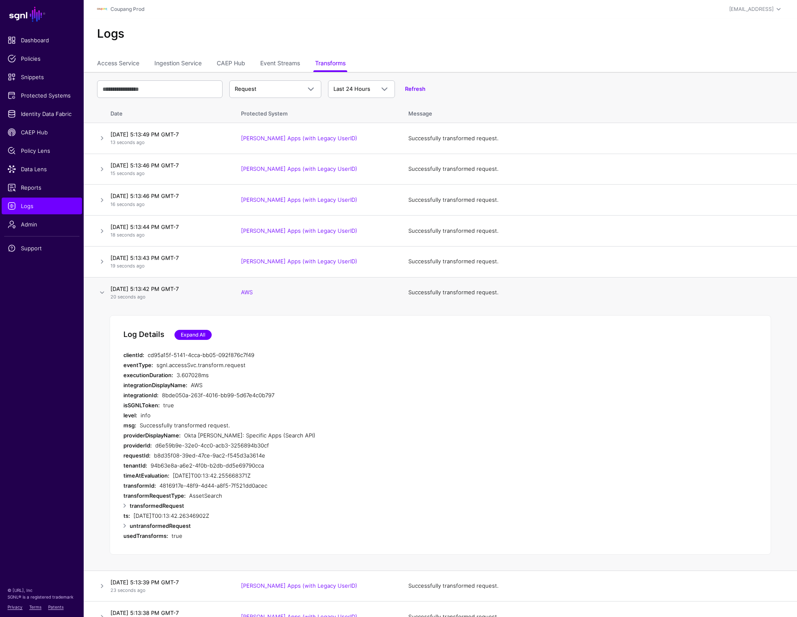
click at [191, 333] on link "Expand All" at bounding box center [192, 335] width 37 height 10
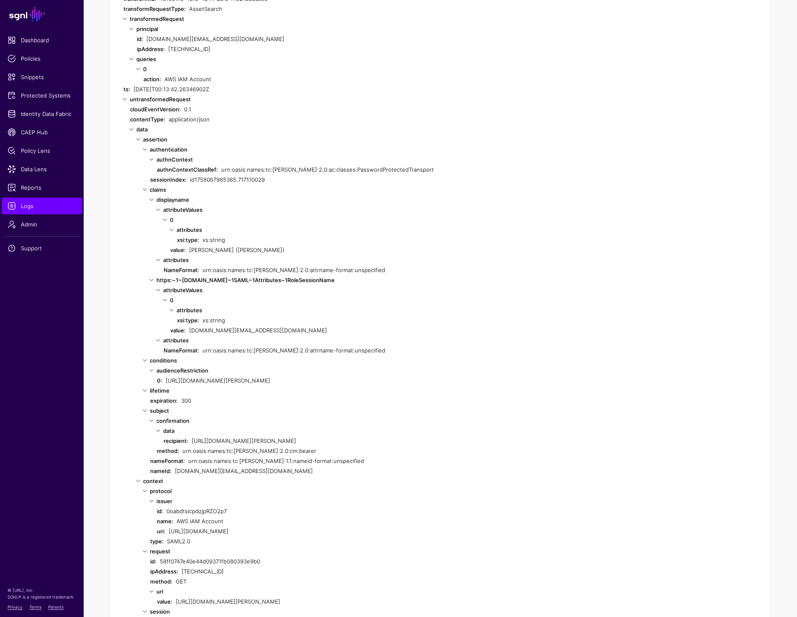
scroll to position [499, 0]
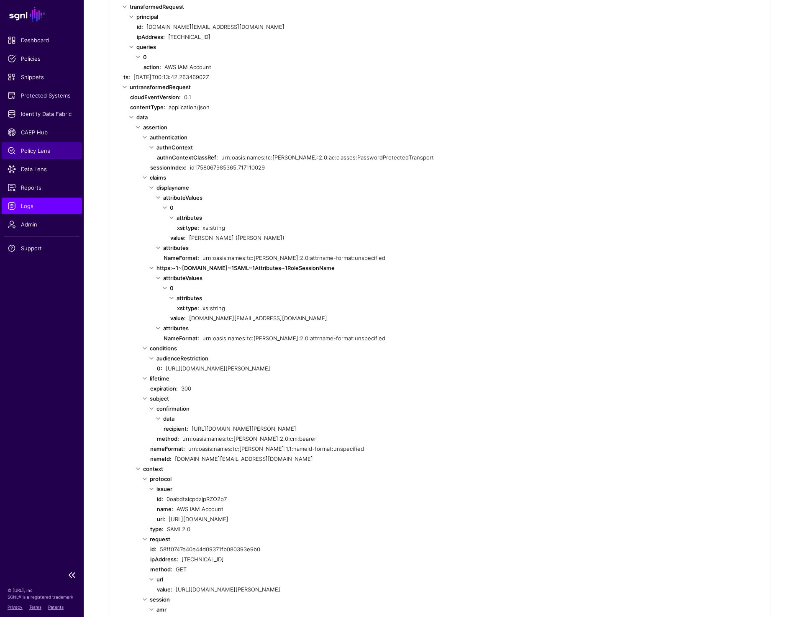
click at [45, 148] on span "Policy Lens" at bounding box center [42, 150] width 69 height 8
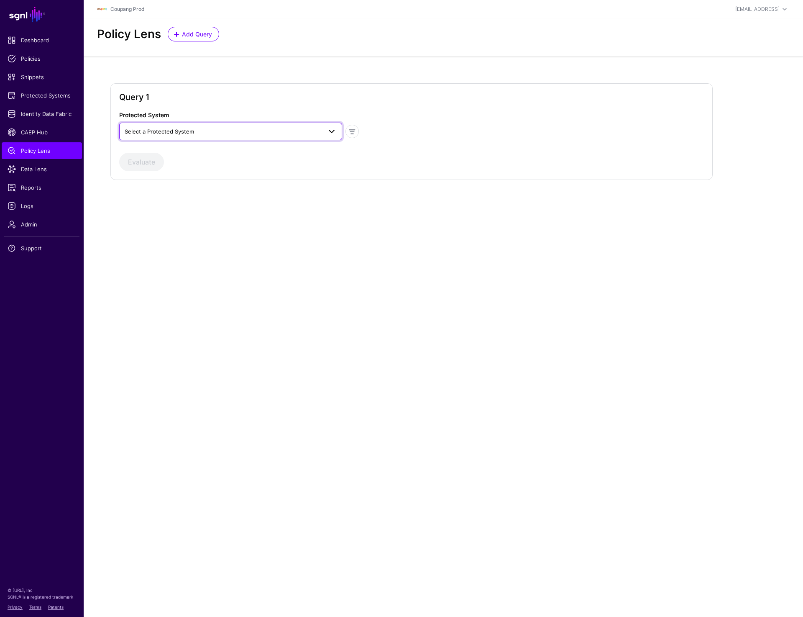
click at [226, 128] on span "Select a Protected System" at bounding box center [223, 131] width 197 height 9
click at [121, 350] on main "SGNL Dashboard Policies Snippets Protected Systems Identity Data Fabric CAEP Hu…" at bounding box center [401, 308] width 803 height 617
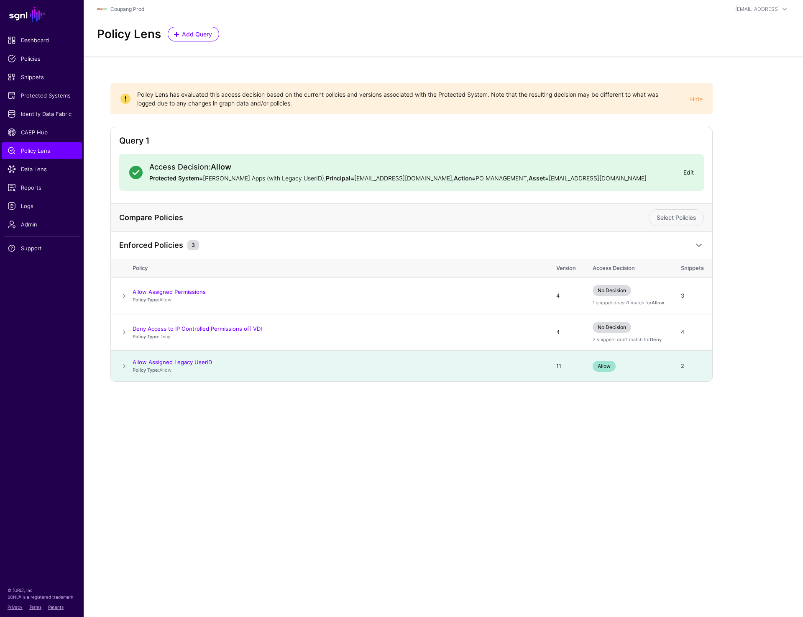
click at [689, 172] on link "Edit" at bounding box center [689, 172] width 10 height 7
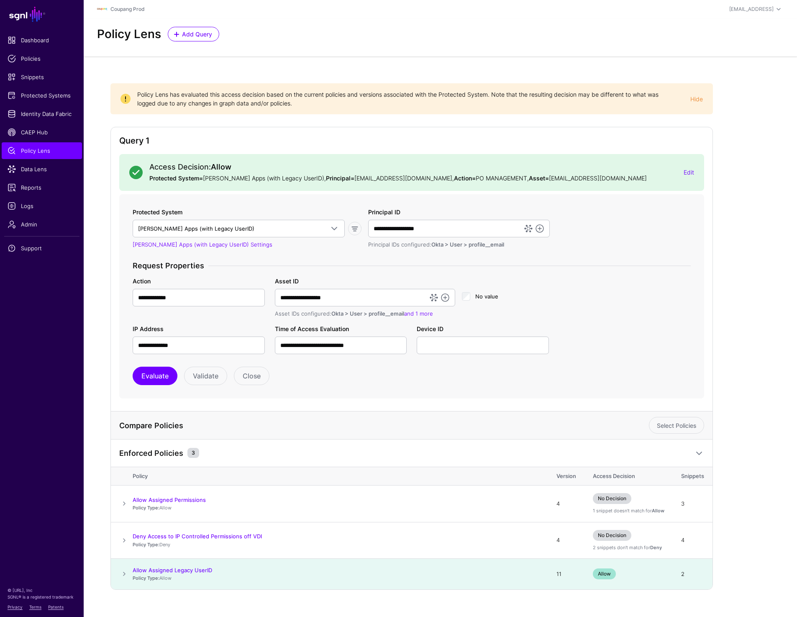
scroll to position [13, 0]
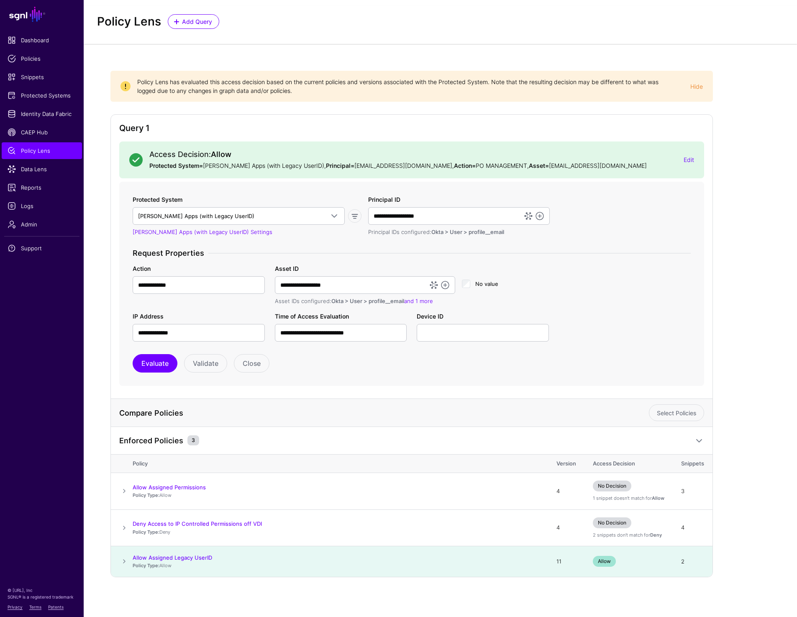
click at [120, 561] on span at bounding box center [124, 561] width 10 height 10
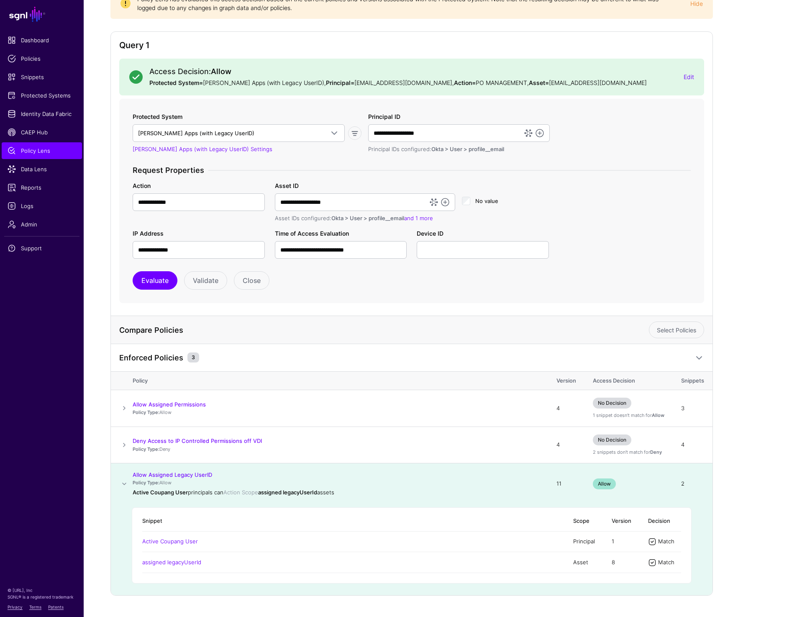
scroll to position [114, 0]
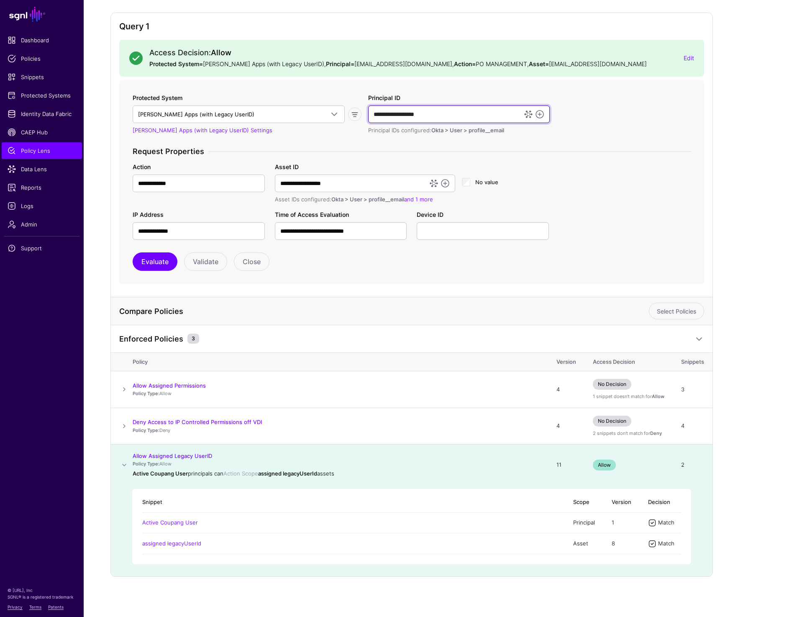
click at [447, 110] on input "**********" at bounding box center [459, 114] width 182 height 18
click at [199, 185] on input "**********" at bounding box center [199, 183] width 132 height 18
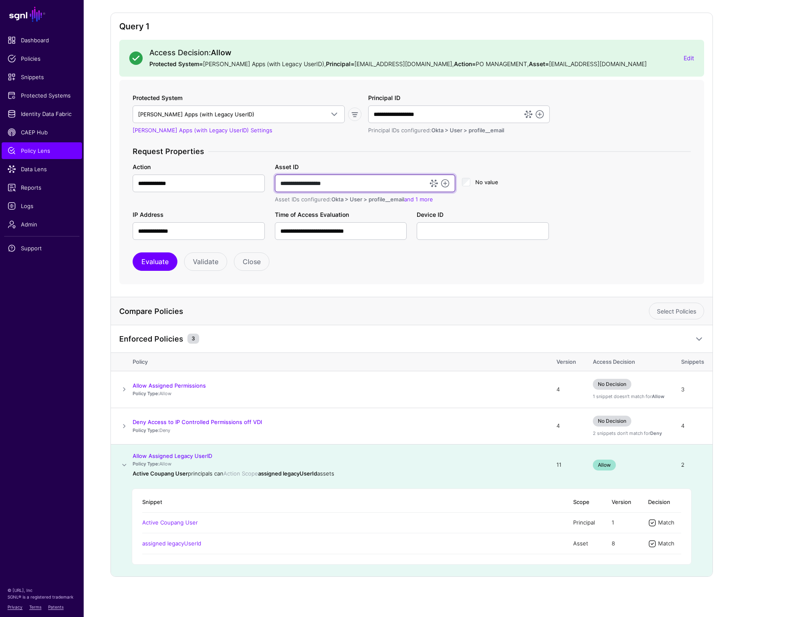
click at [348, 181] on input "**********" at bounding box center [365, 183] width 180 height 18
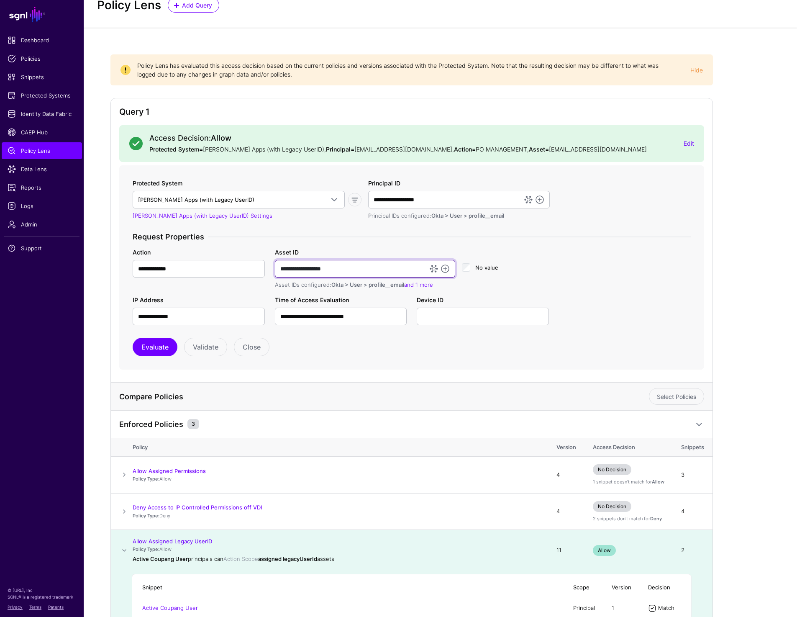
scroll to position [0, 0]
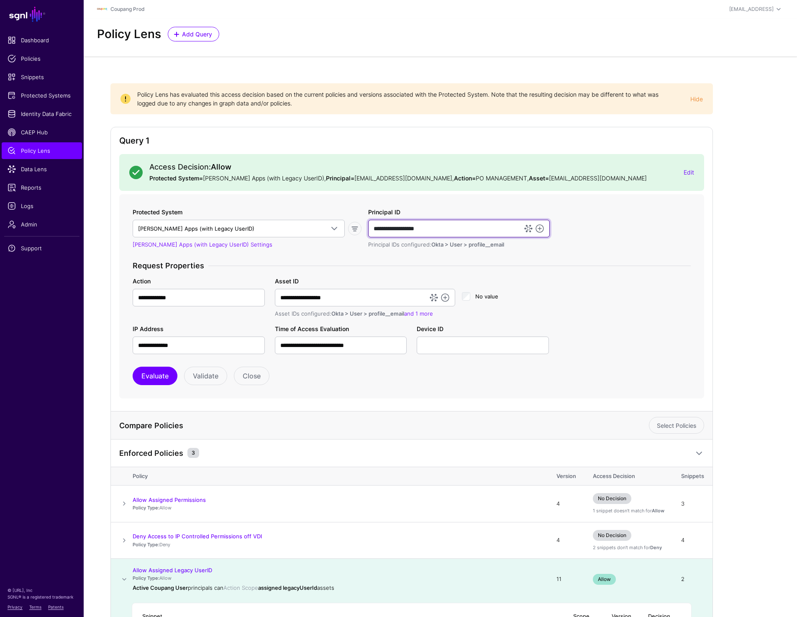
click at [443, 227] on input "**********" at bounding box center [459, 229] width 182 height 18
click at [198, 348] on input "**********" at bounding box center [199, 345] width 132 height 18
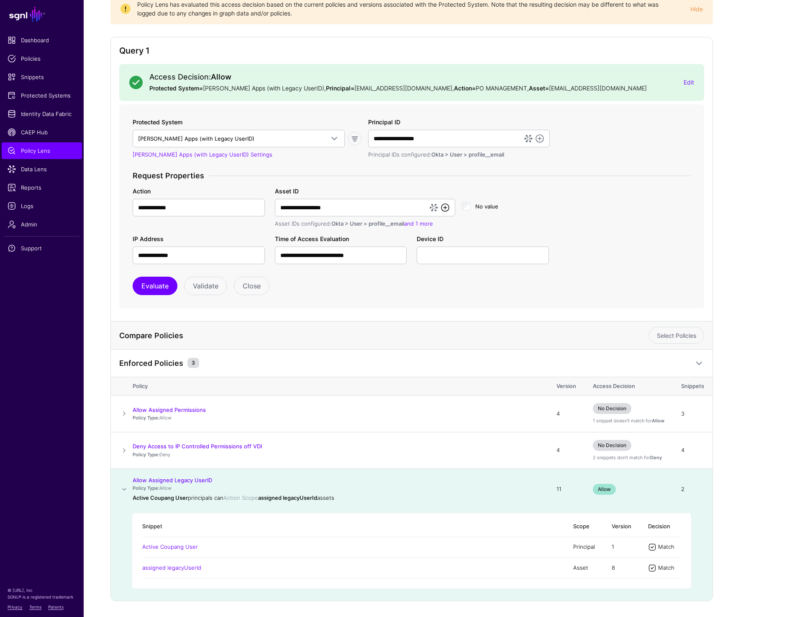
scroll to position [114, 0]
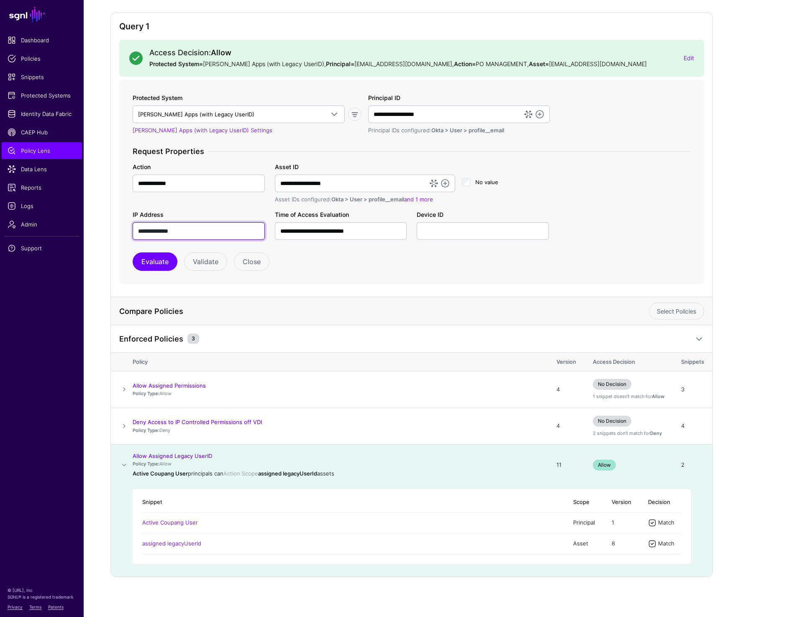
click at [192, 233] on input "**********" at bounding box center [199, 231] width 132 height 18
click at [154, 262] on button "Evaluate" at bounding box center [155, 261] width 45 height 18
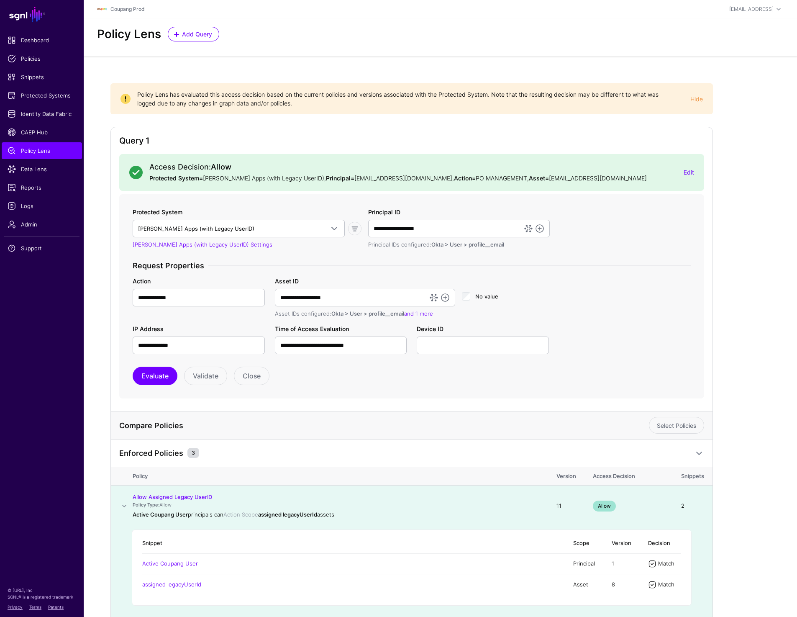
scroll to position [7, 0]
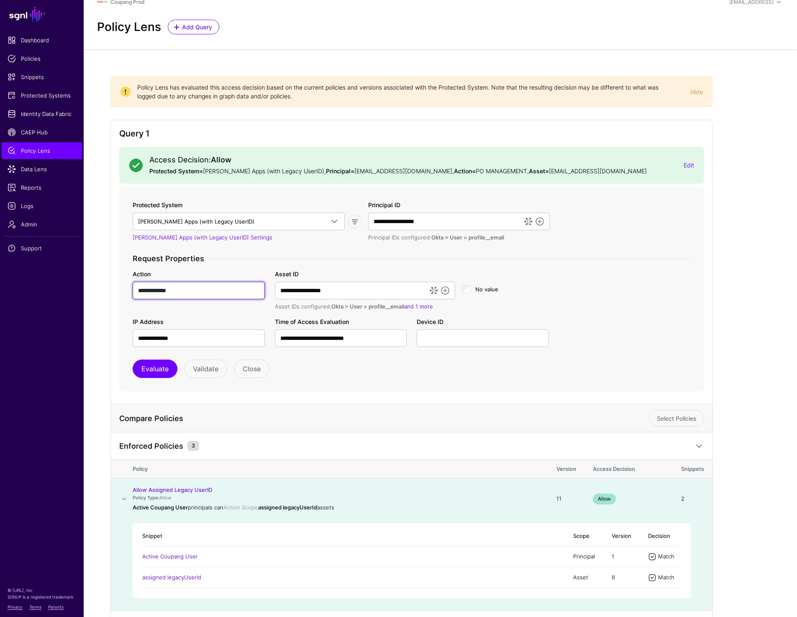
click at [198, 287] on input "**********" at bounding box center [199, 291] width 132 height 18
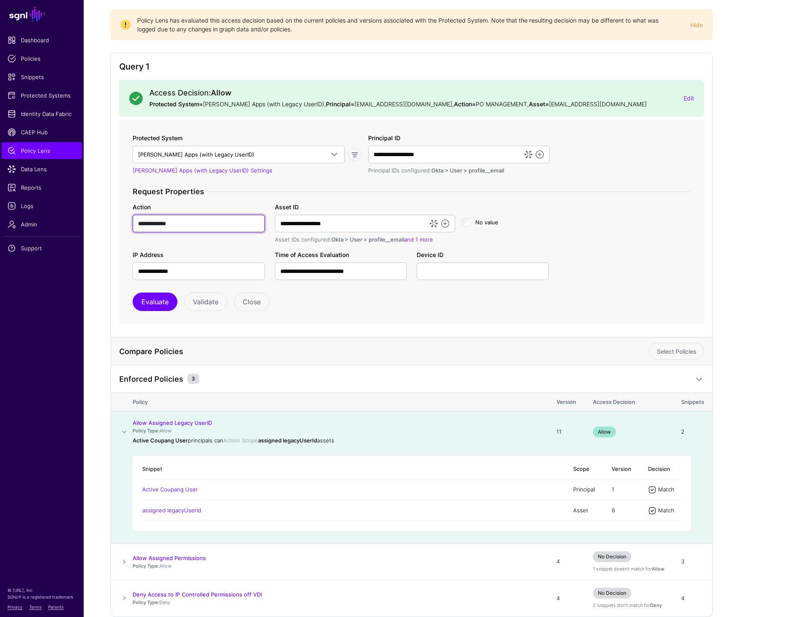
scroll to position [114, 0]
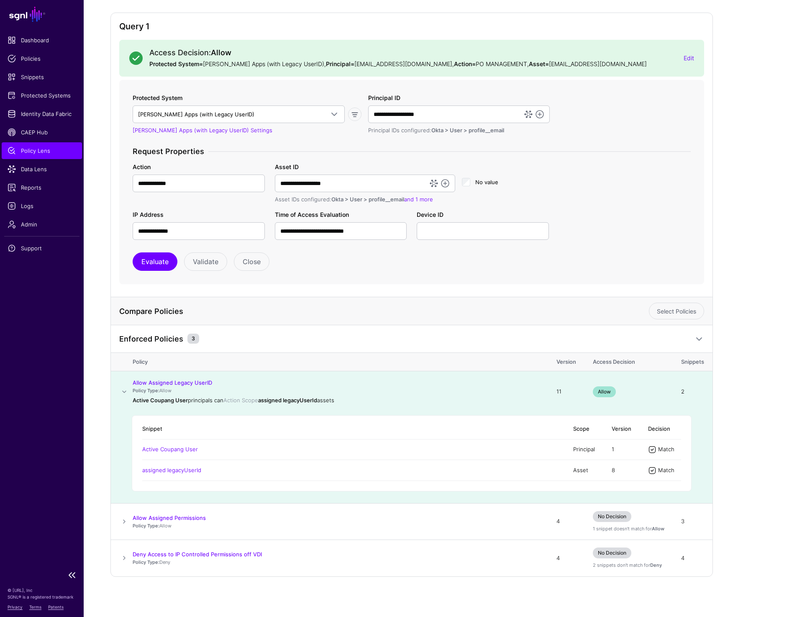
click at [23, 380] on ul "Dashboard Policies Snippets Protected Systems Identity Data Fabric CAEP Hub Pol…" at bounding box center [42, 299] width 84 height 534
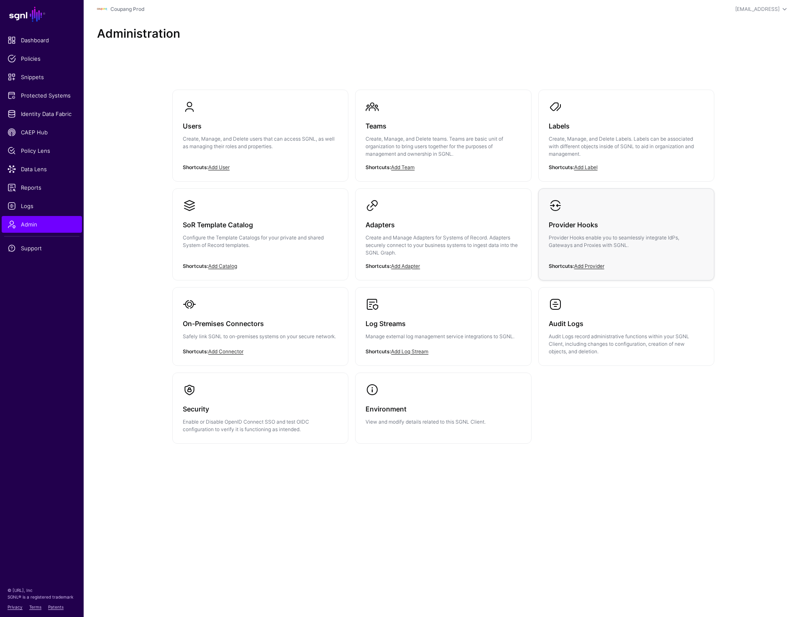
click at [632, 238] on p "Provider Hooks enable you to seamlessly integrate IdPs, Gateways and Proxies wi…" at bounding box center [626, 241] width 155 height 15
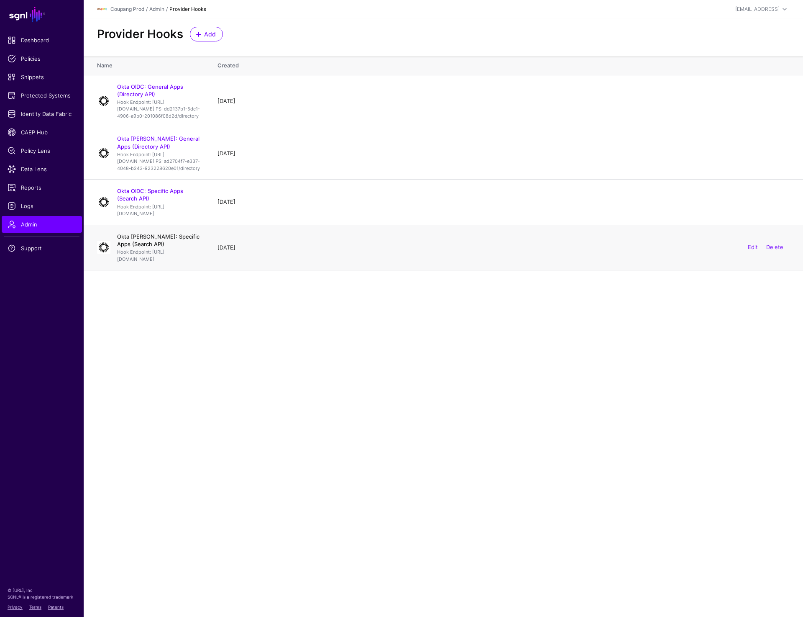
click at [162, 247] on link "Okta [PERSON_NAME]: Specific Apps (Search API)" at bounding box center [158, 240] width 82 height 14
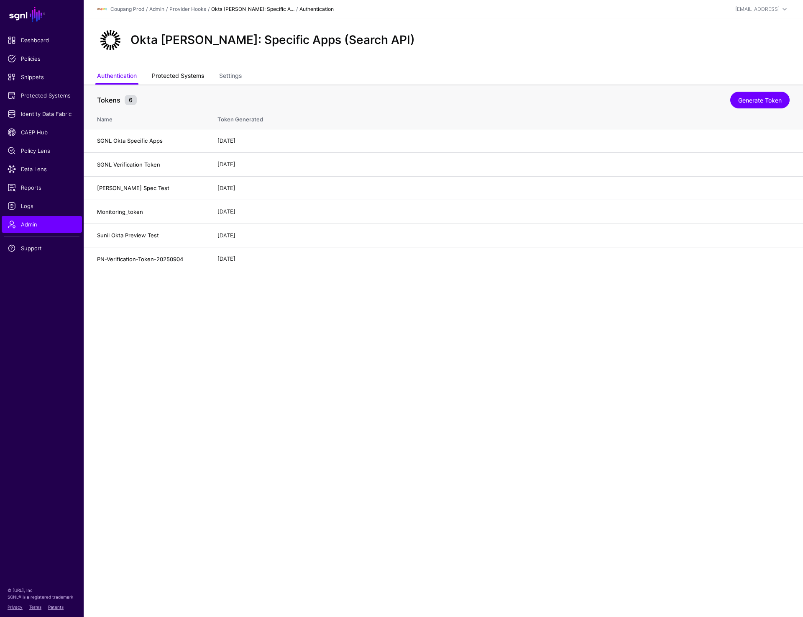
click at [167, 73] on link "Protected Systems" at bounding box center [178, 77] width 52 height 16
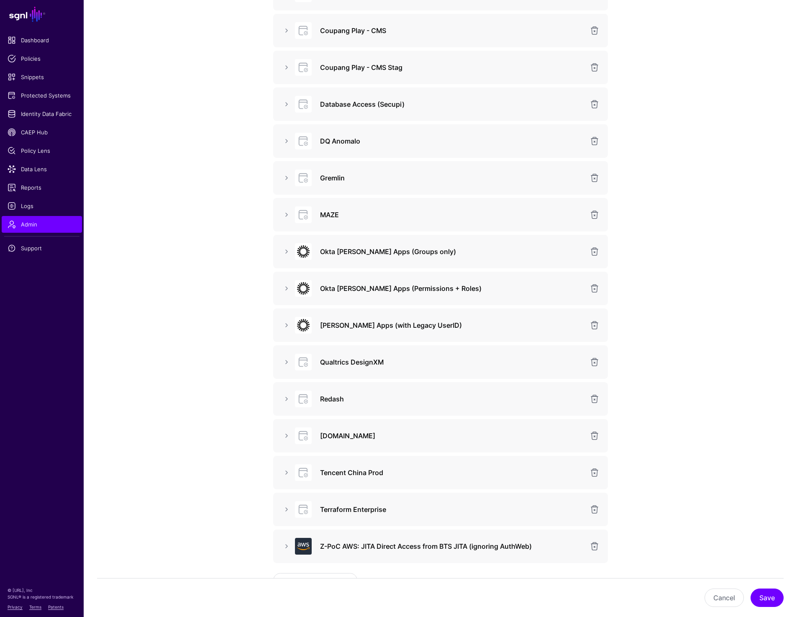
scroll to position [285, 0]
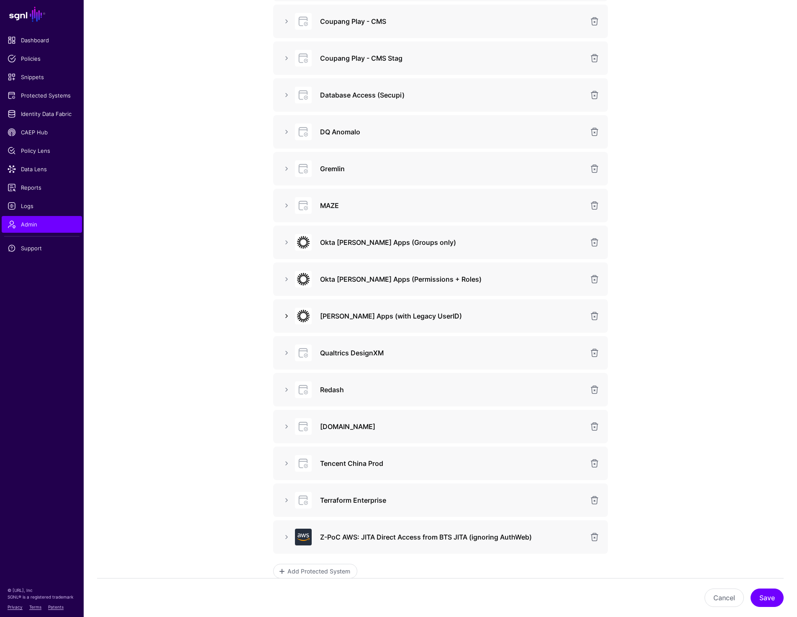
click at [287, 318] on link at bounding box center [287, 316] width 10 height 10
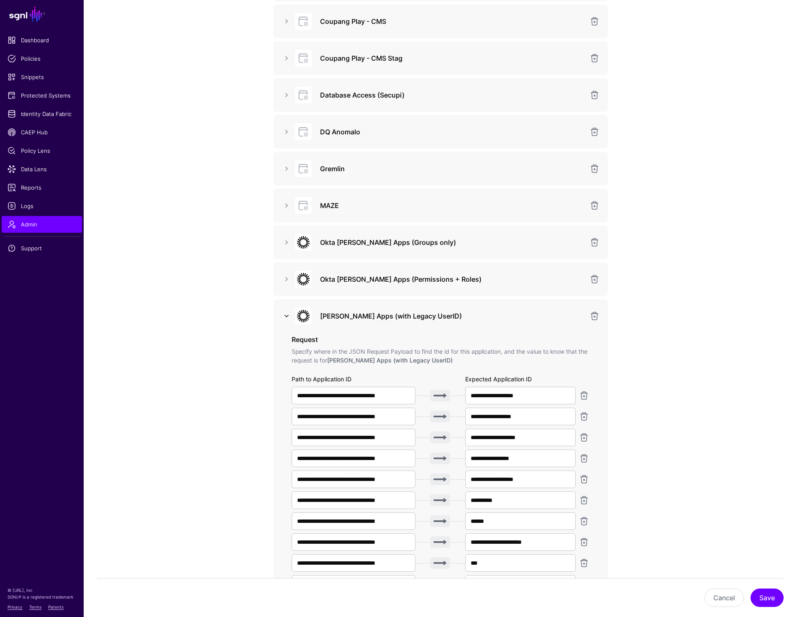
scroll to position [748, 0]
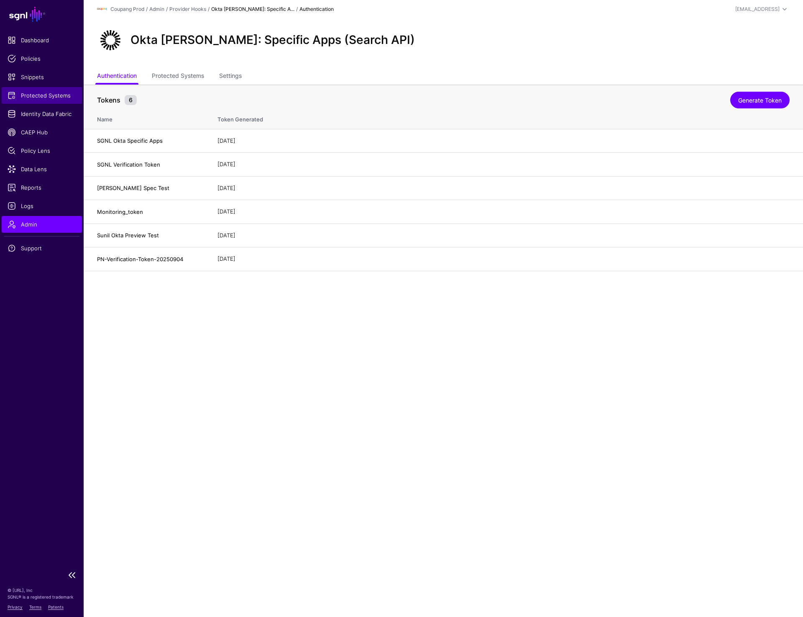
click at [41, 102] on link "Protected Systems" at bounding box center [42, 95] width 80 height 17
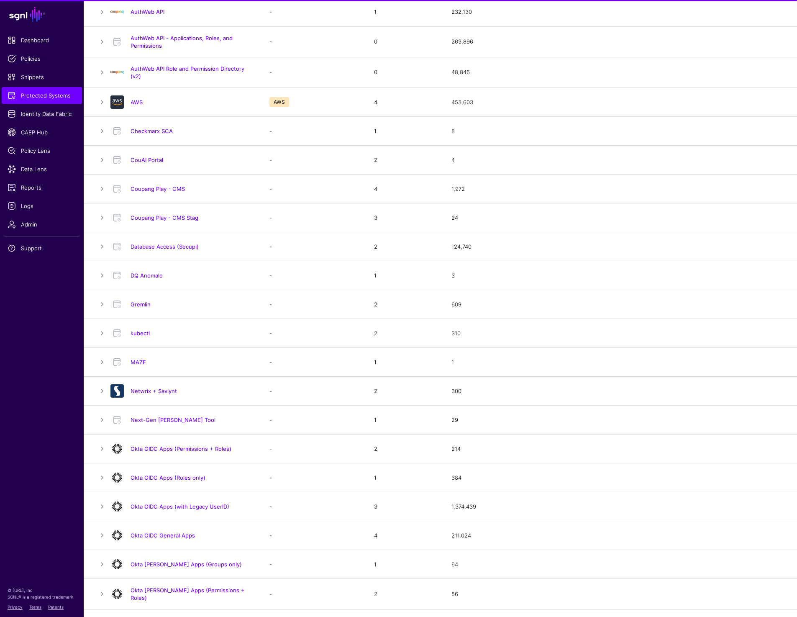
scroll to position [274, 0]
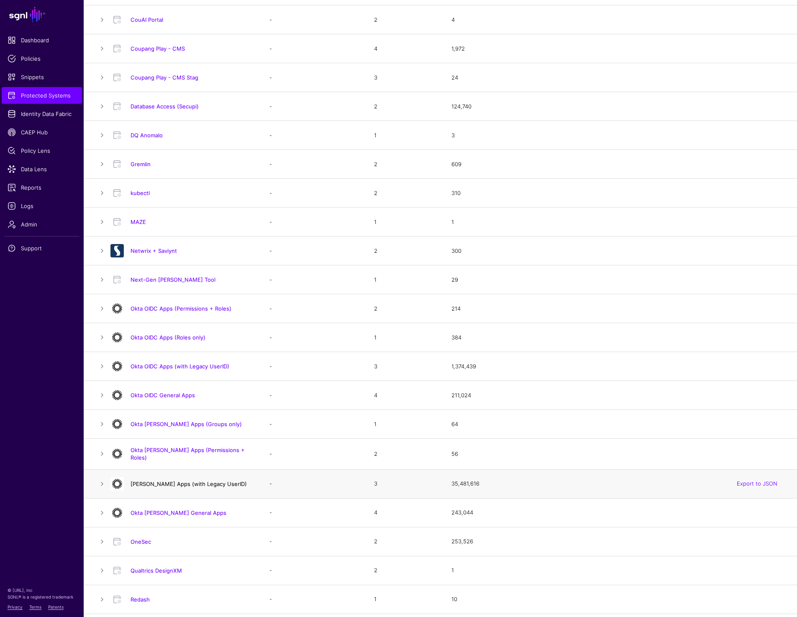
click at [187, 480] on link "[PERSON_NAME] Apps (with Legacy UserID)" at bounding box center [189, 483] width 116 height 7
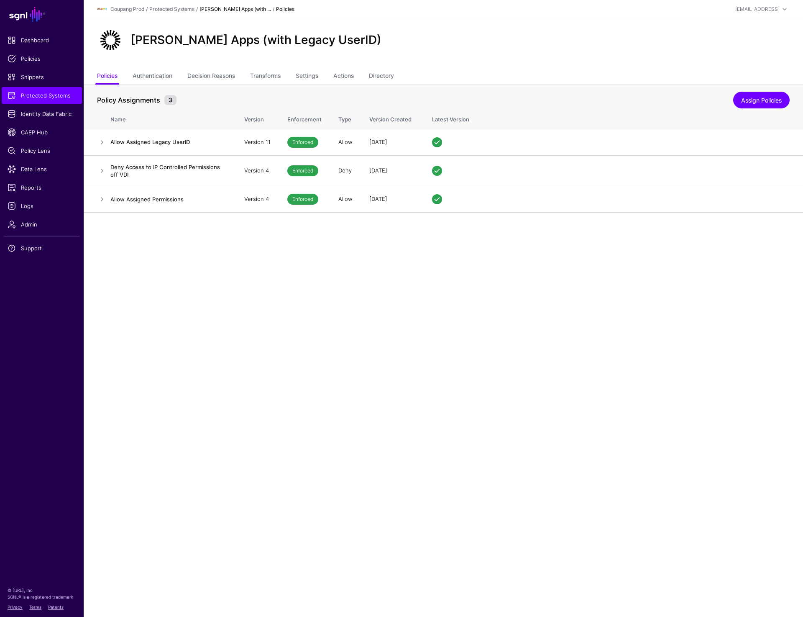
click at [268, 320] on main "SGNL Dashboard Policies Snippets Protected Systems Identity Data Fabric CAEP Hu…" at bounding box center [401, 308] width 803 height 617
click at [268, 284] on main "SGNL Dashboard Policies Snippets Protected Systems Identity Data Fabric CAEP Hu…" at bounding box center [401, 308] width 803 height 617
click at [262, 70] on link "Transforms" at bounding box center [265, 77] width 31 height 16
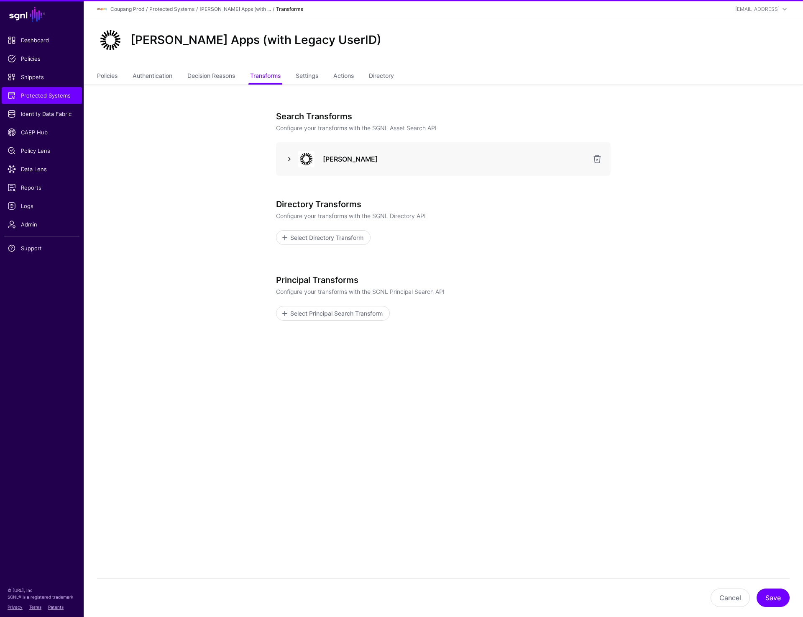
click at [287, 156] on link at bounding box center [289, 159] width 10 height 10
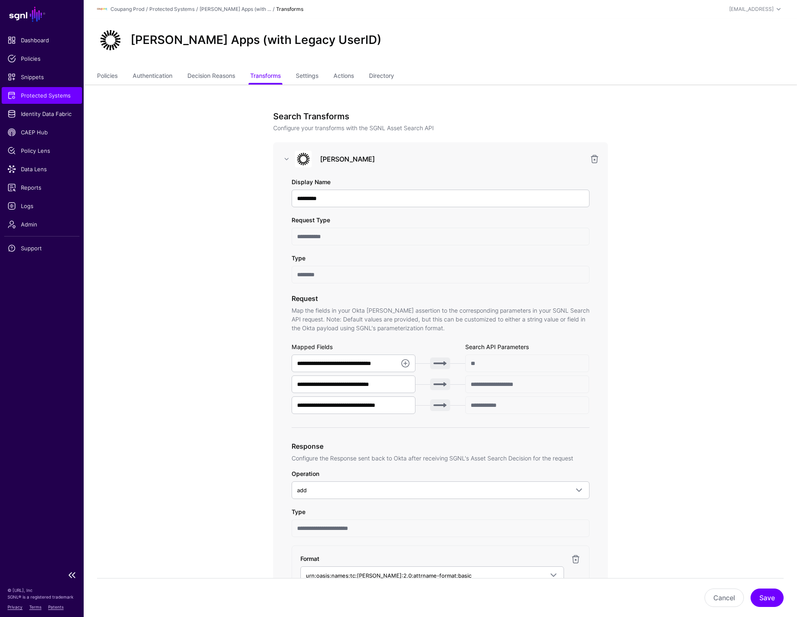
click at [61, 97] on span "Protected Systems" at bounding box center [42, 95] width 69 height 8
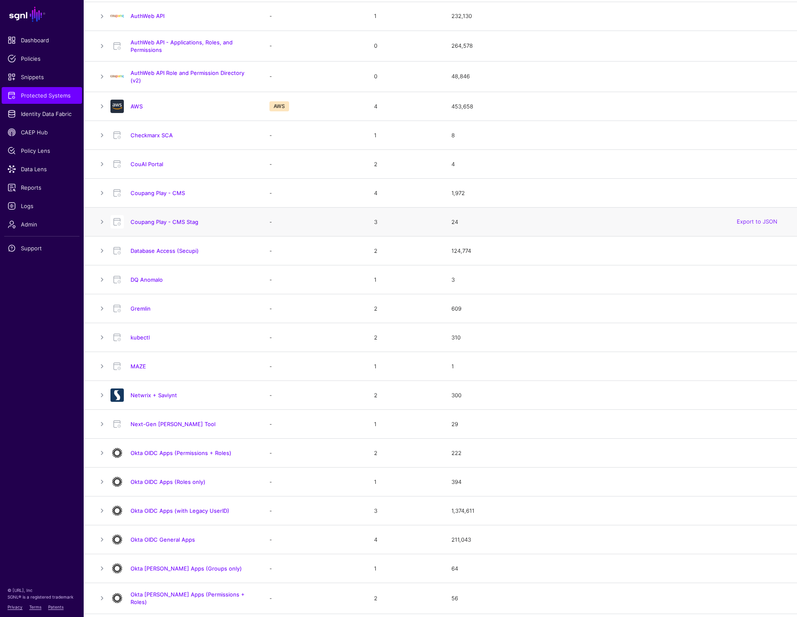
scroll to position [139, 0]
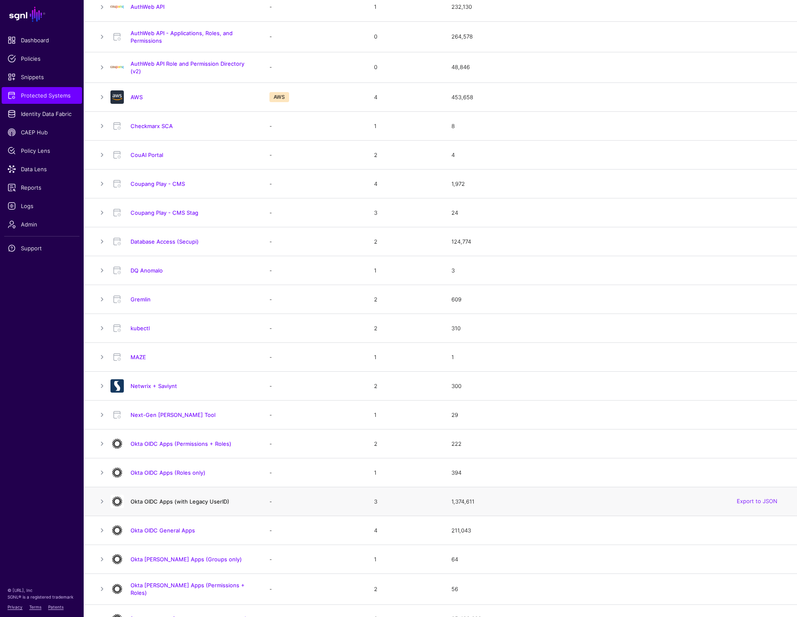
click at [175, 503] on link "Okta OIDC Apps (with Legacy UserID)" at bounding box center [180, 501] width 99 height 7
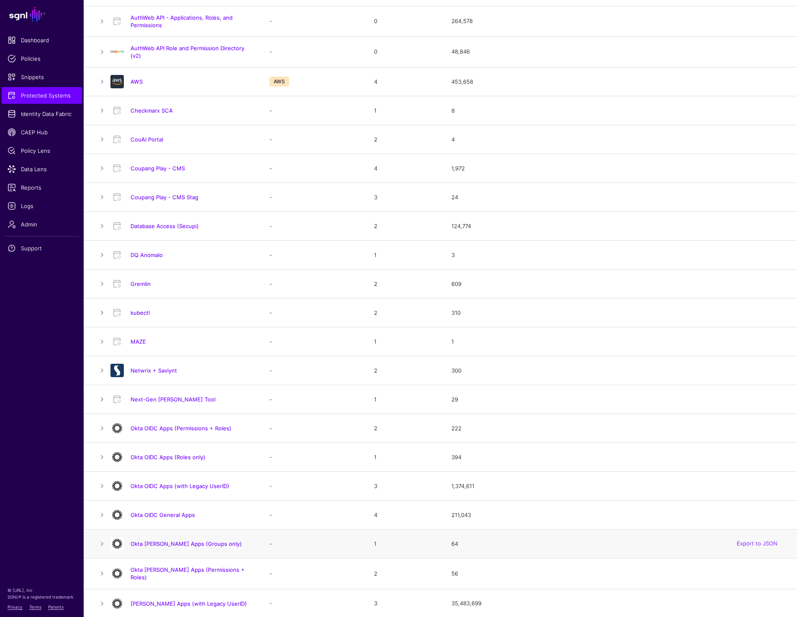
scroll to position [178, 0]
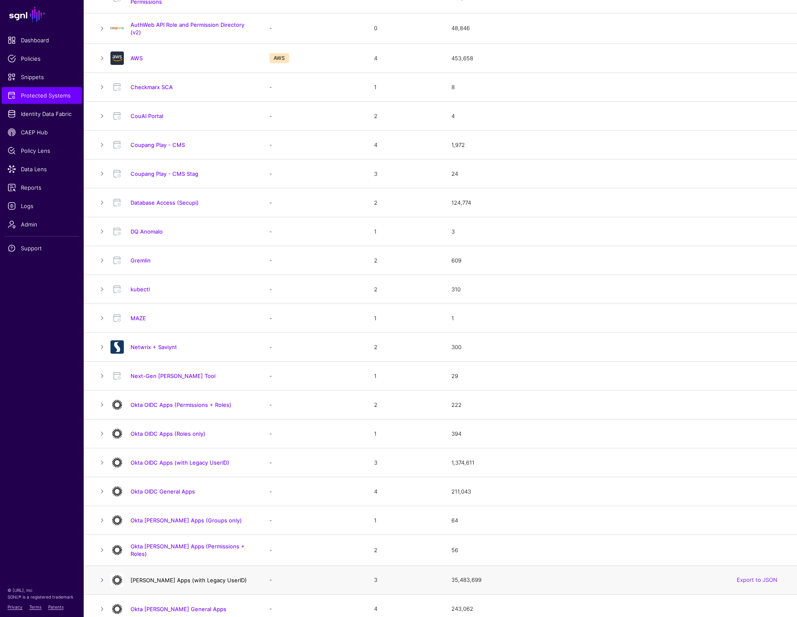
click at [152, 580] on link "[PERSON_NAME] Apps (with Legacy UserID)" at bounding box center [189, 580] width 116 height 7
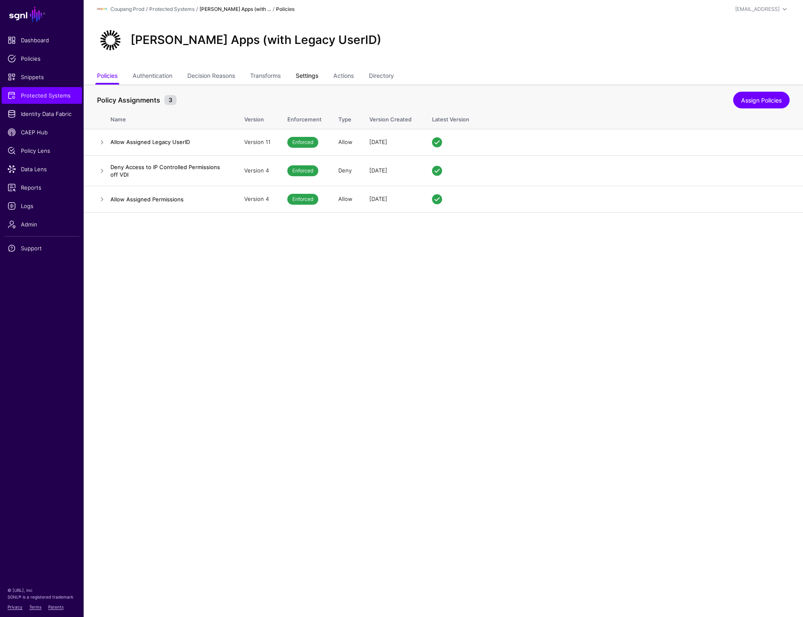
click at [318, 75] on link "Settings" at bounding box center [307, 77] width 23 height 16
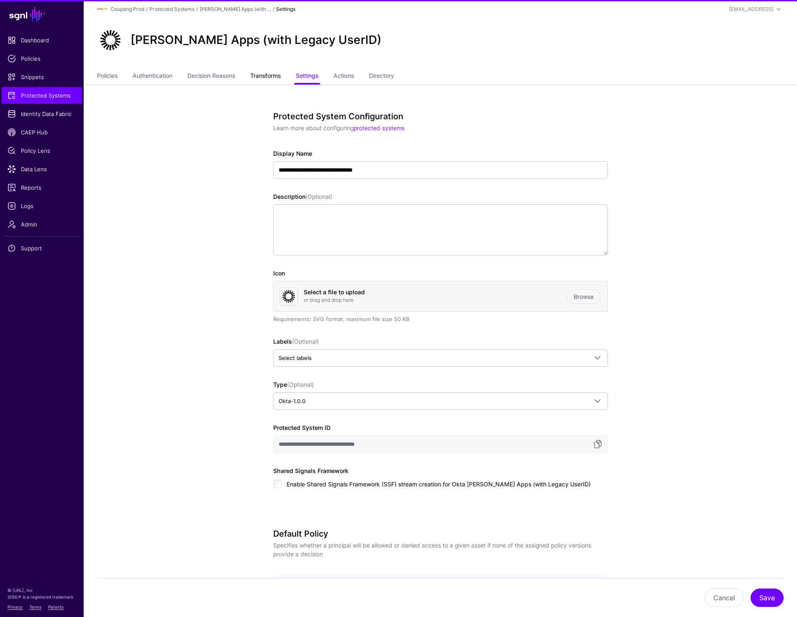
click at [267, 80] on link "Transforms" at bounding box center [265, 77] width 31 height 16
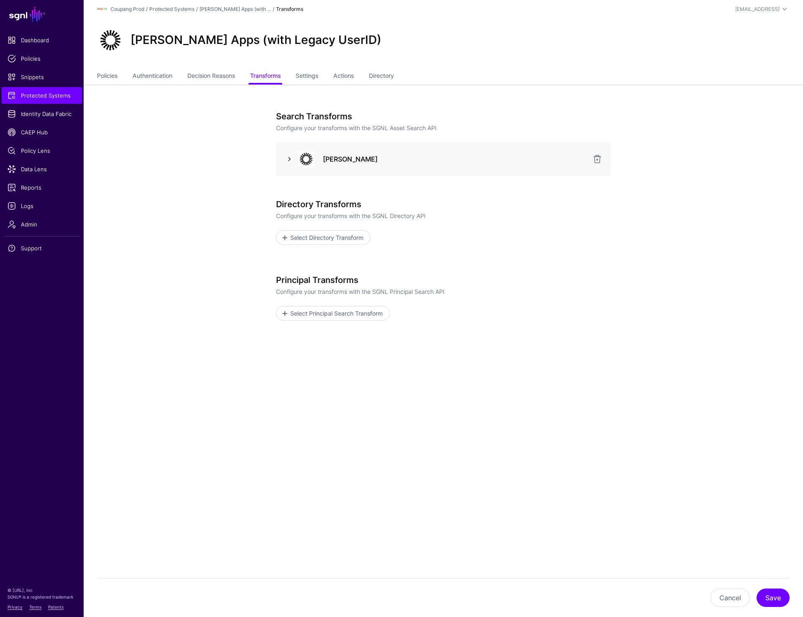
click at [286, 160] on link at bounding box center [289, 159] width 10 height 10
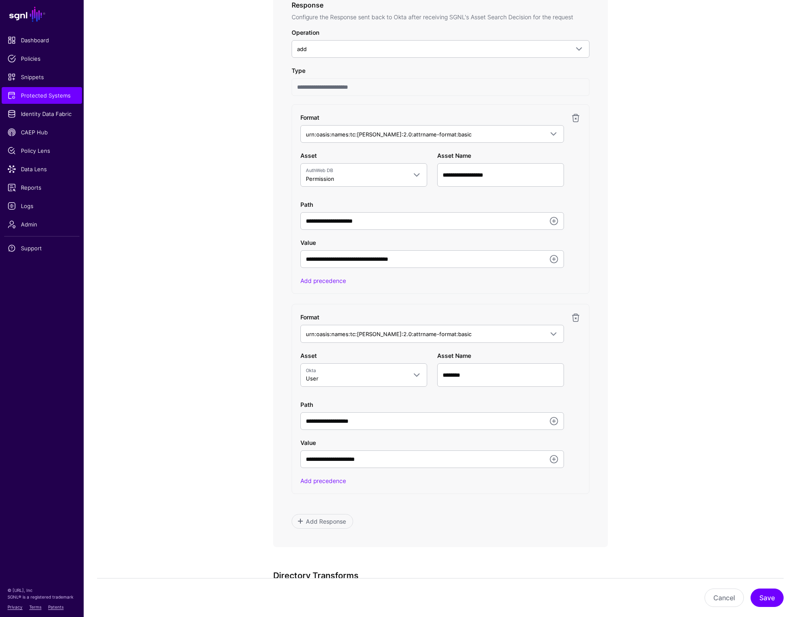
scroll to position [441, 0]
click at [19, 99] on span "Protected Systems" at bounding box center [42, 95] width 69 height 8
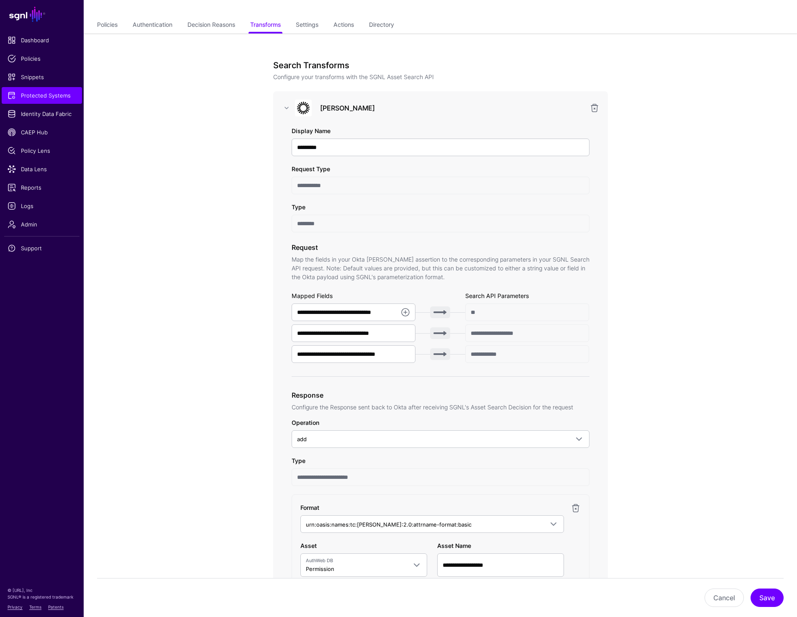
scroll to position [0, 0]
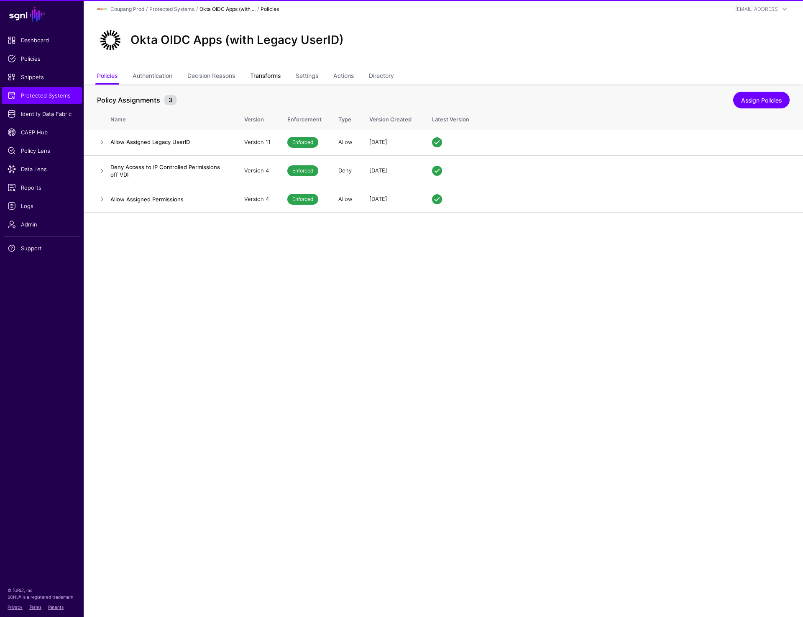
click at [269, 78] on link "Transforms" at bounding box center [265, 77] width 31 height 16
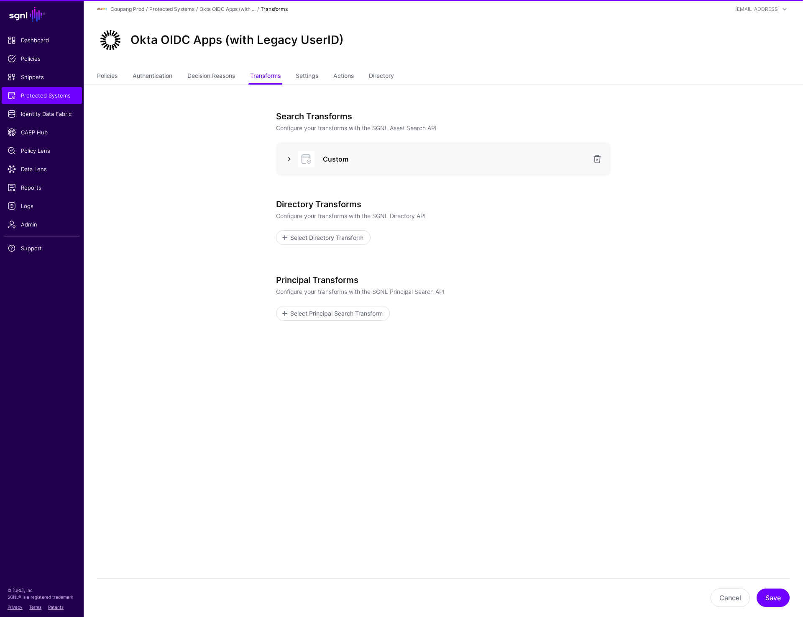
click at [289, 159] on link at bounding box center [289, 159] width 10 height 10
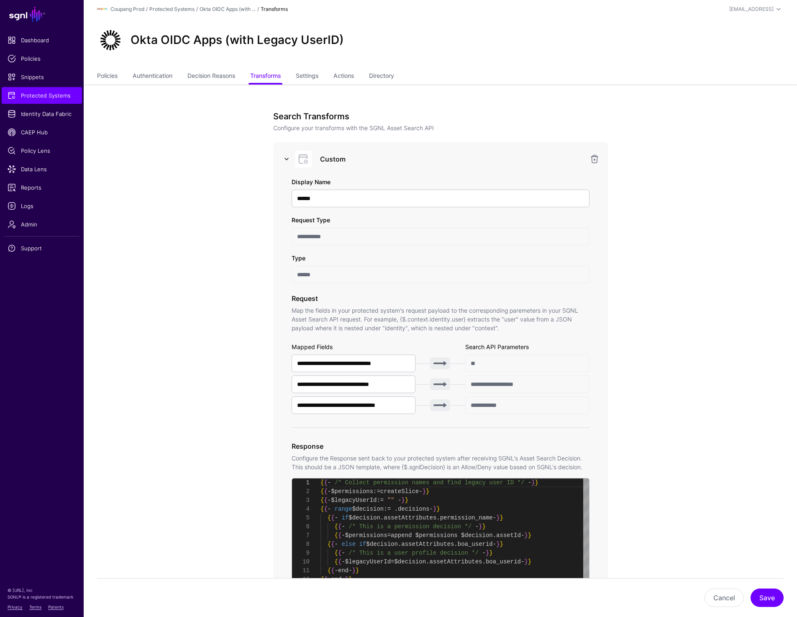
click at [286, 156] on link at bounding box center [287, 159] width 10 height 10
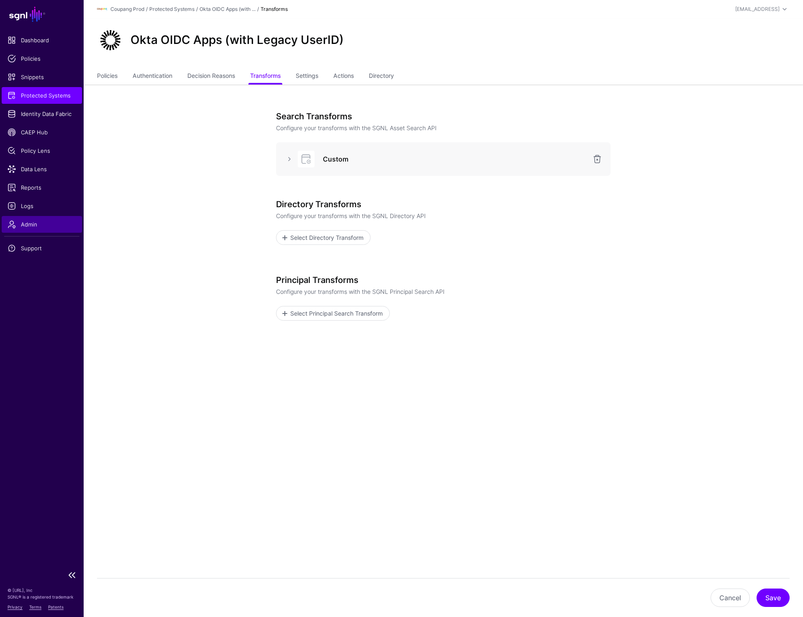
click at [35, 226] on span "Admin" at bounding box center [42, 224] width 69 height 8
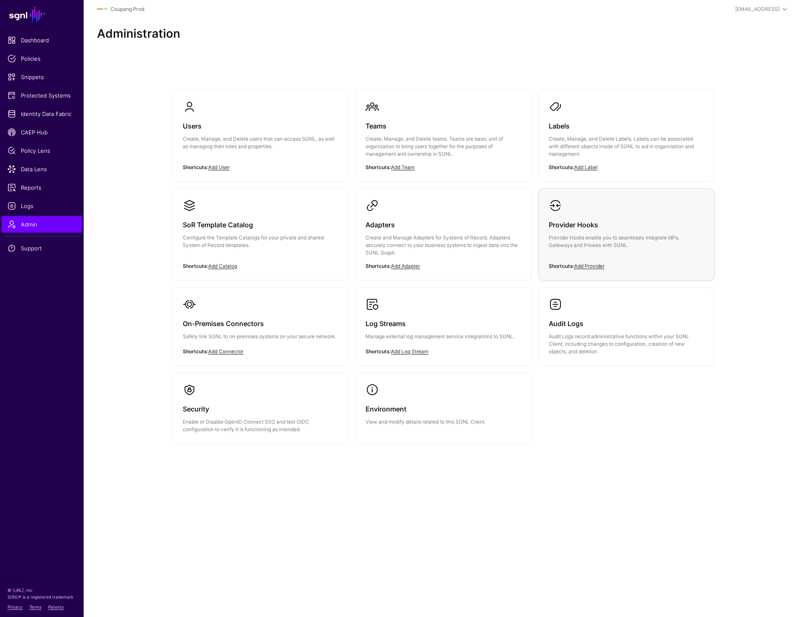
click at [603, 244] on p "Provider Hooks enable you to seamlessly integrate IdPs, Gateways and Proxies wi…" at bounding box center [626, 241] width 155 height 15
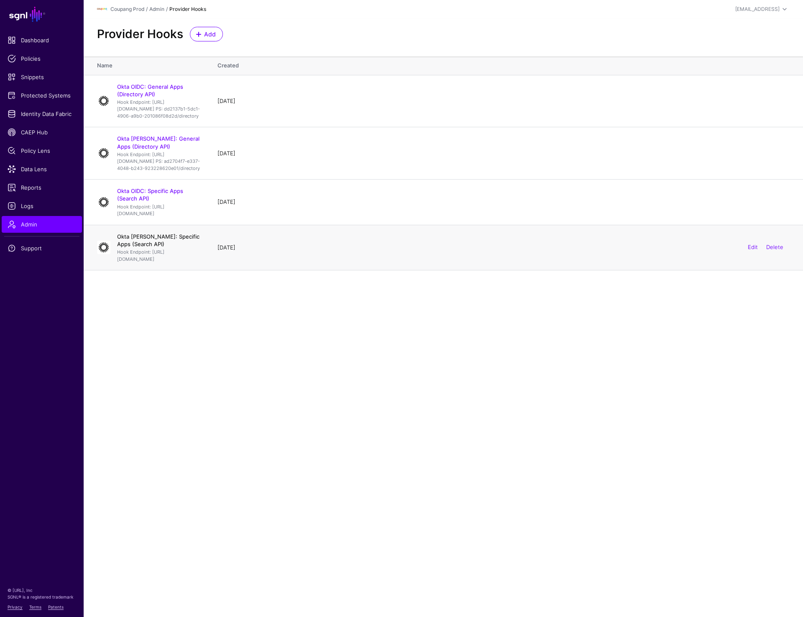
click at [154, 247] on link "Okta SAML: Specific Apps (Search API)" at bounding box center [158, 240] width 82 height 14
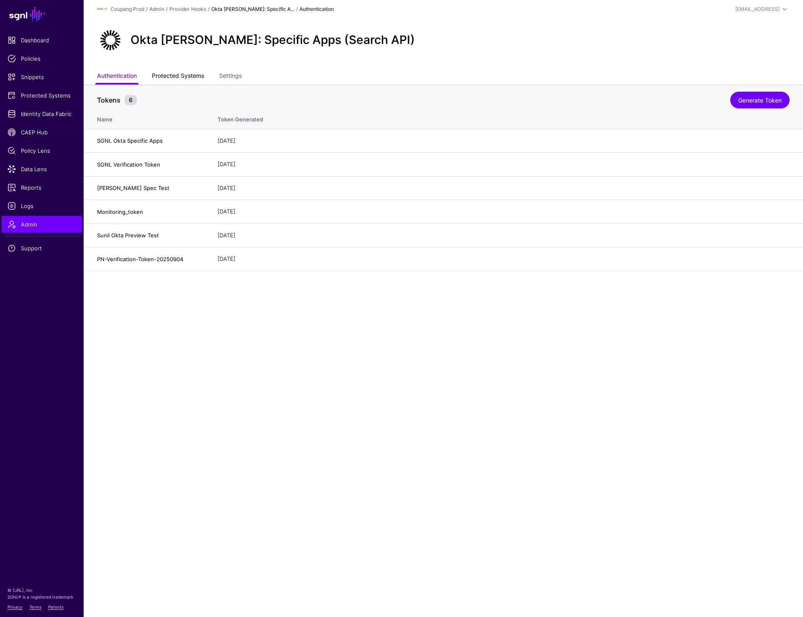
click at [179, 77] on link "Protected Systems" at bounding box center [178, 77] width 52 height 16
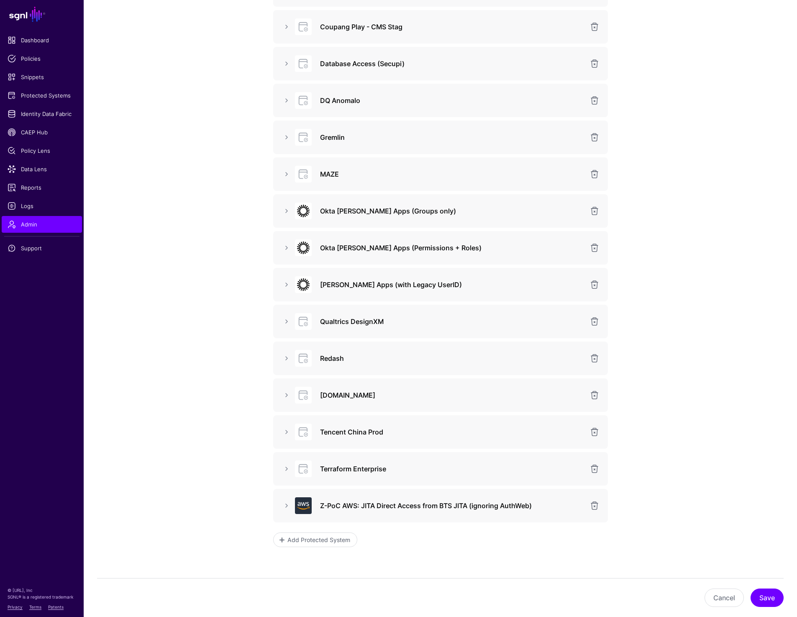
scroll to position [327, 0]
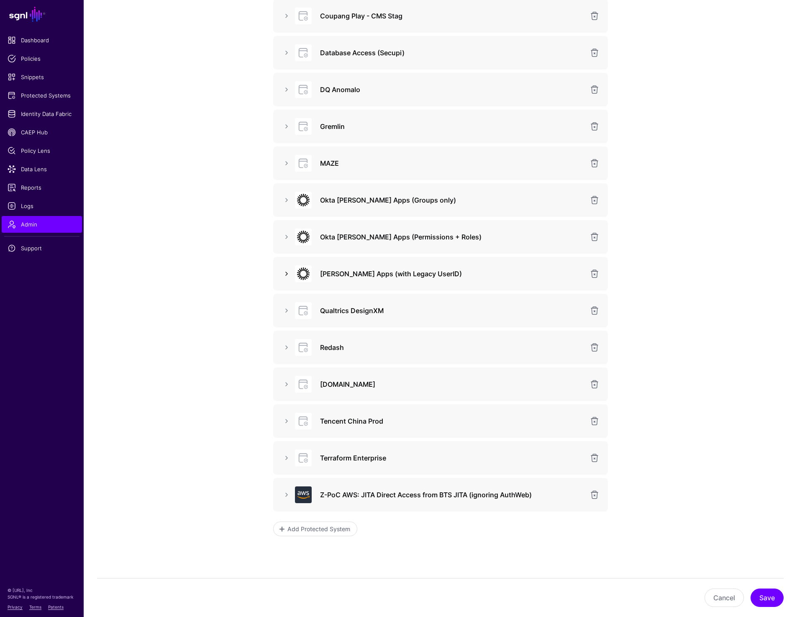
click at [287, 275] on link at bounding box center [287, 274] width 10 height 10
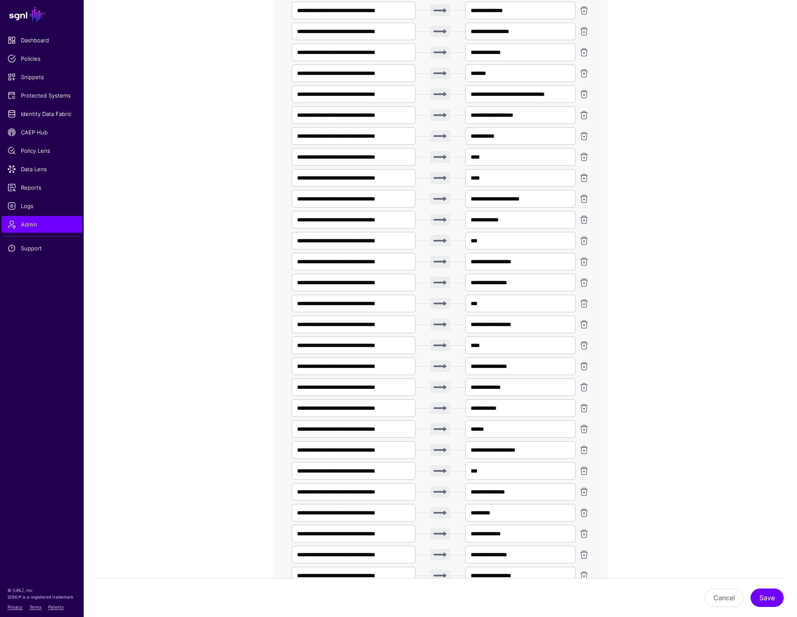
scroll to position [1083, 0]
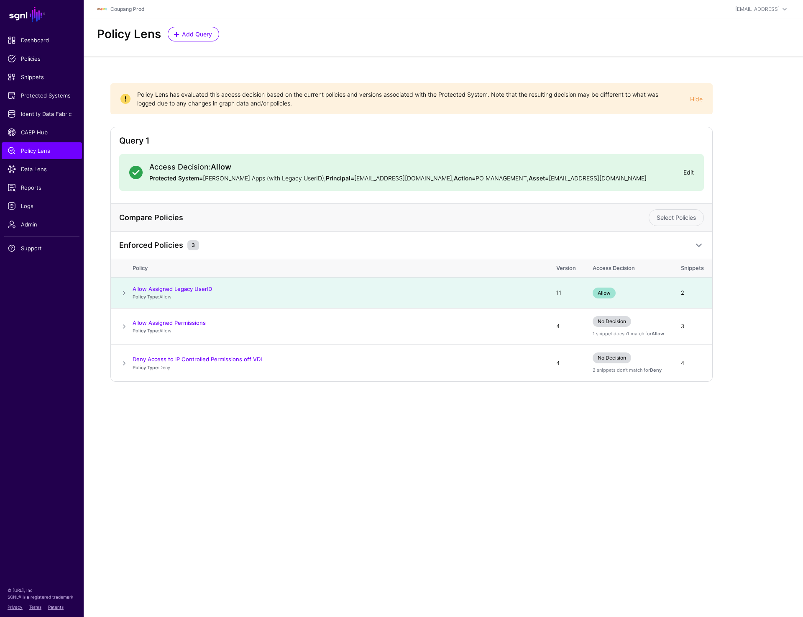
click at [693, 170] on link "Edit" at bounding box center [689, 172] width 10 height 7
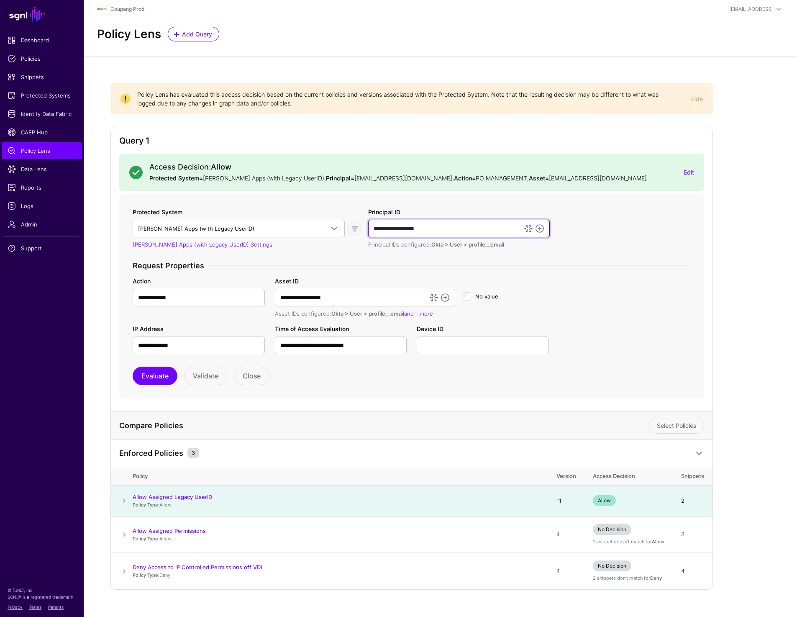
click at [441, 226] on input "**********" at bounding box center [459, 229] width 182 height 18
paste input "text"
type input "**********"
click at [375, 301] on input "**********" at bounding box center [365, 298] width 180 height 18
click at [204, 299] on input "**********" at bounding box center [199, 298] width 132 height 18
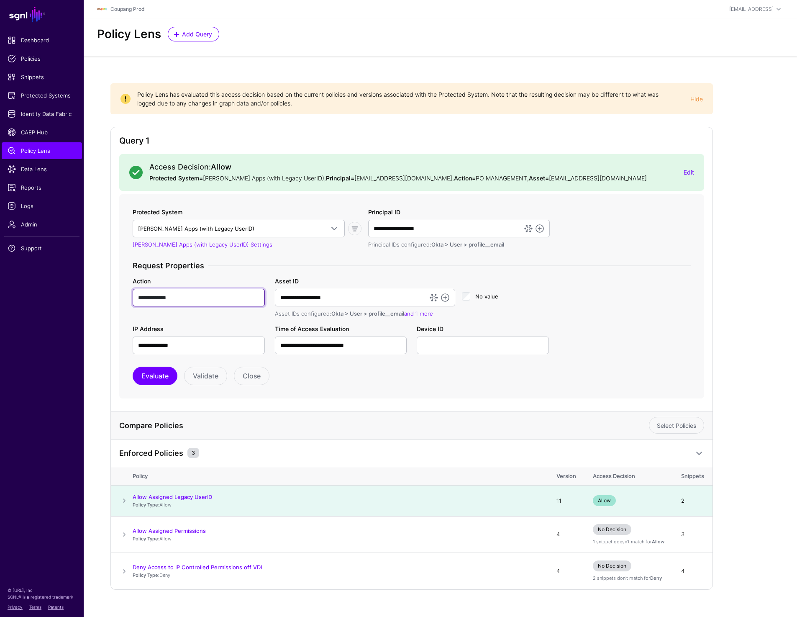
paste input "******"
type input "**********"
click at [361, 299] on input "**********" at bounding box center [365, 298] width 180 height 18
paste input "text"
type input "**********"
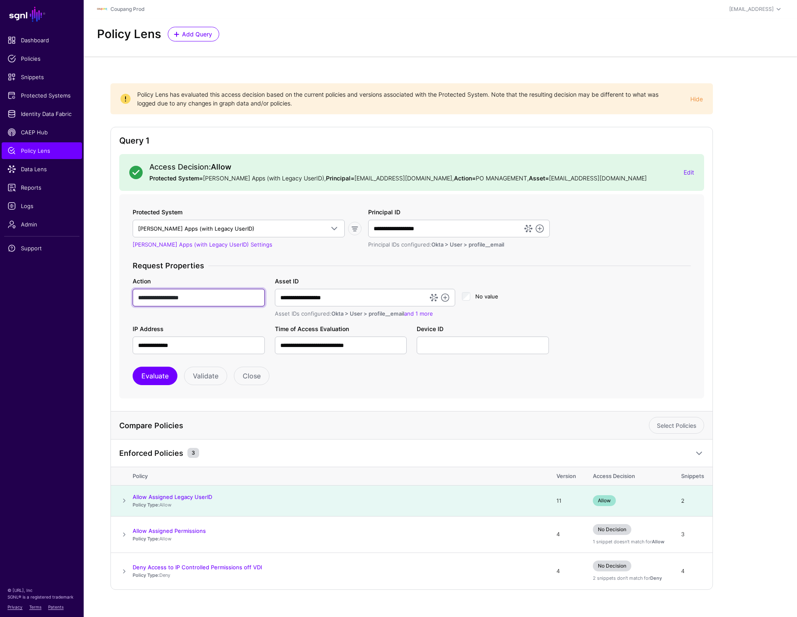
click at [205, 301] on input "**********" at bounding box center [199, 298] width 132 height 18
paste input "text"
type input "**********"
click at [158, 377] on button "Evaluate" at bounding box center [155, 375] width 45 height 18
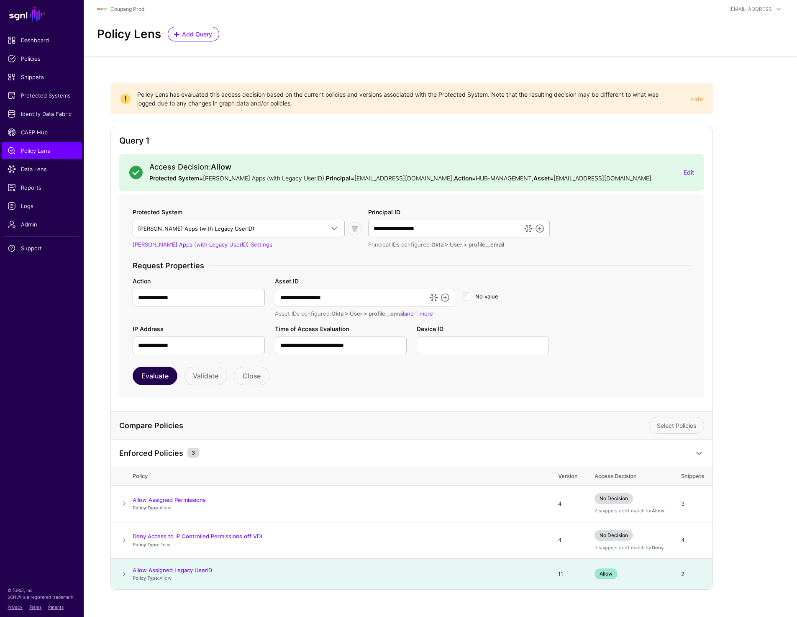
scroll to position [13, 0]
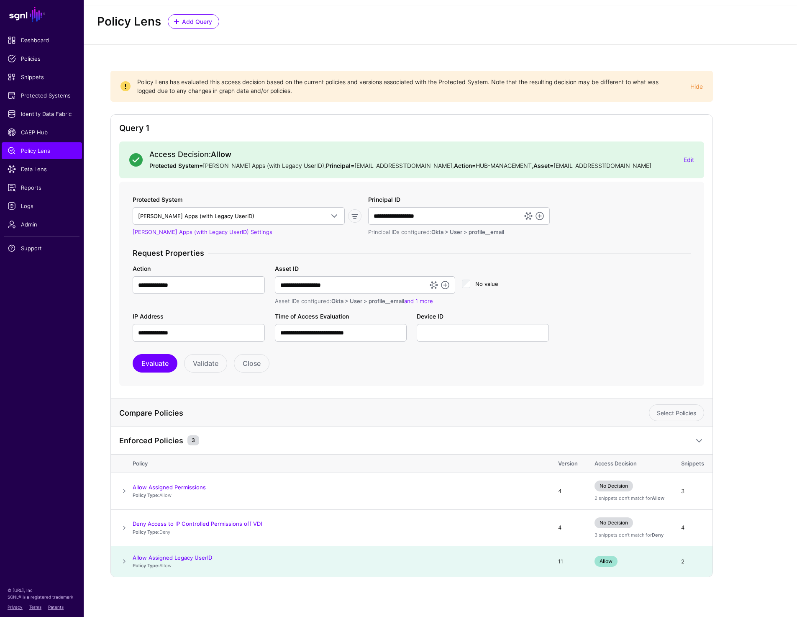
click at [125, 560] on span at bounding box center [124, 561] width 10 height 10
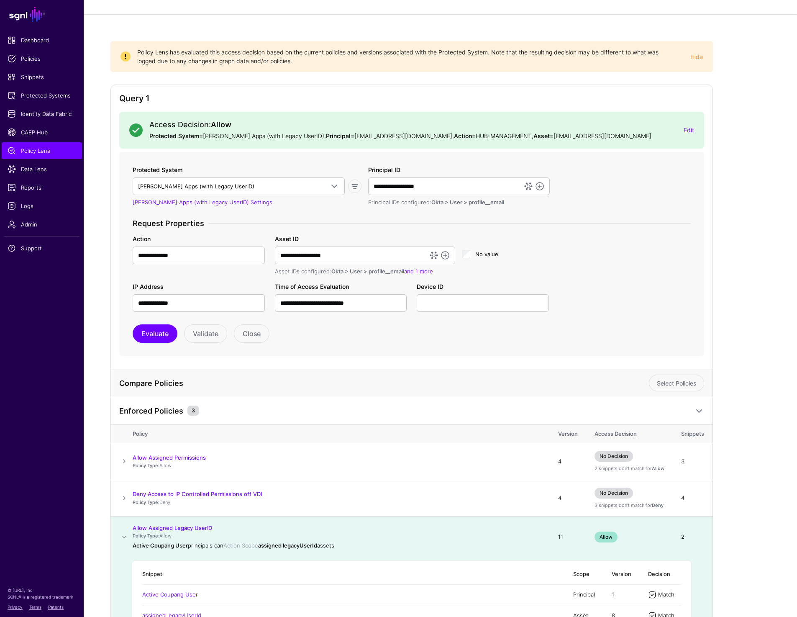
scroll to position [114, 0]
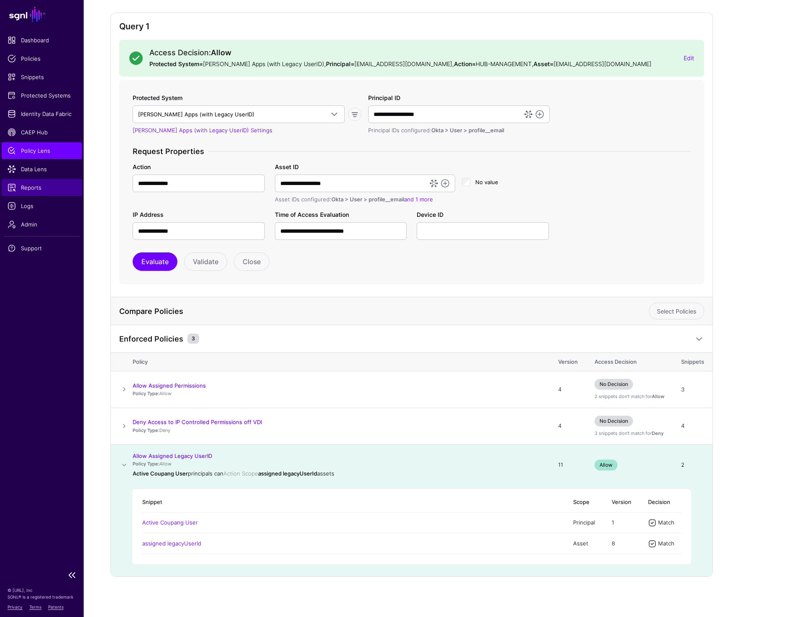
click at [36, 181] on link "Reports" at bounding box center [42, 187] width 80 height 17
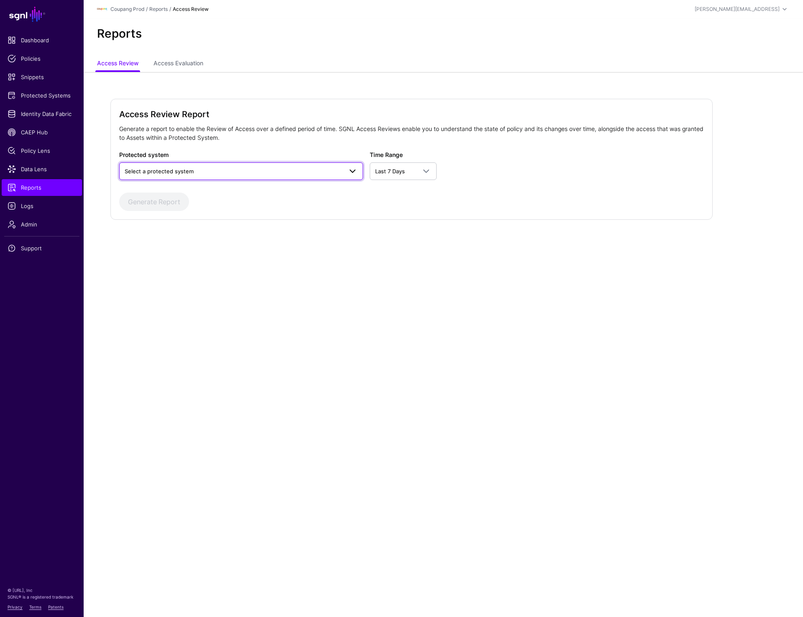
click at [185, 172] on span "Select a protected system" at bounding box center [159, 171] width 69 height 7
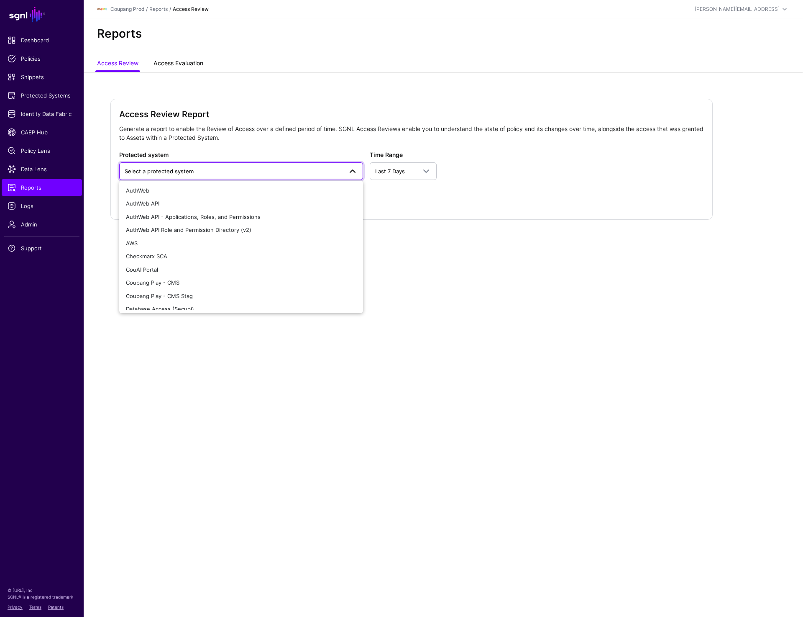
click at [169, 65] on link "Access Evaluation" at bounding box center [179, 64] width 50 height 16
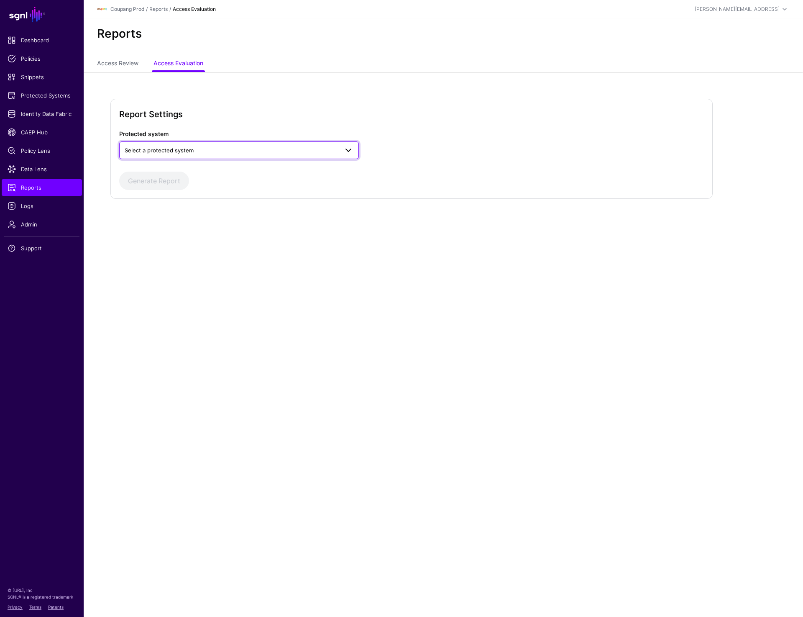
click at [168, 152] on span "Select a protected system" at bounding box center [159, 150] width 69 height 7
click at [282, 87] on div "Report Settings Protected system Select a protected system AuthWeb AuthWeb API …" at bounding box center [444, 161] width 720 height 179
click at [160, 153] on span "Select a protected system" at bounding box center [159, 150] width 69 height 7
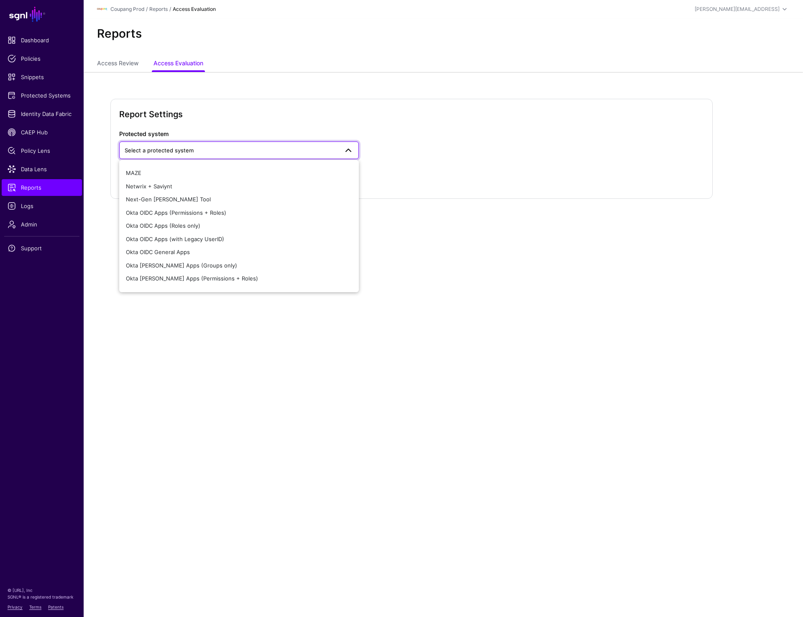
scroll to position [206, 0]
click at [177, 249] on div "[PERSON_NAME] Apps (with Legacy UserID)" at bounding box center [239, 253] width 226 height 8
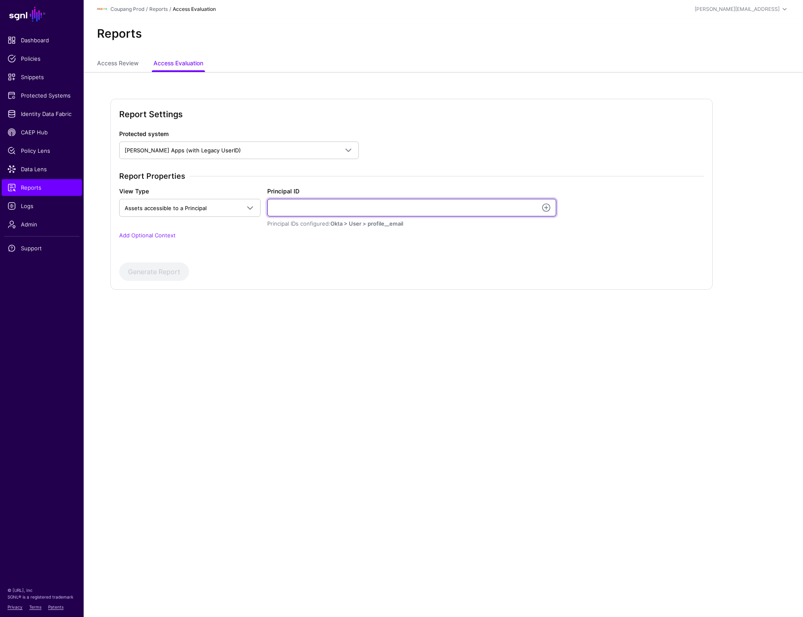
click at [320, 215] on input "Principal ID" at bounding box center [411, 208] width 289 height 18
paste input "**********"
type input "**********"
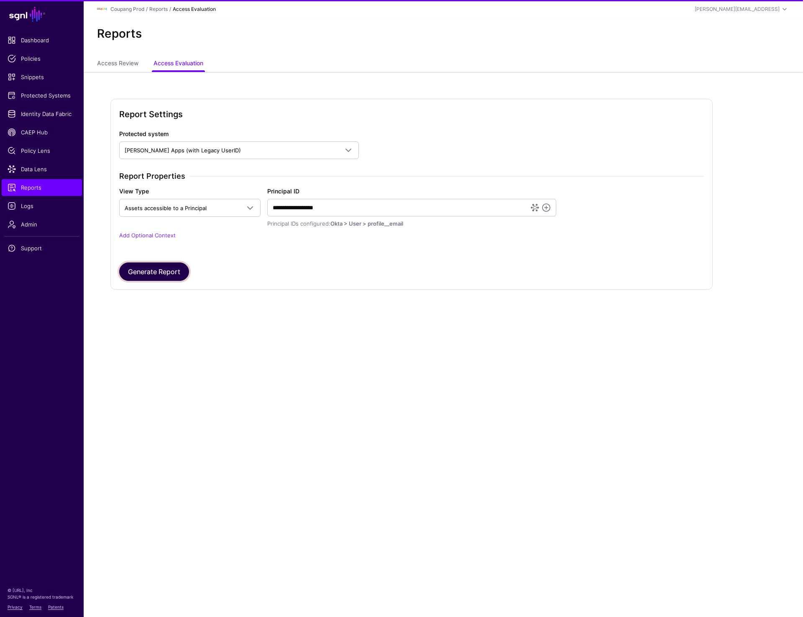
click at [156, 276] on button "Generate Report" at bounding box center [154, 271] width 70 height 18
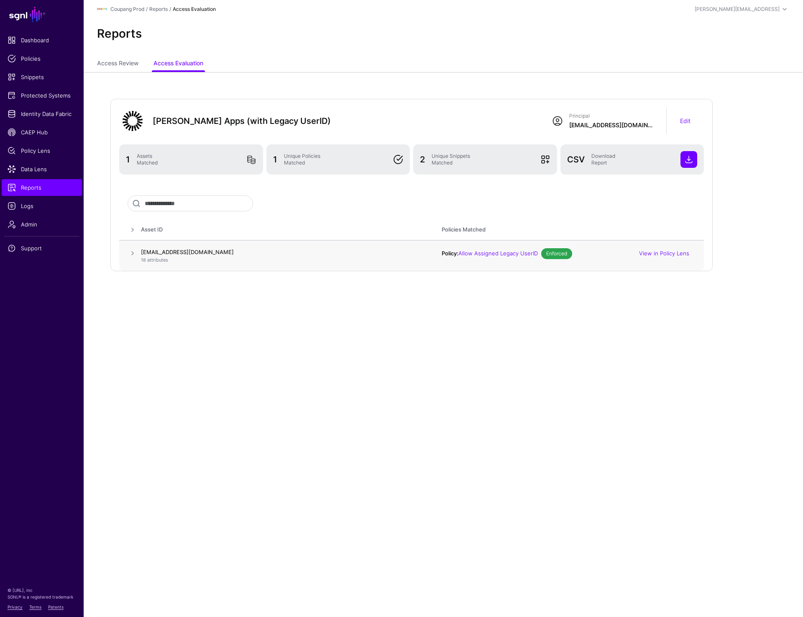
click at [131, 253] on span at bounding box center [133, 253] width 10 height 10
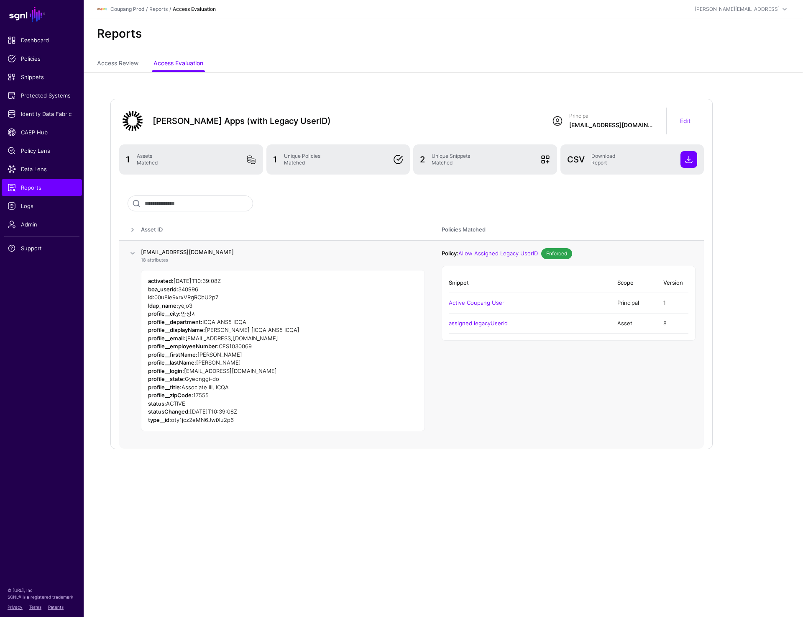
click at [129, 251] on span at bounding box center [133, 253] width 10 height 10
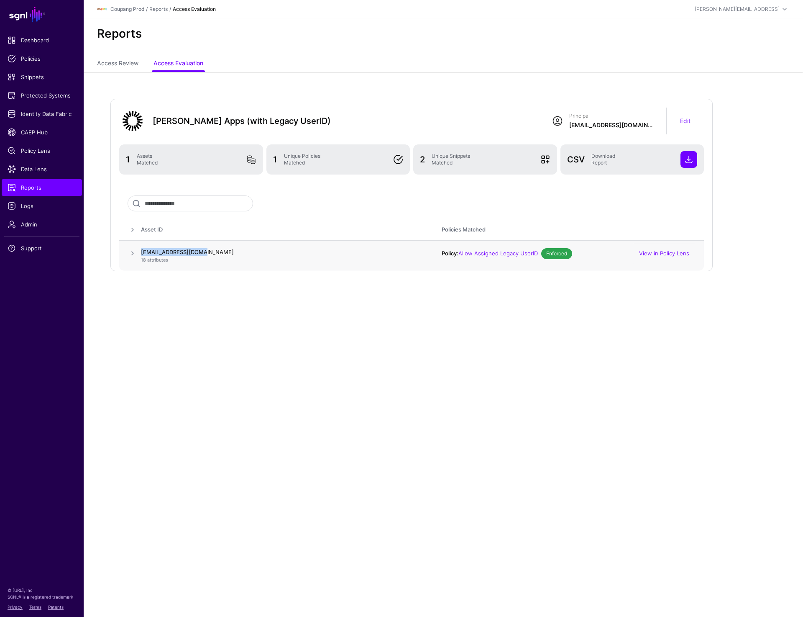
drag, startPoint x: 140, startPoint y: 253, endPoint x: 210, endPoint y: 251, distance: 70.3
click at [210, 251] on tr "yejo3@coupangfs.com 18 attributes Policy: Allow Assigned Legacy UserID Enforced…" at bounding box center [411, 255] width 585 height 31
copy tr "yejo3@coupangfs.com"
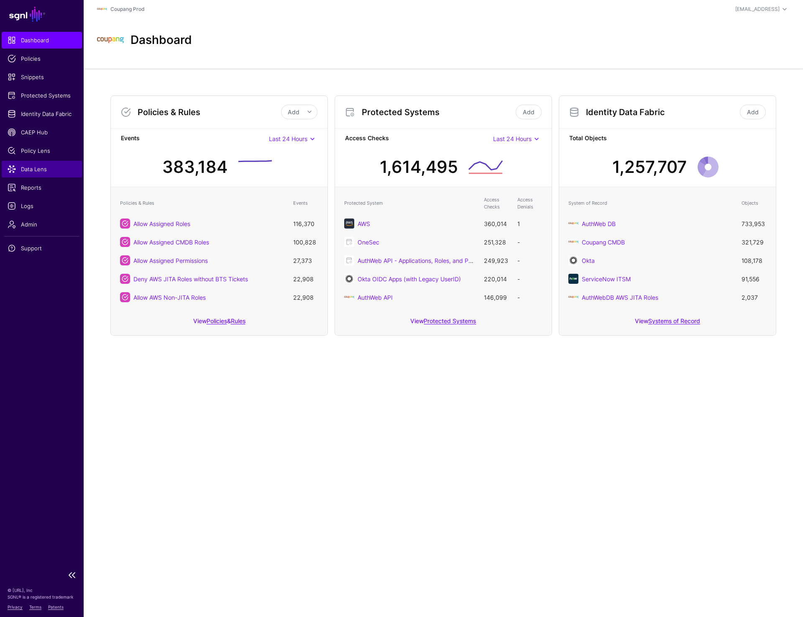
click at [41, 164] on link "Data Lens" at bounding box center [42, 169] width 80 height 17
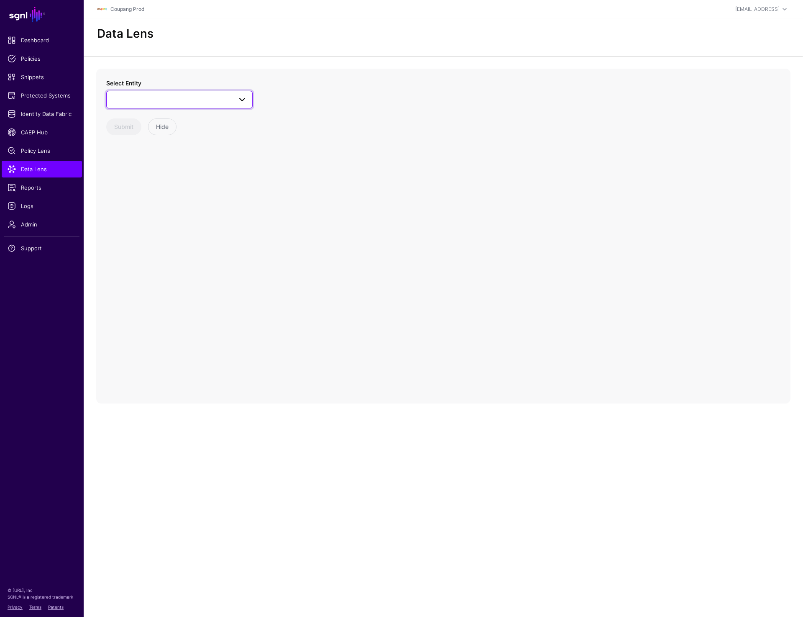
click at [155, 101] on span at bounding box center [180, 100] width 136 height 10
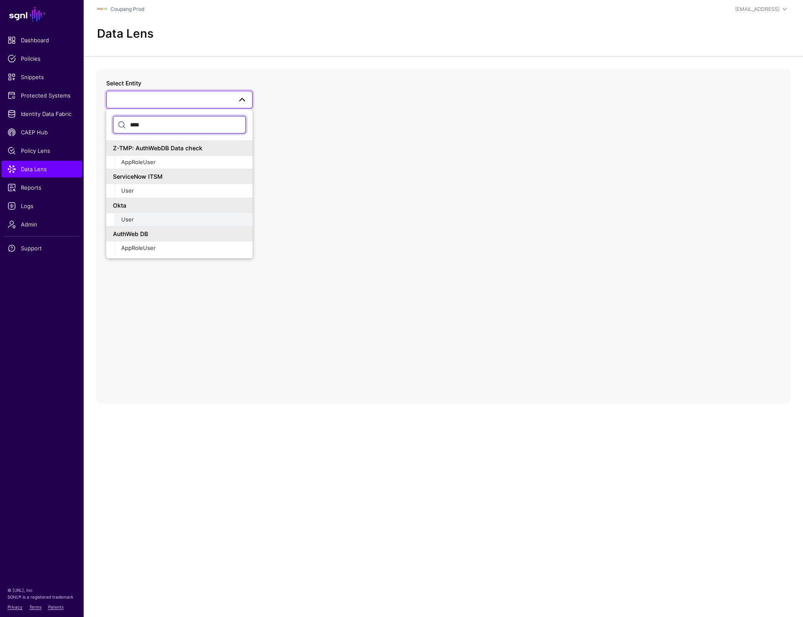
type input "****"
click at [144, 218] on div "User" at bounding box center [183, 219] width 125 height 8
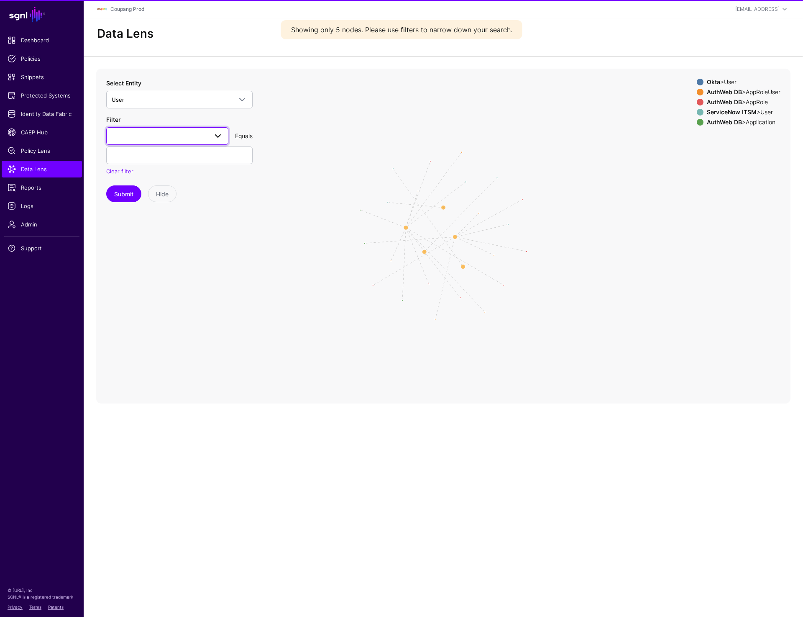
click at [159, 137] on span at bounding box center [167, 136] width 111 height 10
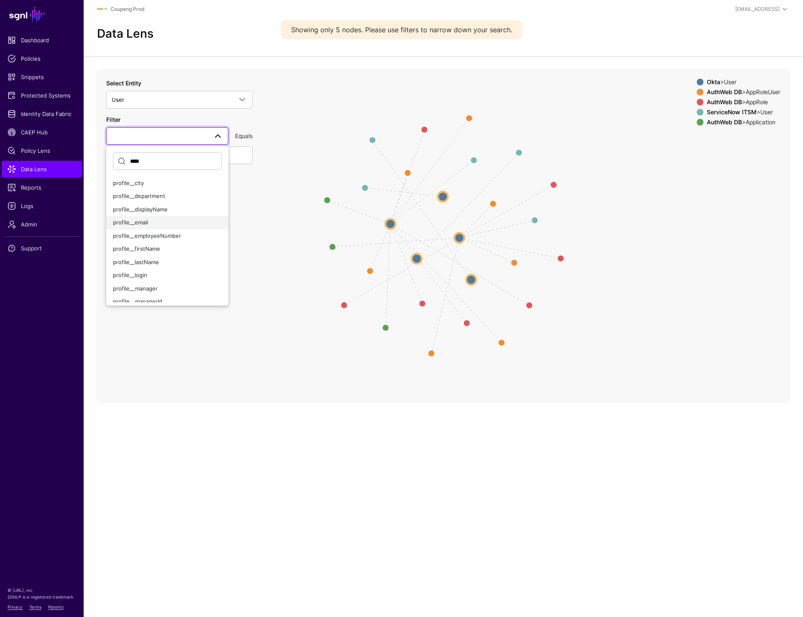
type input "****"
click at [145, 225] on span "profile__email" at bounding box center [130, 222] width 35 height 7
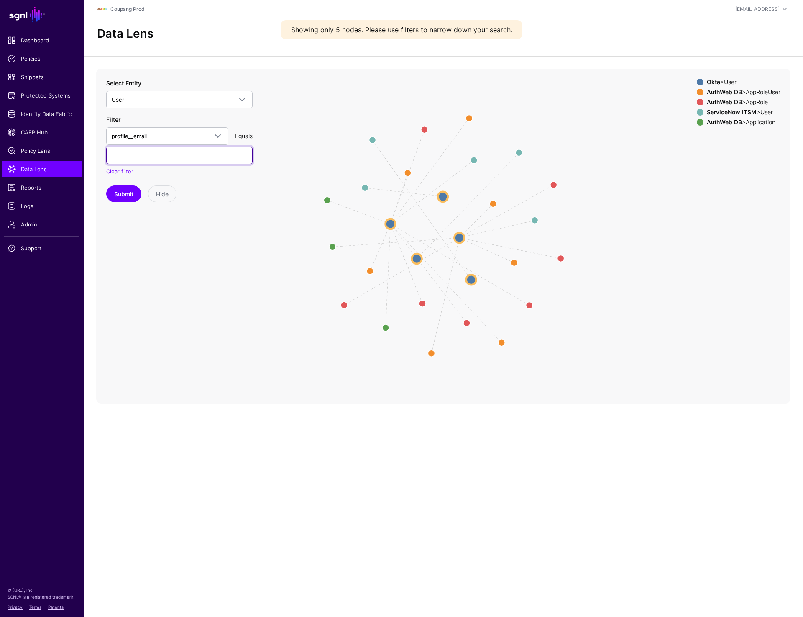
click at [146, 155] on input "text" at bounding box center [179, 155] width 146 height 18
paste input "**********"
type input "**********"
click at [122, 185] on div "**********" at bounding box center [179, 141] width 146 height 124
click at [126, 189] on button "Submit" at bounding box center [123, 193] width 35 height 17
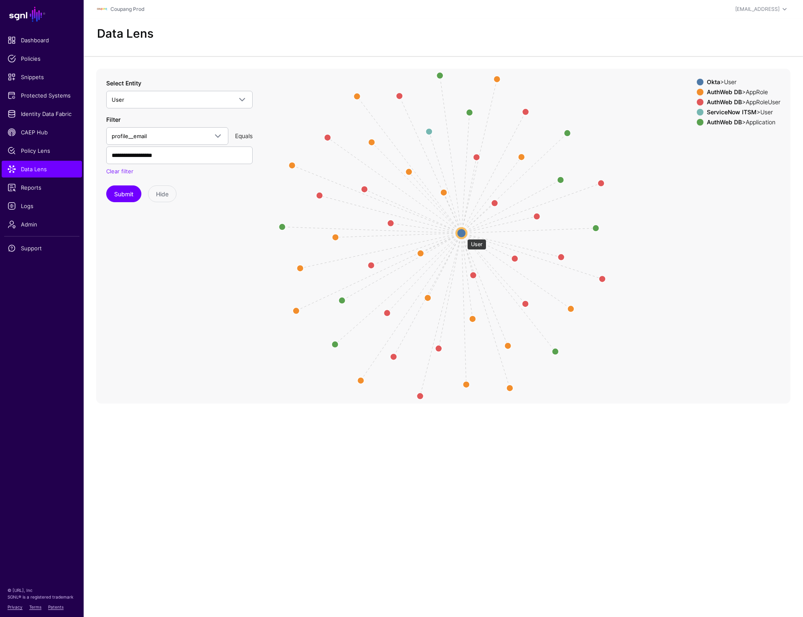
click at [463, 235] on circle at bounding box center [461, 233] width 10 height 10
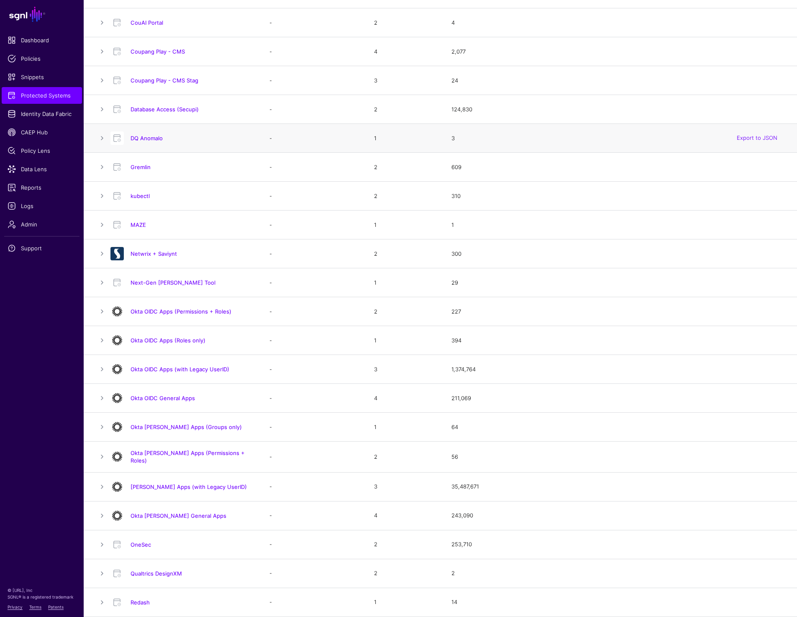
scroll to position [281, 0]
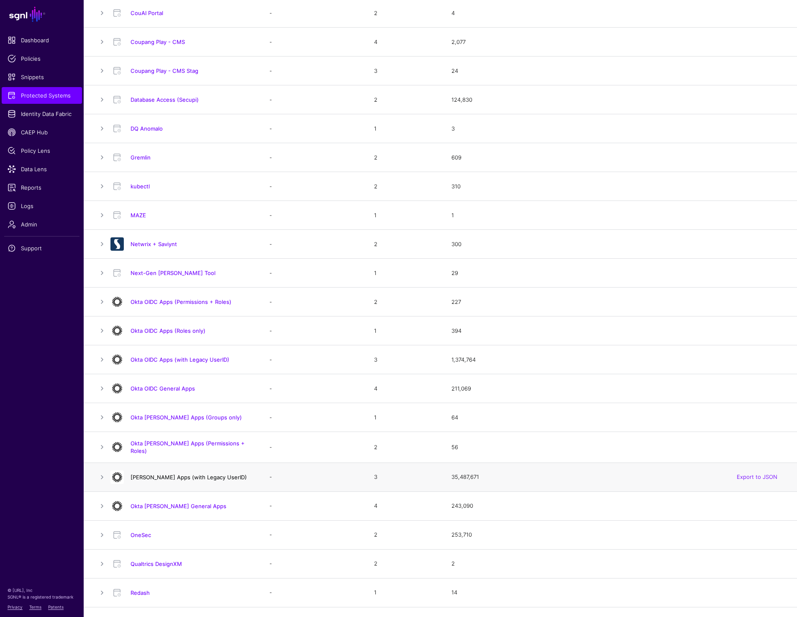
click at [176, 477] on link "[PERSON_NAME] Apps (with Legacy UserID)" at bounding box center [189, 477] width 116 height 7
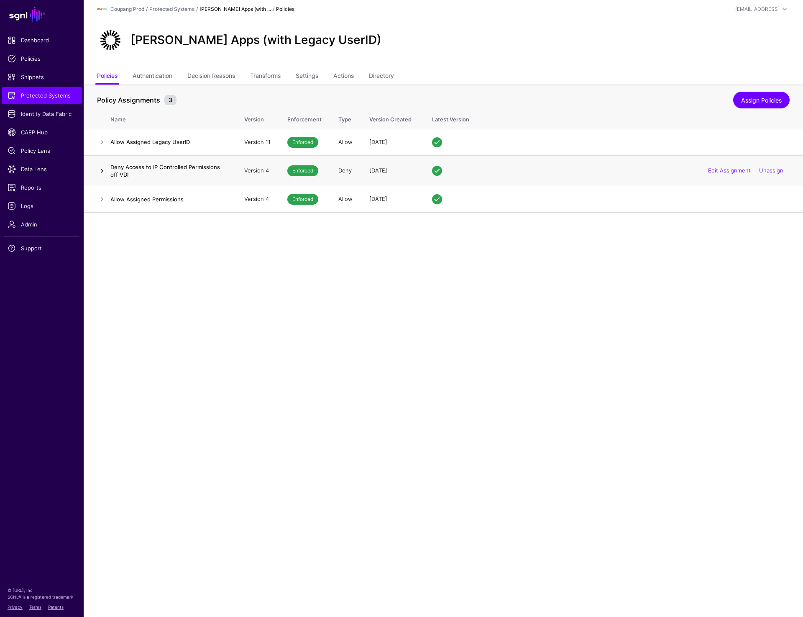
click at [100, 169] on link at bounding box center [102, 171] width 10 height 10
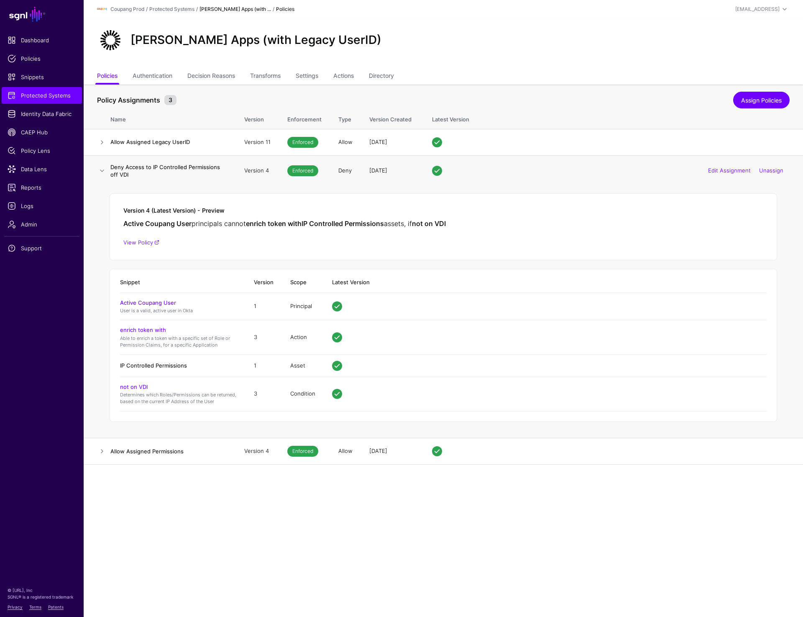
click at [137, 366] on link "IP Controlled Permissions" at bounding box center [153, 365] width 67 height 7
click at [24, 246] on span "Support" at bounding box center [42, 248] width 69 height 8
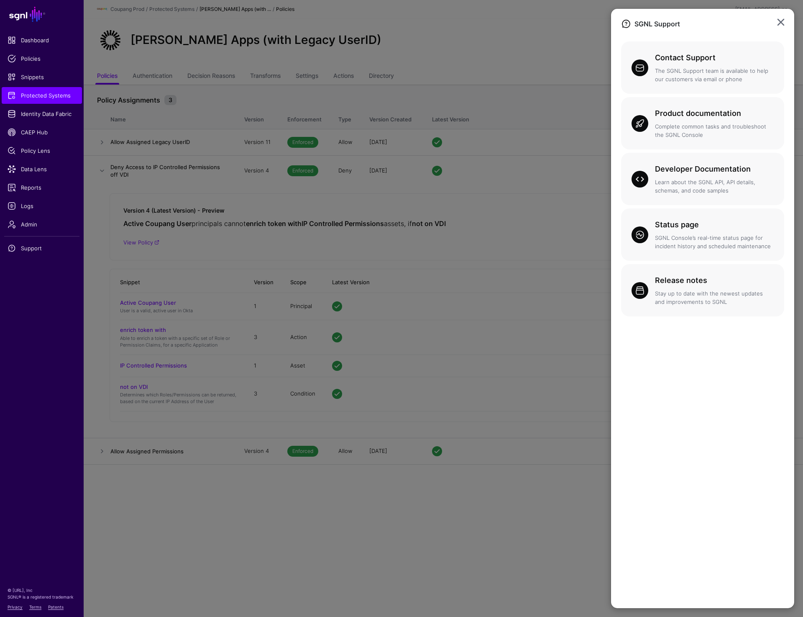
click at [487, 179] on ngb-modal-window "SGNL Support Contact Support The SGNL Support team is available to help our cus…" at bounding box center [401, 308] width 803 height 617
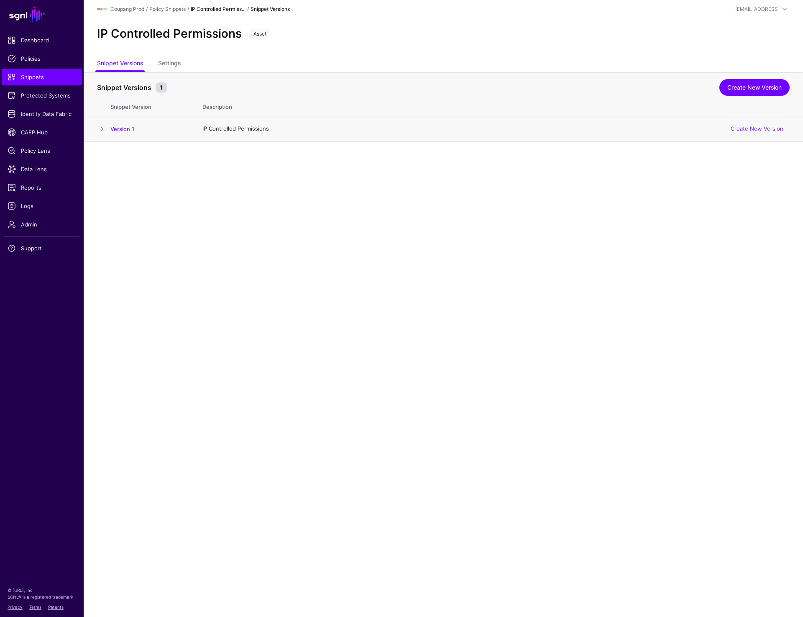
click at [97, 129] on span at bounding box center [102, 129] width 10 height 10
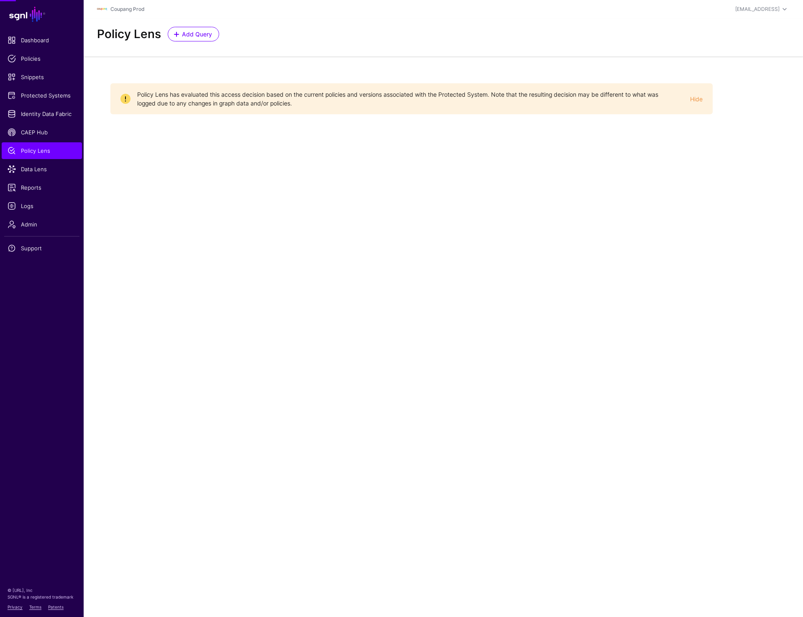
click at [64, 302] on ul "Dashboard Policies Snippets Protected Systems Identity Data Fabric CAEP Hub Pol…" at bounding box center [42, 299] width 84 height 534
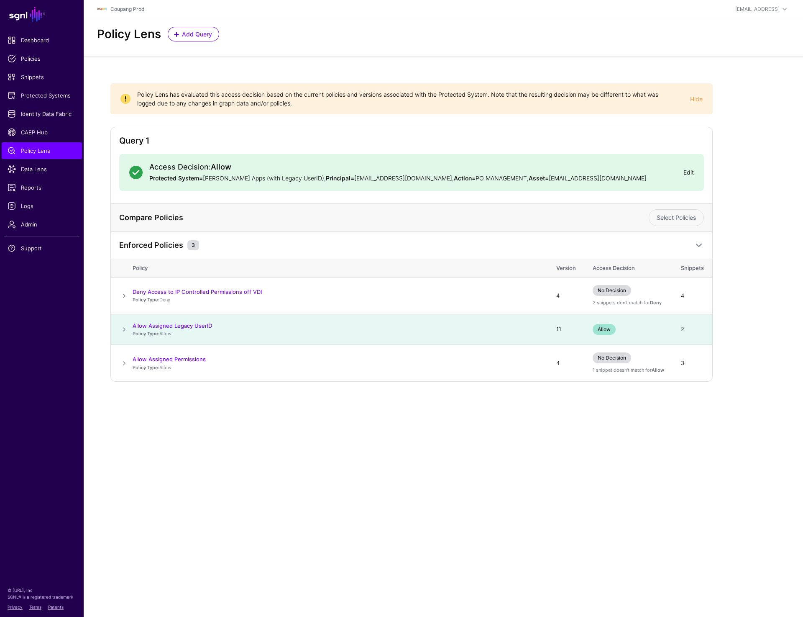
click at [689, 173] on link "Edit" at bounding box center [689, 172] width 10 height 7
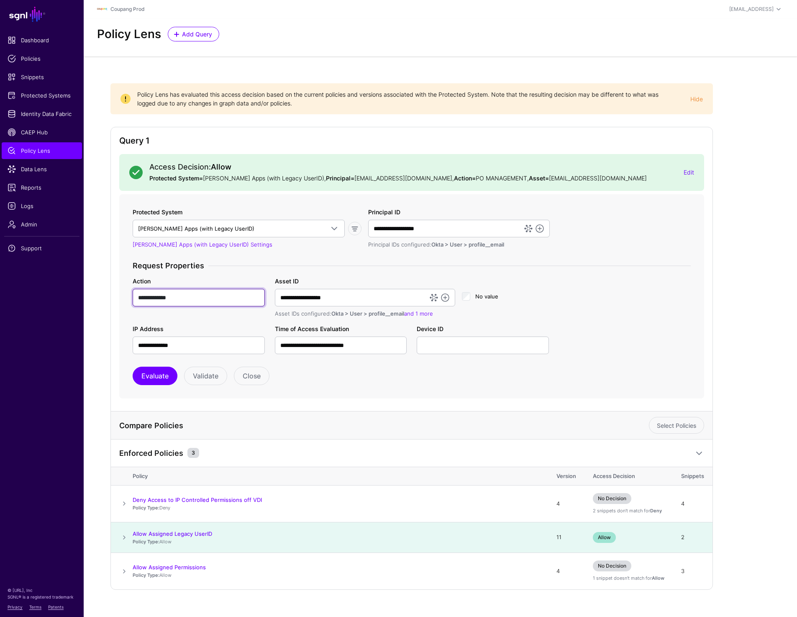
click at [190, 295] on input "**********" at bounding box center [199, 298] width 132 height 18
